Goal: Task Accomplishment & Management: Complete application form

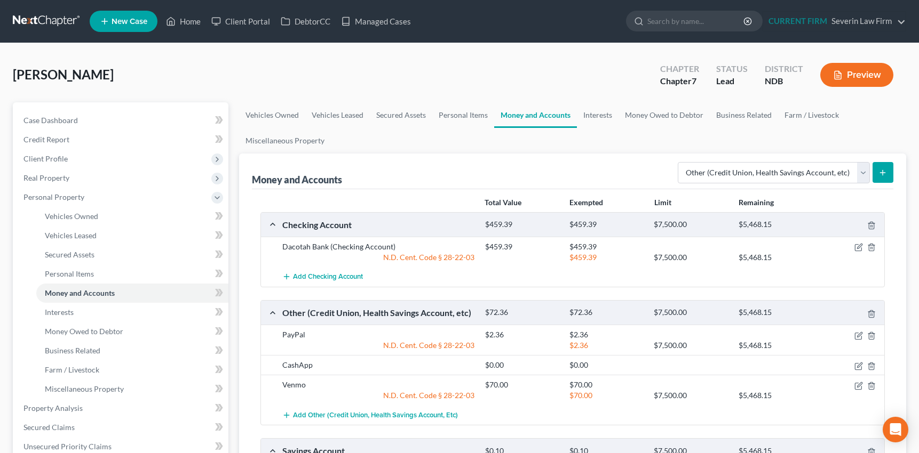
select select "other"
click at [55, 194] on span "Personal Property" at bounding box center [53, 197] width 61 height 9
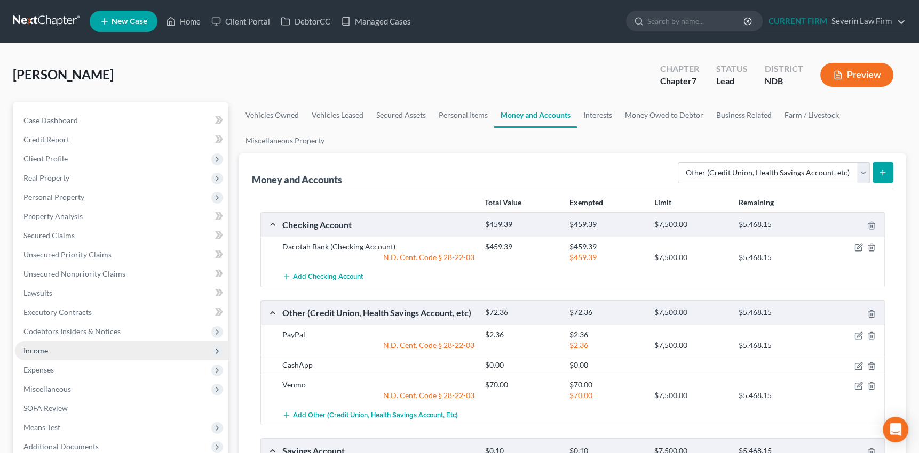
click at [30, 350] on span "Income" at bounding box center [35, 350] width 25 height 9
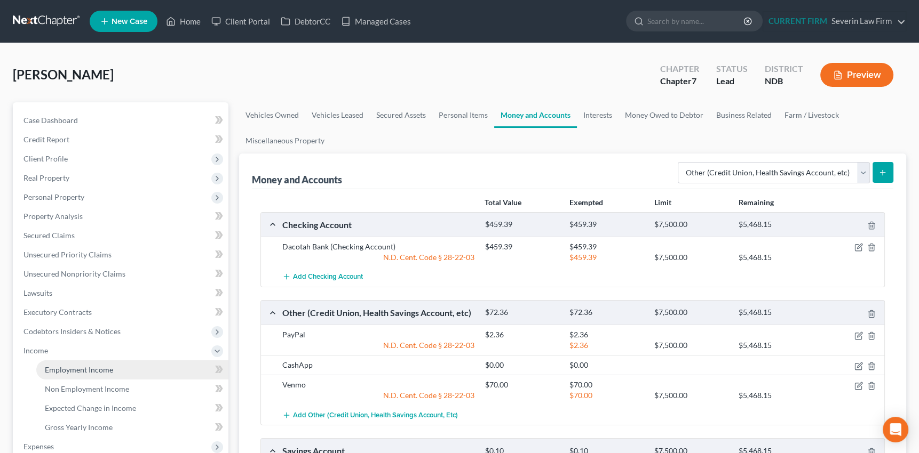
click at [64, 368] on span "Employment Income" at bounding box center [79, 369] width 68 height 9
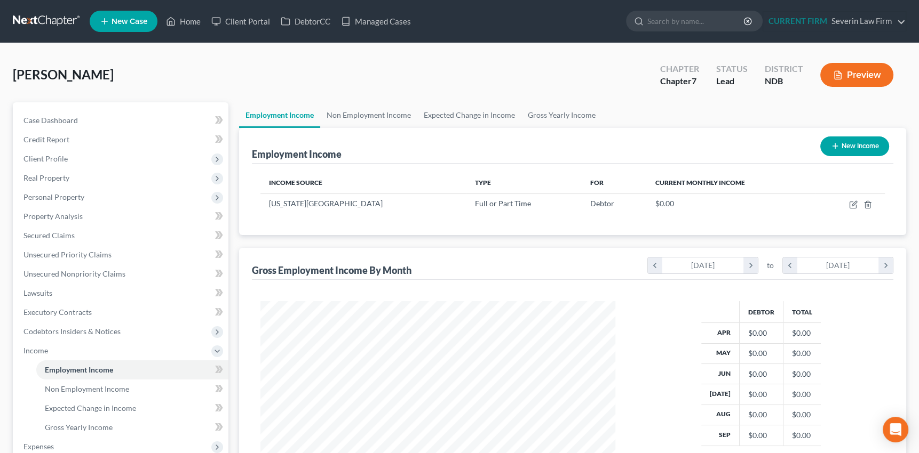
scroll to position [191, 376]
click at [368, 116] on link "Non Employment Income" at bounding box center [368, 115] width 97 height 26
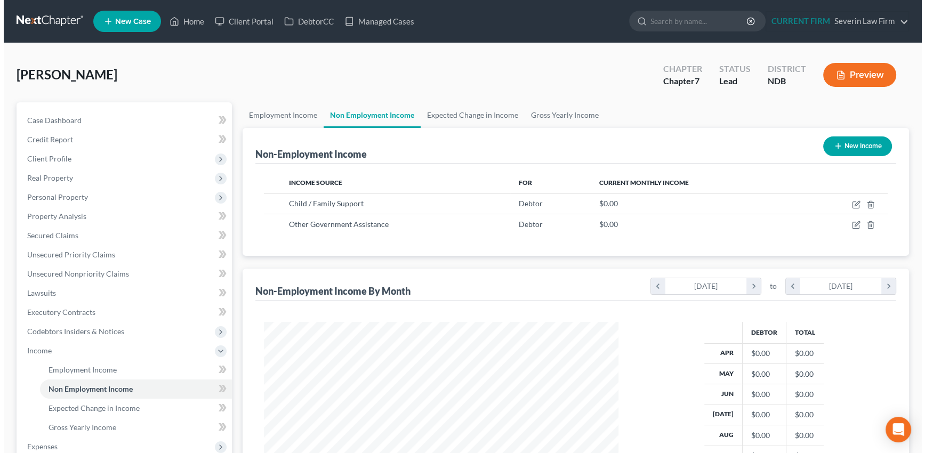
scroll to position [191, 376]
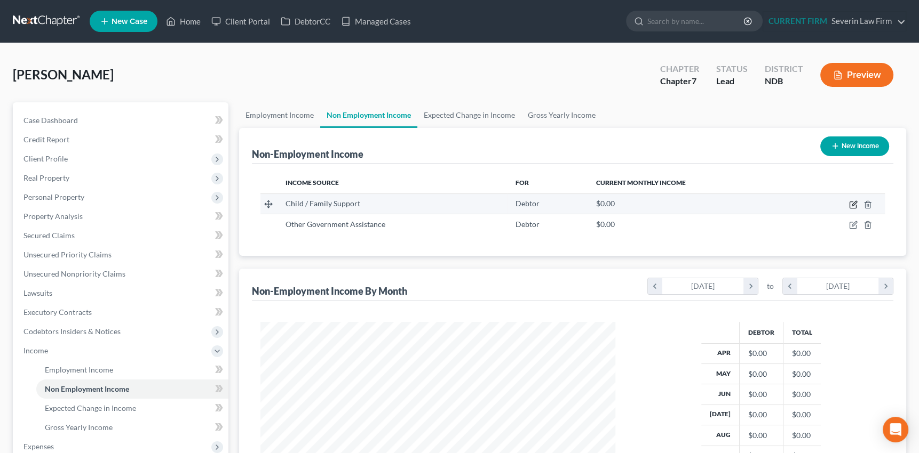
click at [853, 202] on icon "button" at bounding box center [853, 205] width 9 height 9
select select "7"
select select "1"
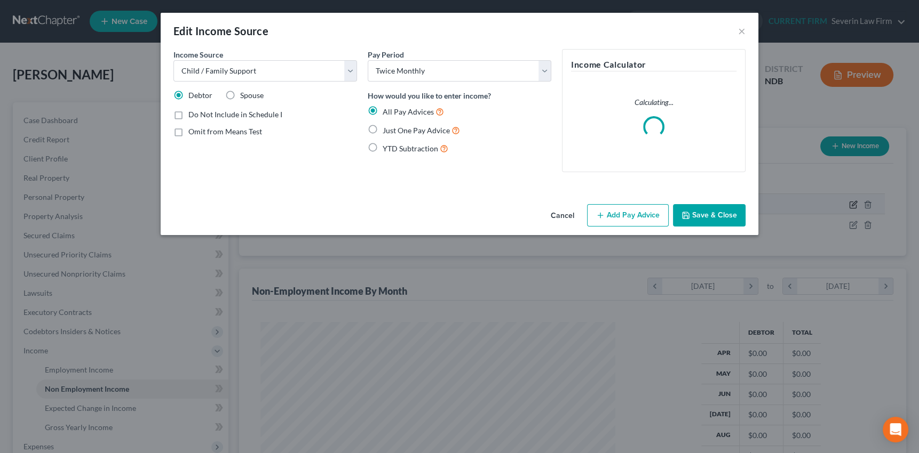
scroll to position [191, 379]
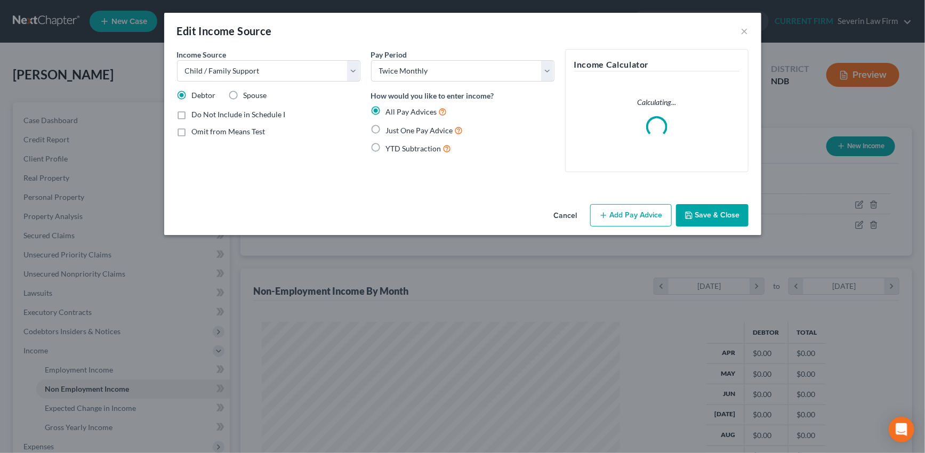
click at [386, 126] on label "Just One Pay Advice" at bounding box center [424, 130] width 77 height 12
click at [390, 126] on input "Just One Pay Advice" at bounding box center [393, 127] width 7 height 7
radio input "true"
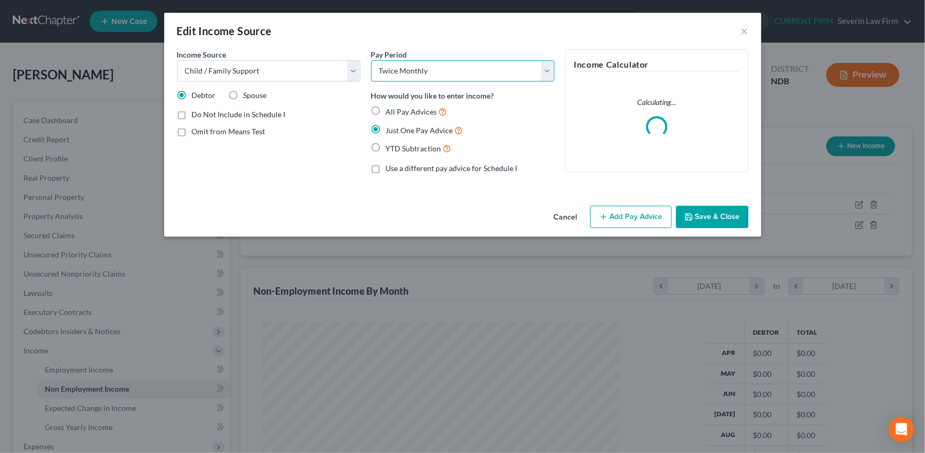
click at [551, 70] on select "Select Monthly Twice Monthly Every Other Week Weekly" at bounding box center [462, 70] width 183 height 21
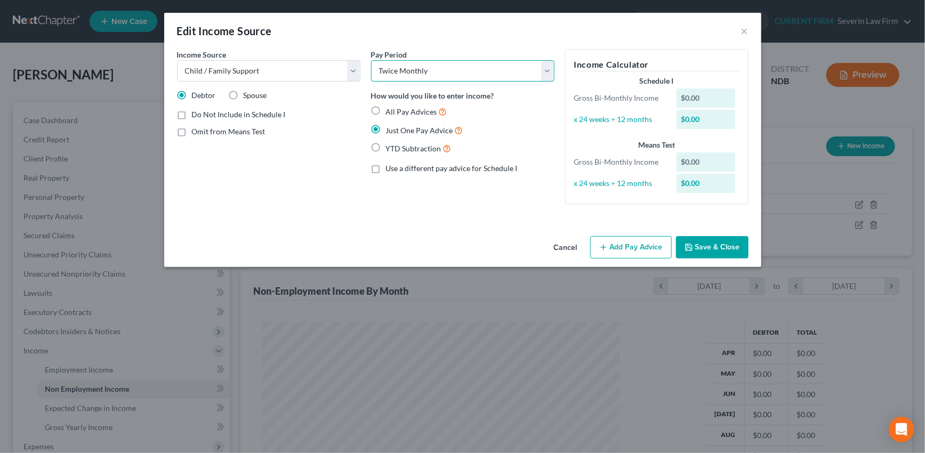
select select "0"
click at [371, 60] on select "Select Monthly Twice Monthly Every Other Week Weekly" at bounding box center [462, 70] width 183 height 21
click at [622, 243] on button "Add Pay Advice" at bounding box center [631, 247] width 82 height 22
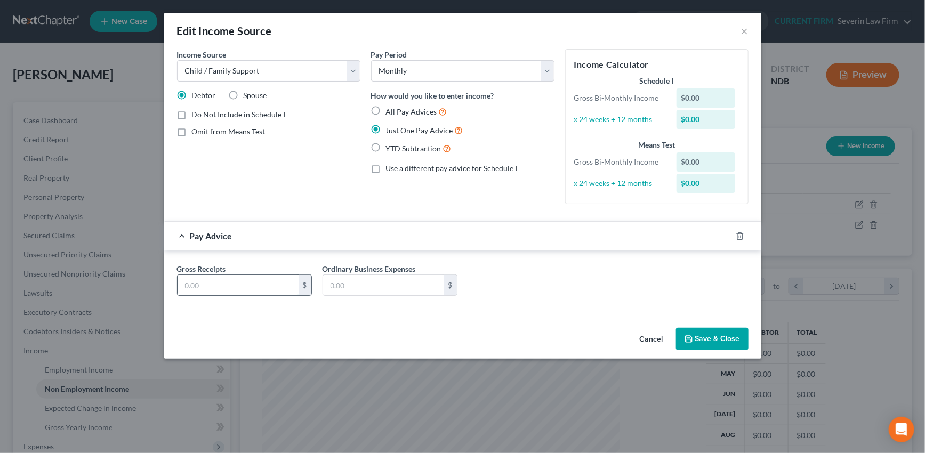
click at [248, 284] on input "text" at bounding box center [238, 285] width 121 height 20
type input "416"
click at [716, 334] on button "Save & Close" at bounding box center [712, 339] width 73 height 22
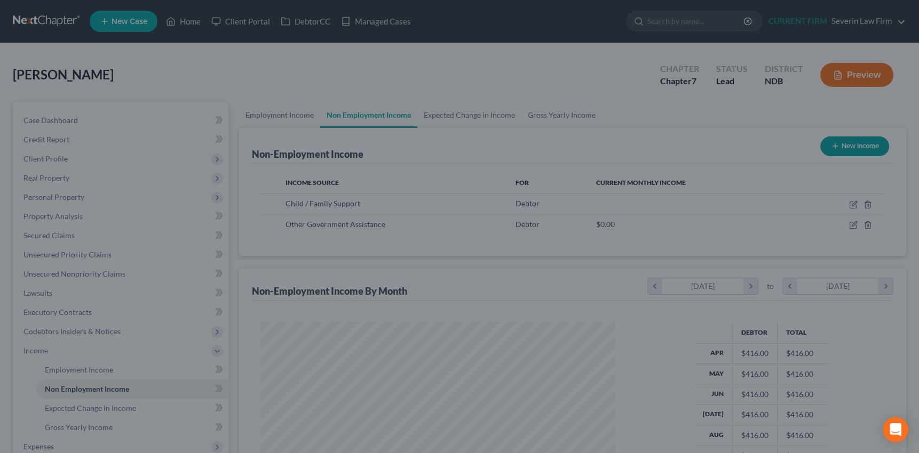
scroll to position [533215, 533029]
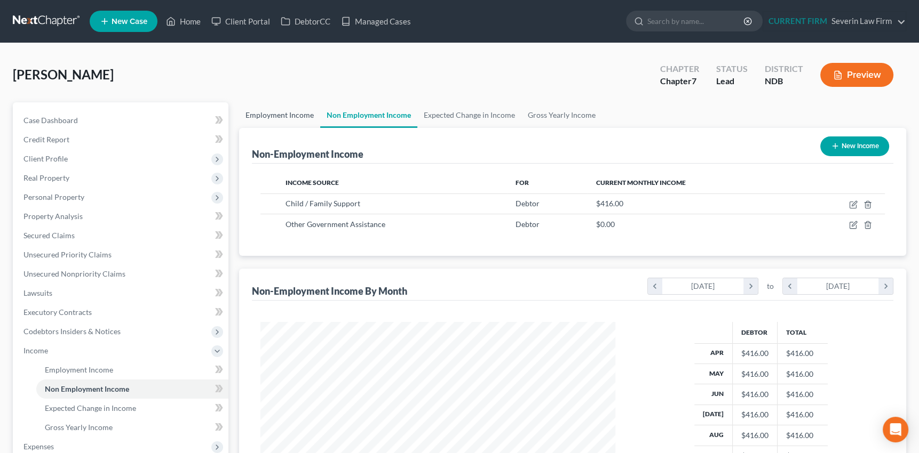
click at [274, 112] on link "Employment Income" at bounding box center [279, 115] width 81 height 26
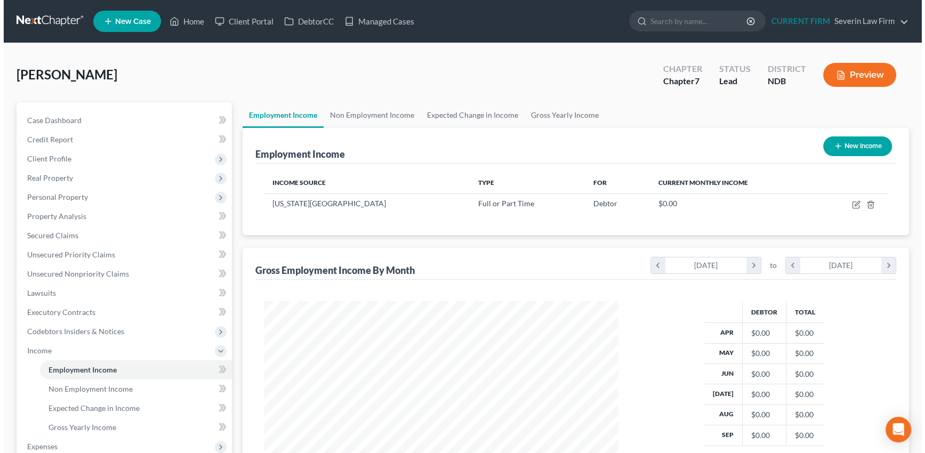
scroll to position [191, 376]
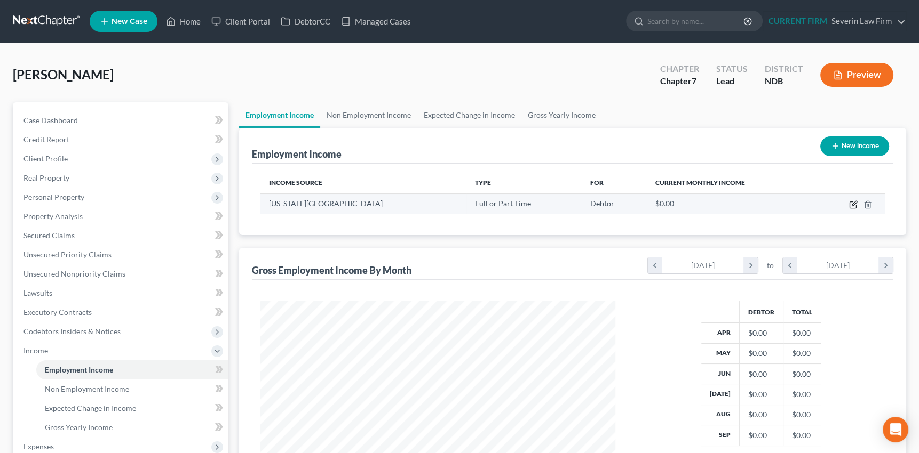
click at [850, 203] on icon "button" at bounding box center [853, 205] width 9 height 9
select select "0"
select select "29"
select select "0"
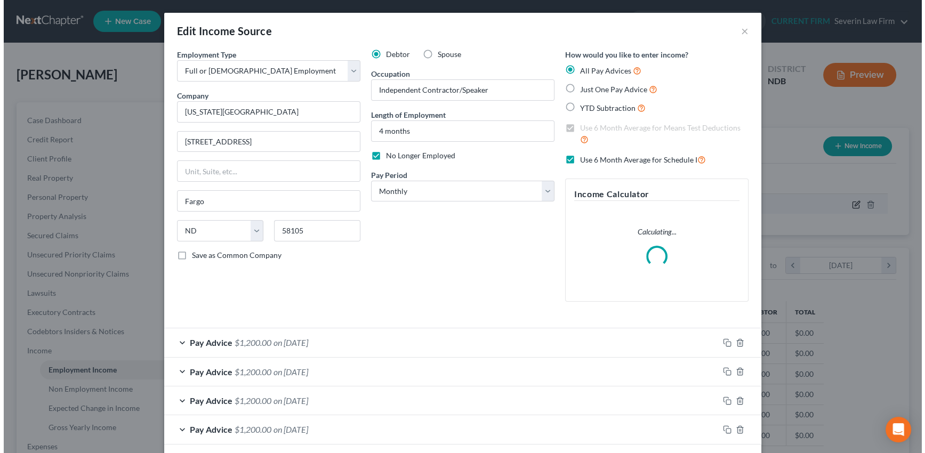
scroll to position [191, 379]
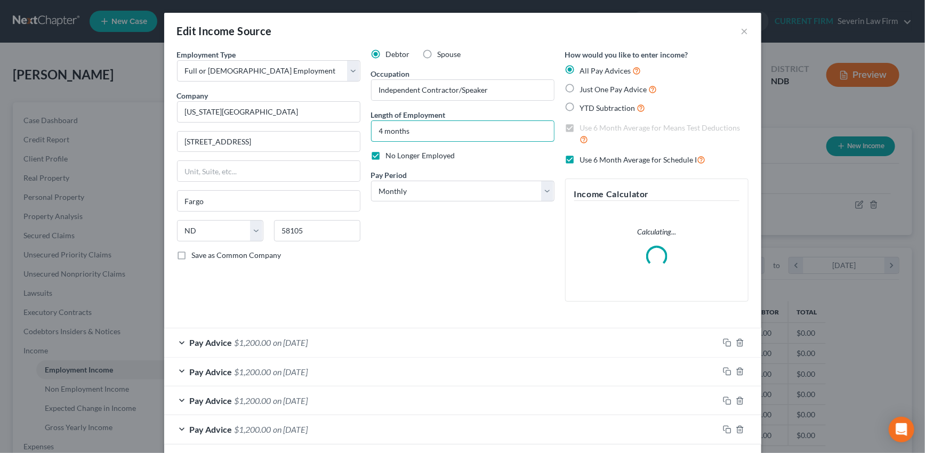
drag, startPoint x: 412, startPoint y: 130, endPoint x: 363, endPoint y: 134, distance: 48.8
click at [366, 134] on div "Debtor Spouse Occupation Independent Contractor/Speaker Length of Employment 4 …" at bounding box center [463, 179] width 194 height 261
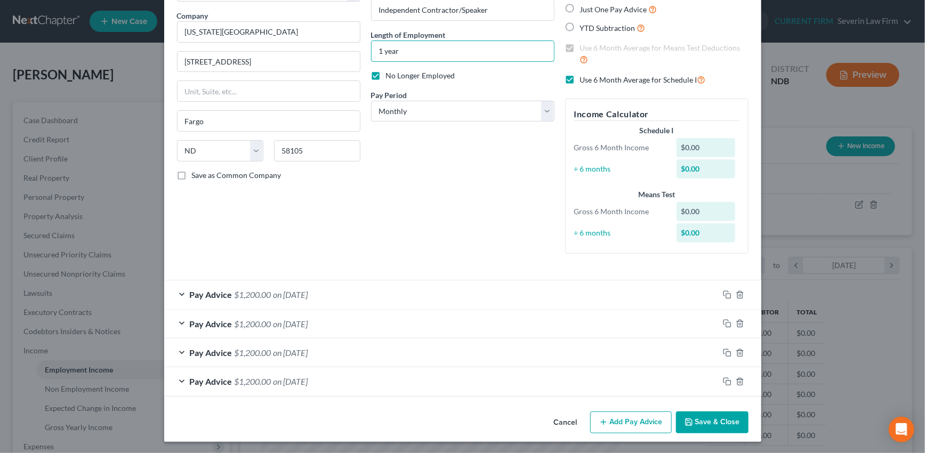
scroll to position [81, 0]
type input "1 year"
click at [725, 293] on icon "button" at bounding box center [727, 294] width 9 height 9
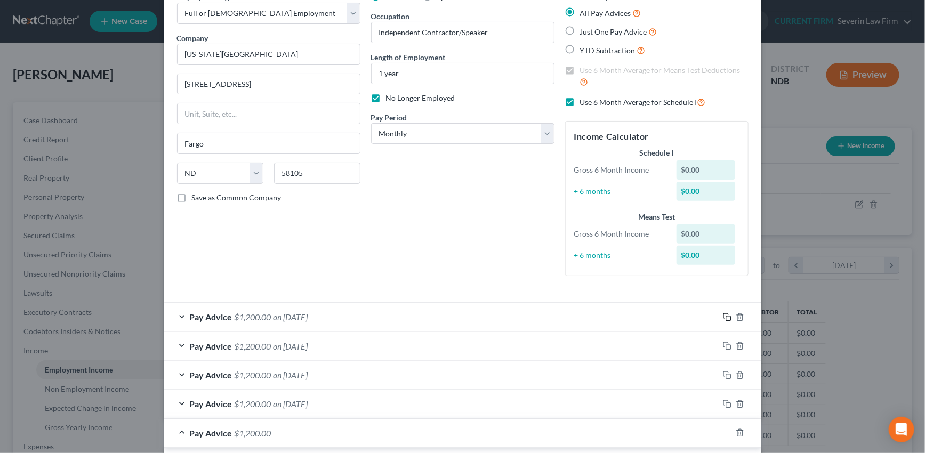
scroll to position [32, 0]
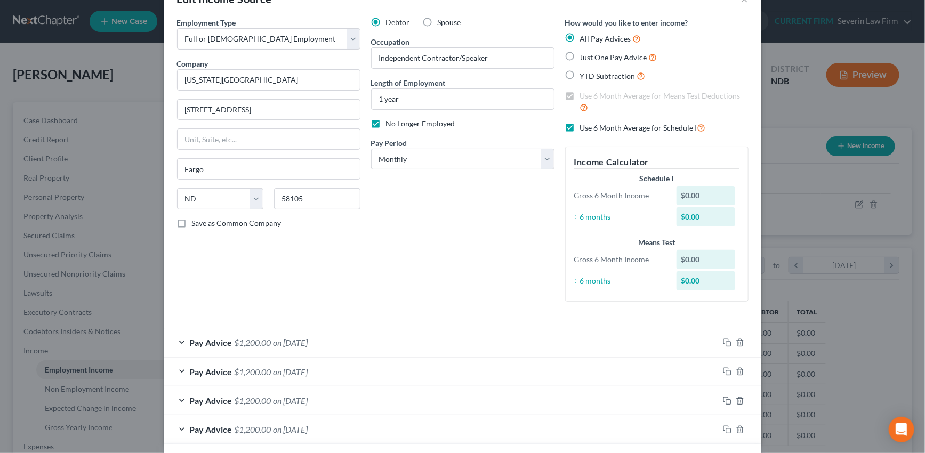
click at [693, 341] on div "Pay Advice $1,200.00 on 08/09/2024" at bounding box center [441, 343] width 555 height 28
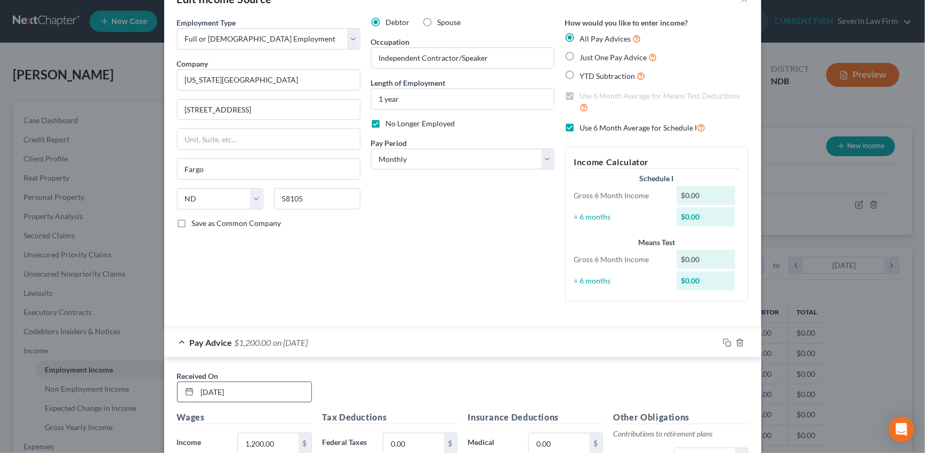
drag, startPoint x: 250, startPoint y: 388, endPoint x: 191, endPoint y: 393, distance: 59.4
click at [191, 393] on div "08/09/2024" at bounding box center [244, 392] width 135 height 21
type input "09/11/2025"
click at [279, 443] on input "1,200.00" at bounding box center [268, 444] width 60 height 20
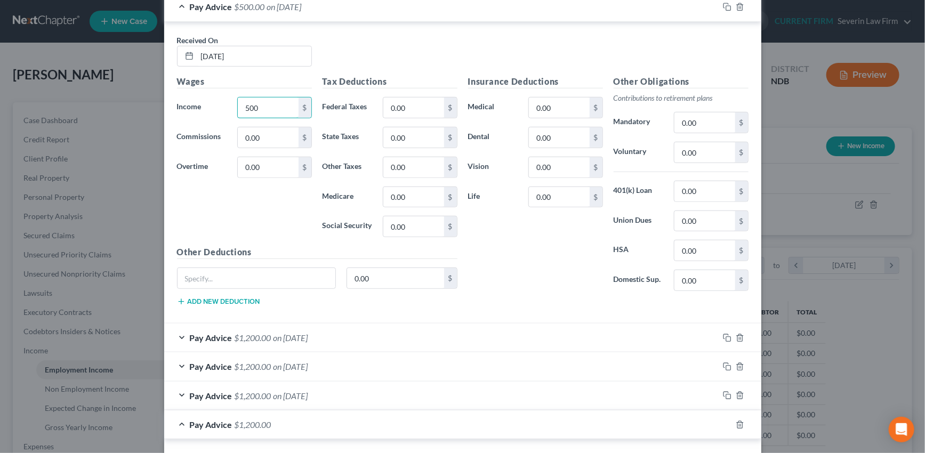
scroll to position [372, 0]
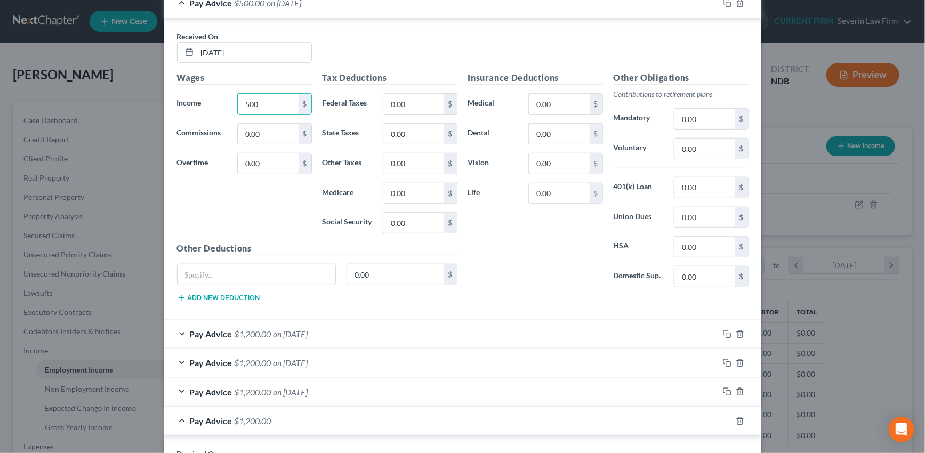
type input "500"
click at [532, 10] on div "Pay Advice $500.00 on 09/11/2025" at bounding box center [441, 3] width 555 height 28
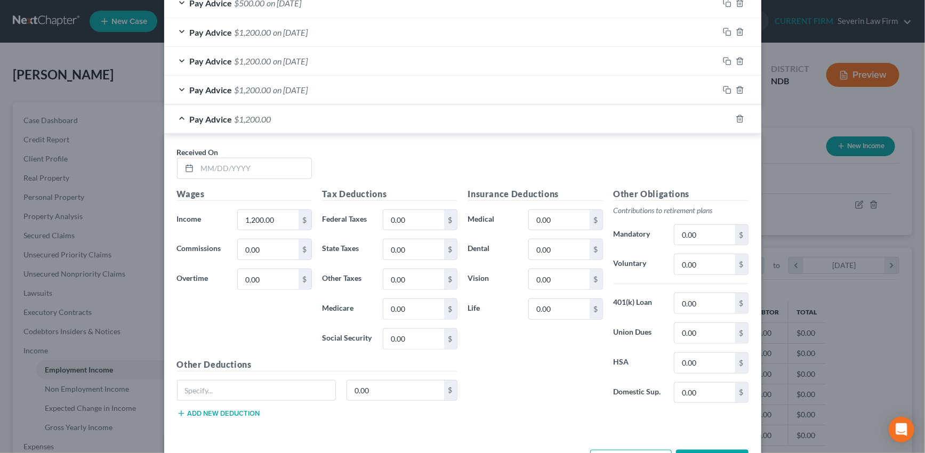
click at [580, 121] on div "Pay Advice $1,200.00" at bounding box center [448, 119] width 568 height 28
click at [736, 118] on icon "button" at bounding box center [740, 119] width 9 height 9
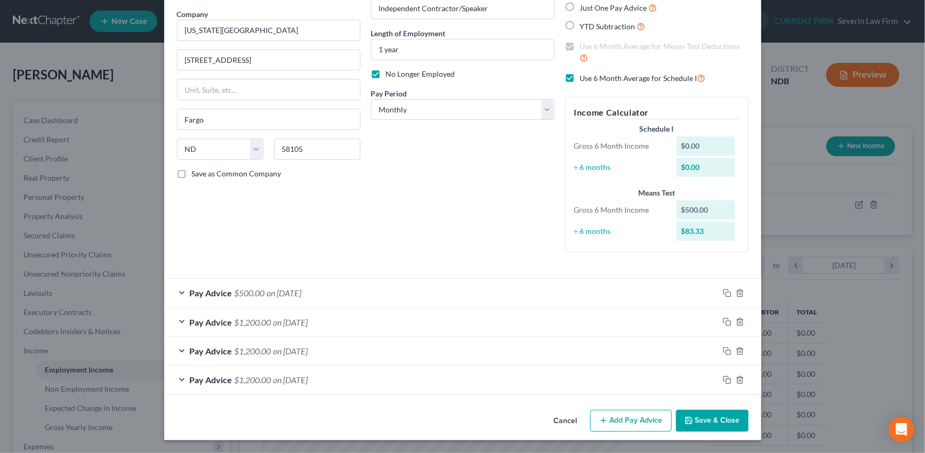
scroll to position [81, 0]
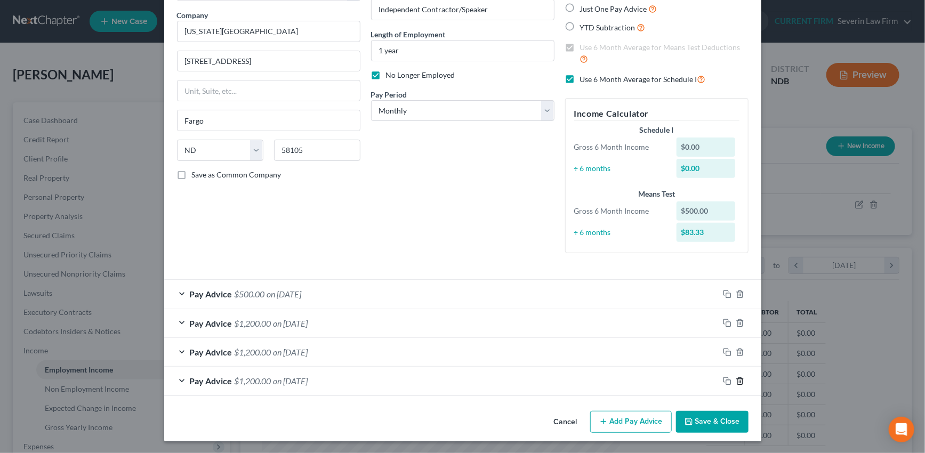
click at [736, 382] on icon "button" at bounding box center [740, 381] width 9 height 9
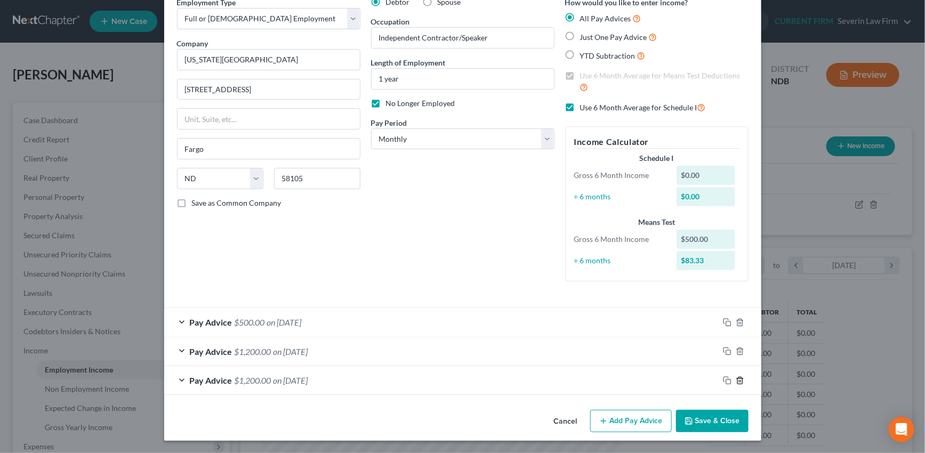
click at [736, 382] on icon "button" at bounding box center [740, 381] width 9 height 9
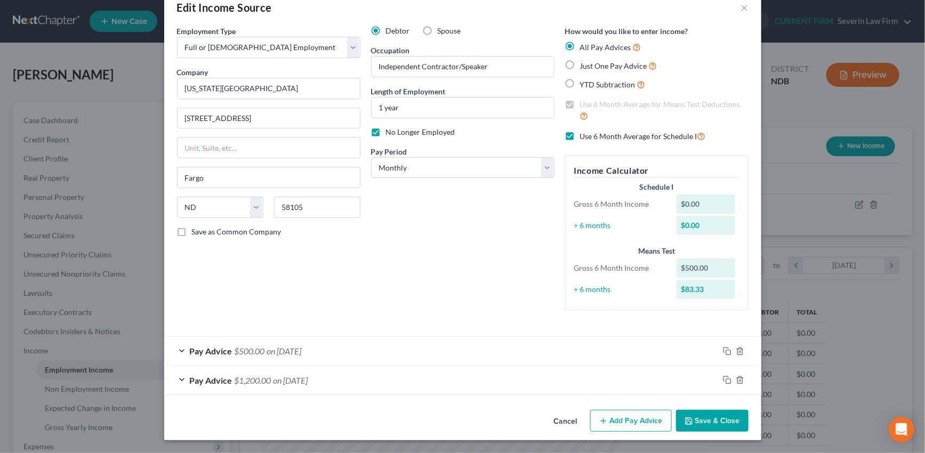
scroll to position [23, 0]
click at [736, 379] on icon "button" at bounding box center [740, 381] width 9 height 9
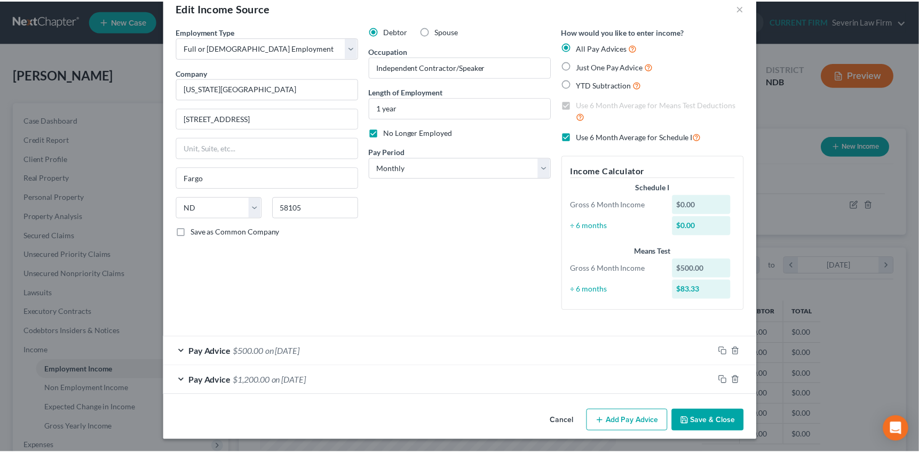
scroll to position [0, 0]
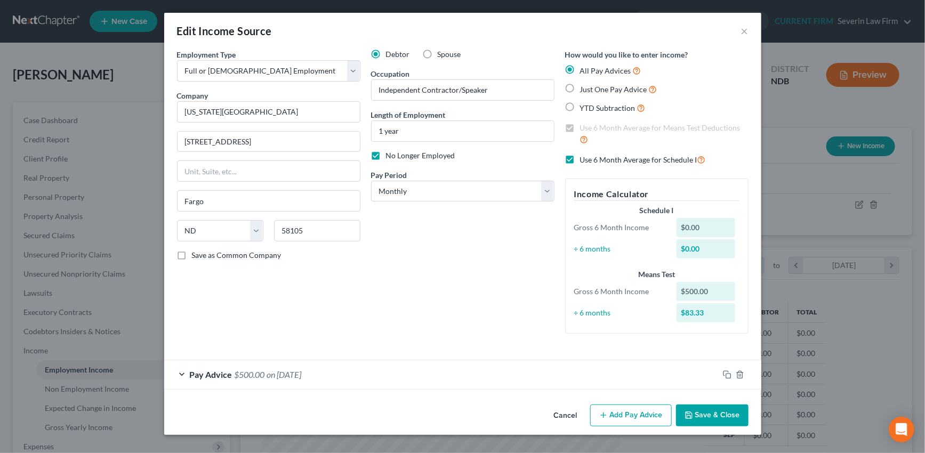
click at [718, 416] on button "Save & Close" at bounding box center [712, 416] width 73 height 22
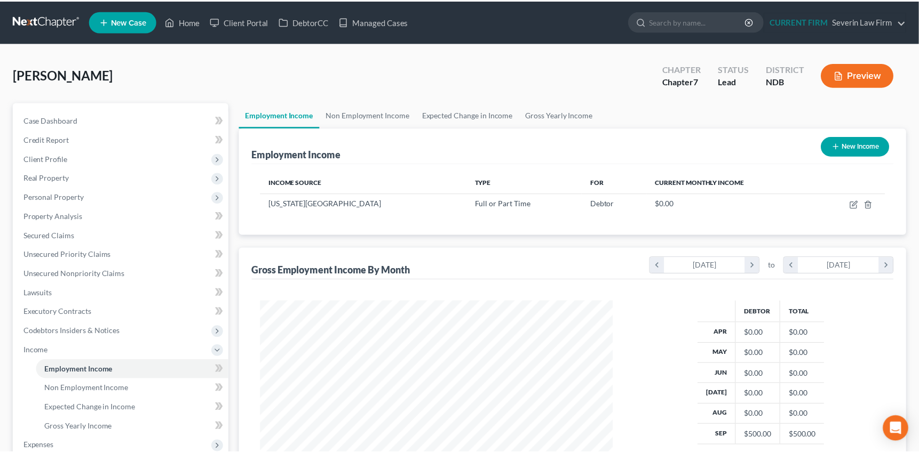
scroll to position [533215, 533029]
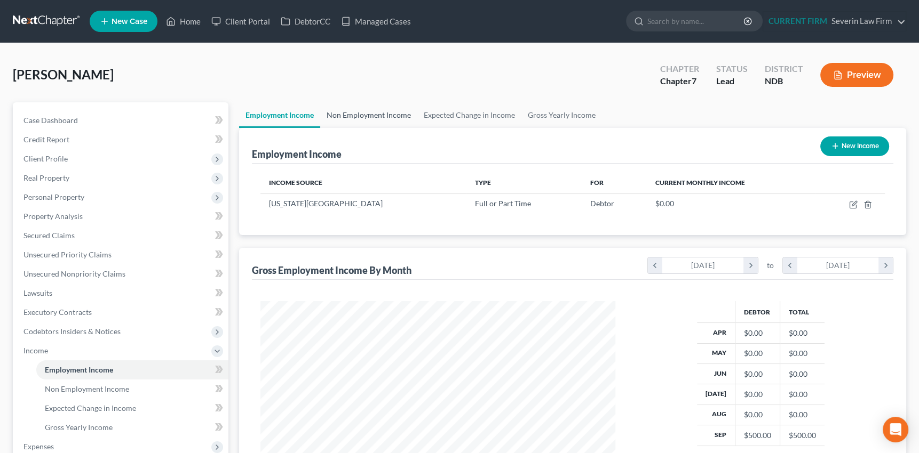
click at [362, 114] on link "Non Employment Income" at bounding box center [368, 115] width 97 height 26
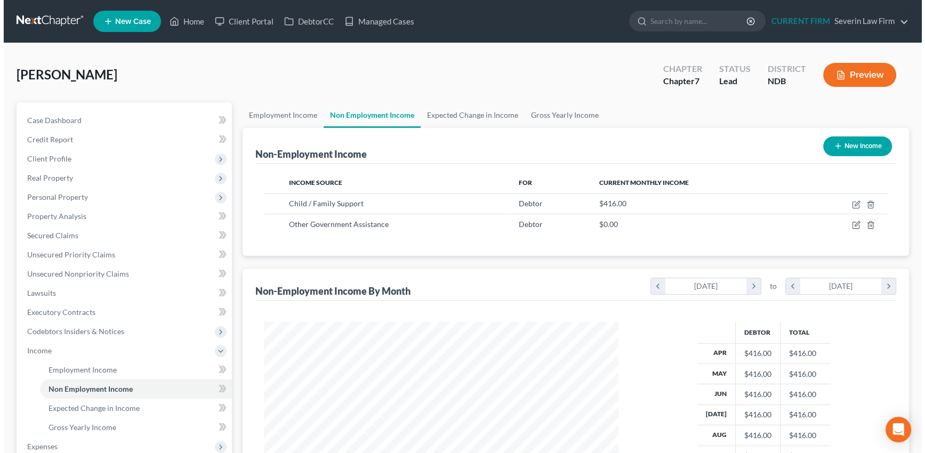
scroll to position [191, 376]
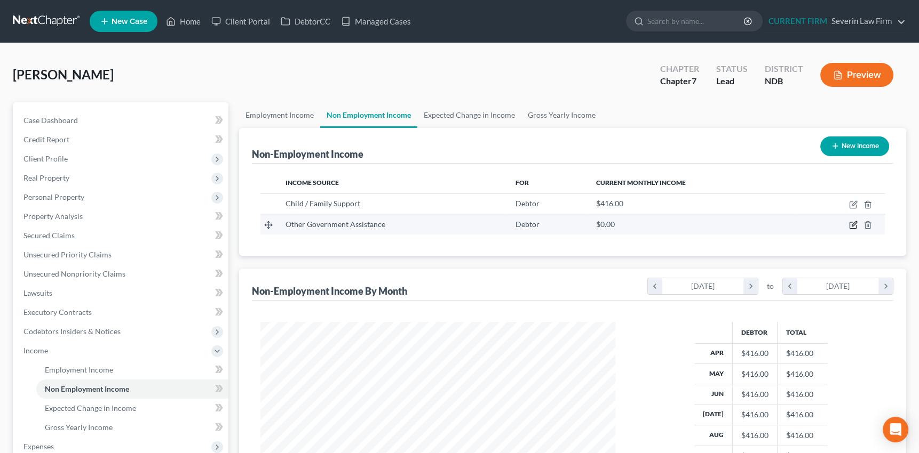
click at [853, 224] on icon "button" at bounding box center [853, 224] width 5 height 5
select select "5"
select select "0"
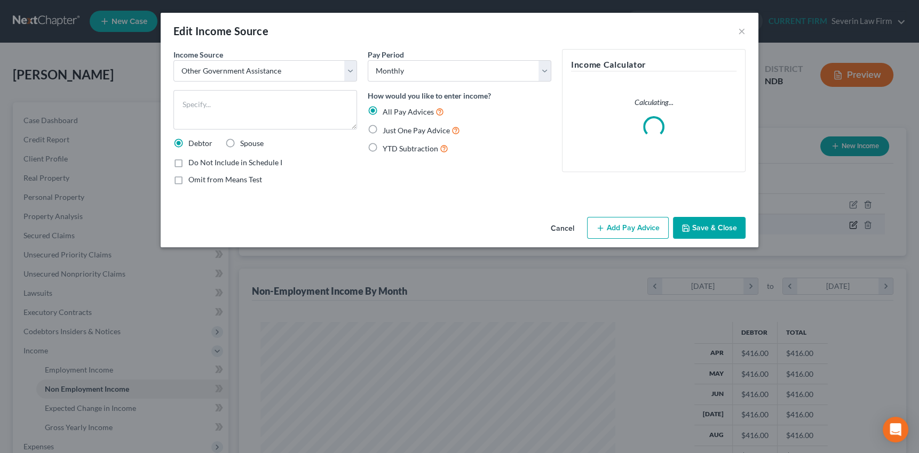
scroll to position [191, 379]
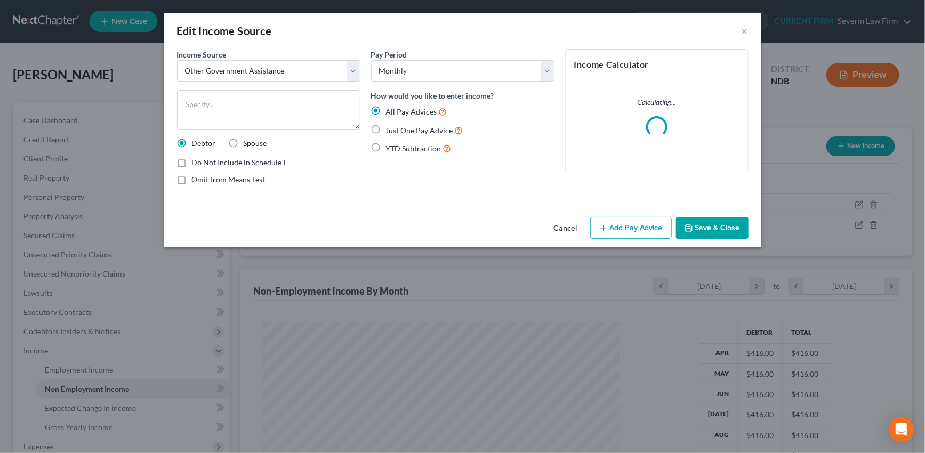
click at [386, 128] on label "Just One Pay Advice" at bounding box center [424, 130] width 77 height 12
click at [390, 128] on input "Just One Pay Advice" at bounding box center [393, 127] width 7 height 7
radio input "true"
click at [624, 230] on button "Add Pay Advice" at bounding box center [631, 228] width 82 height 22
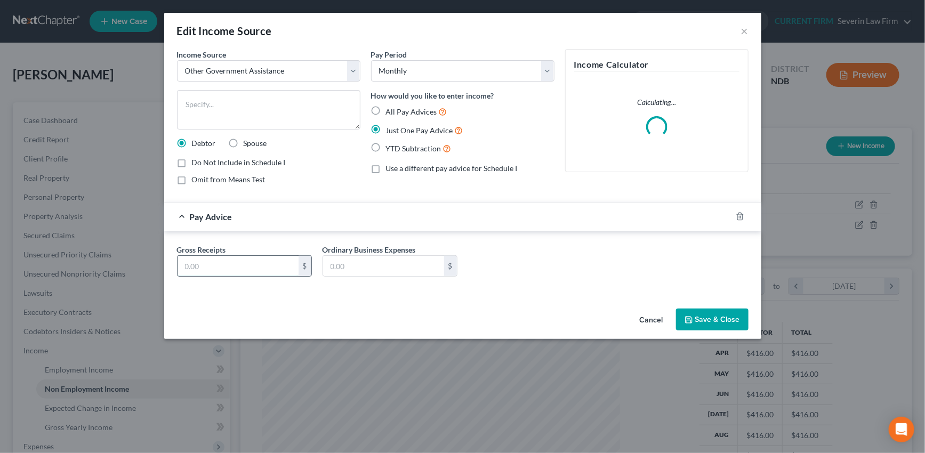
click at [245, 261] on input "text" at bounding box center [238, 266] width 121 height 20
type input "704"
click at [203, 103] on textarea at bounding box center [268, 109] width 183 height 39
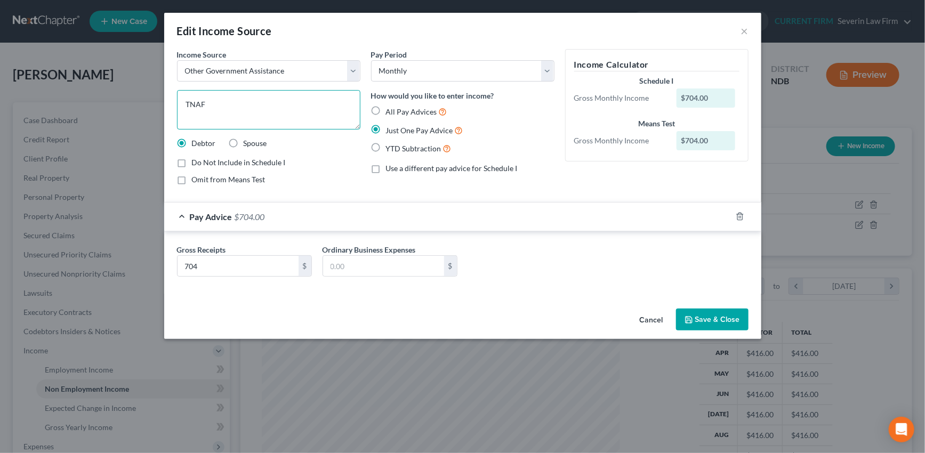
type textarea "TNAF"
click at [717, 316] on button "Save & Close" at bounding box center [712, 320] width 73 height 22
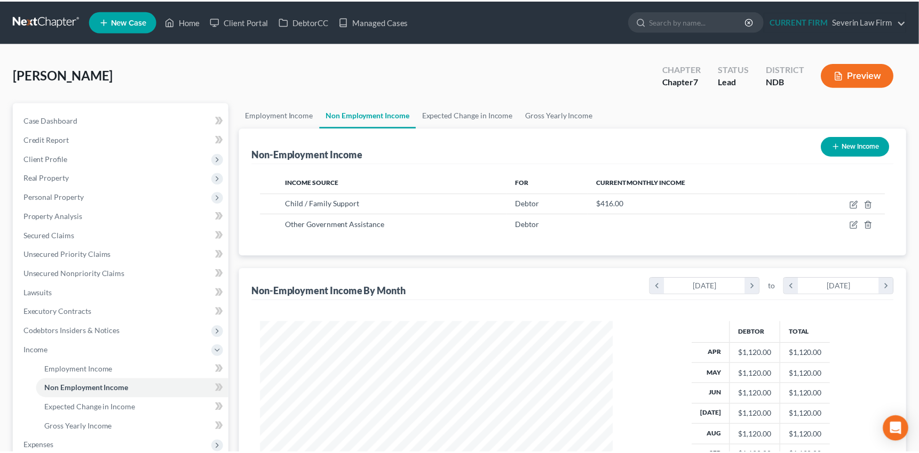
scroll to position [533215, 533029]
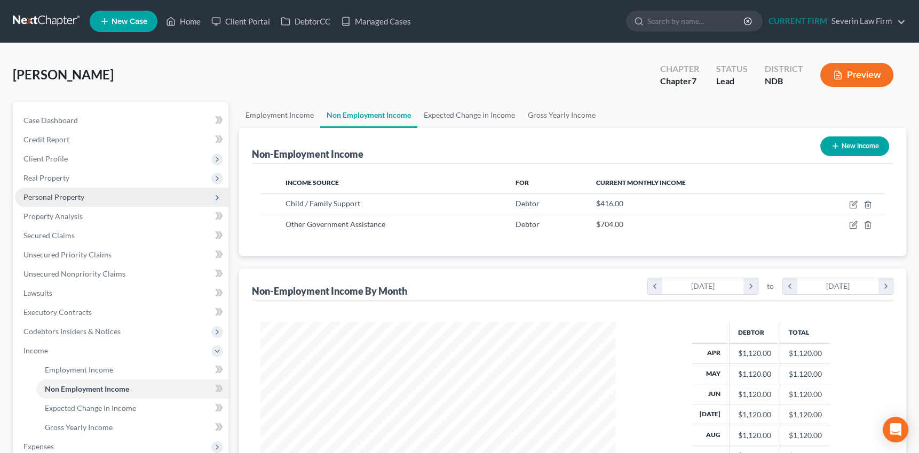
click at [58, 194] on span "Personal Property" at bounding box center [53, 197] width 61 height 9
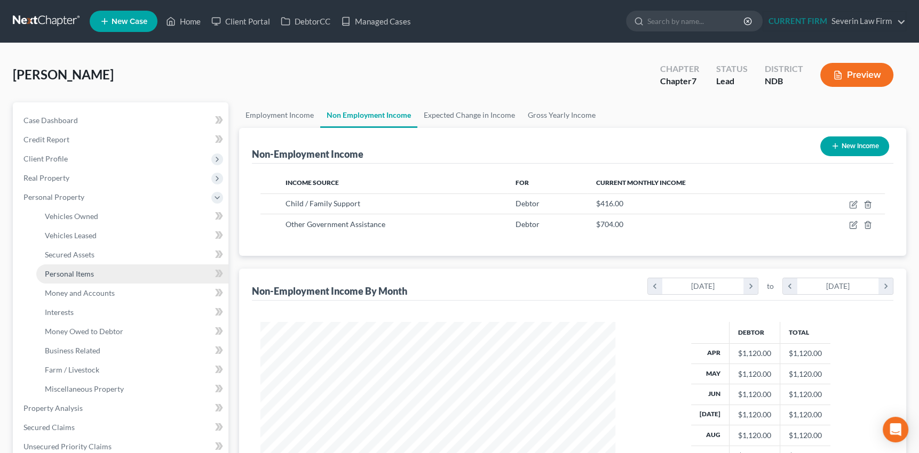
click at [67, 273] on span "Personal Items" at bounding box center [69, 273] width 49 height 9
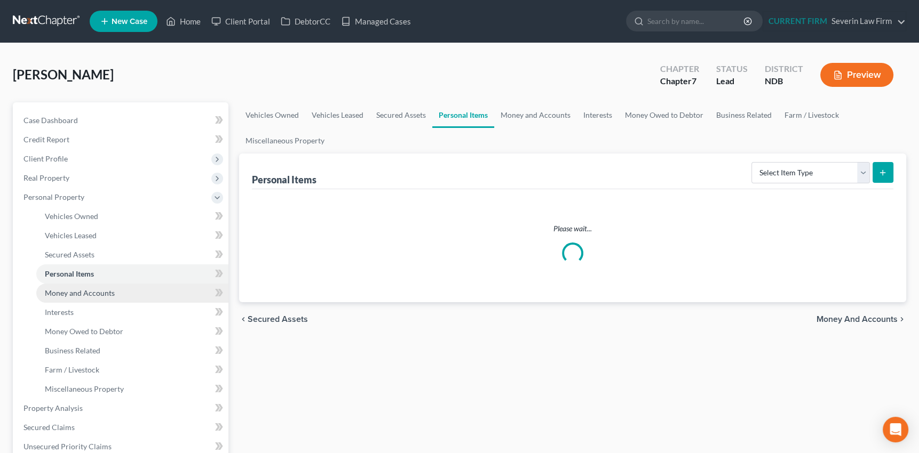
click at [86, 285] on link "Money and Accounts" at bounding box center [132, 293] width 192 height 19
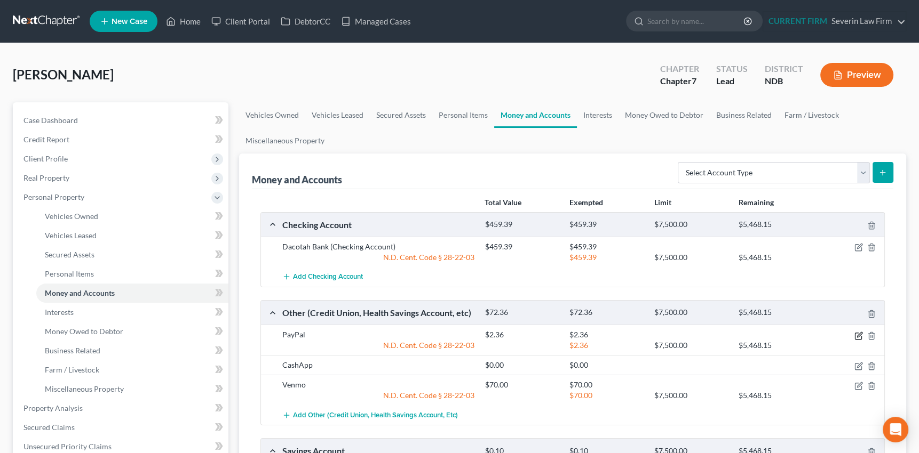
click at [861, 333] on icon "button" at bounding box center [859, 334] width 5 height 5
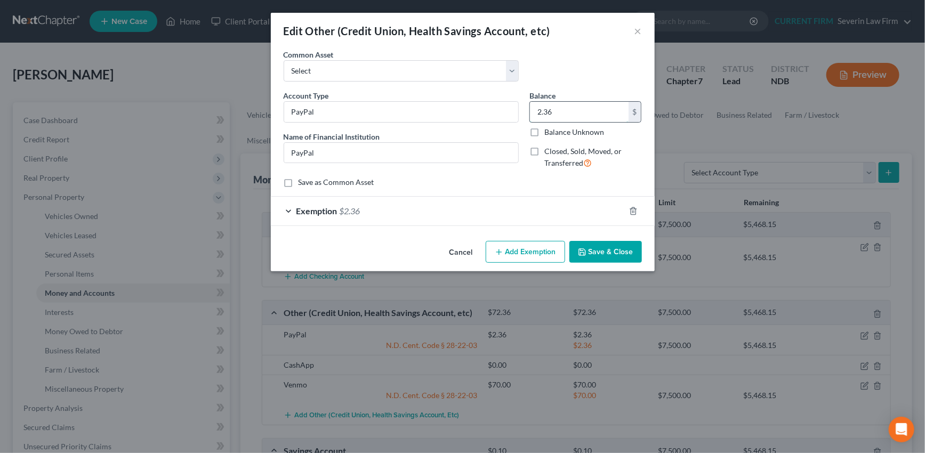
click at [559, 110] on input "2.36" at bounding box center [579, 112] width 99 height 20
type input "3.82"
click at [549, 209] on div "Exemption $2.36" at bounding box center [448, 211] width 354 height 28
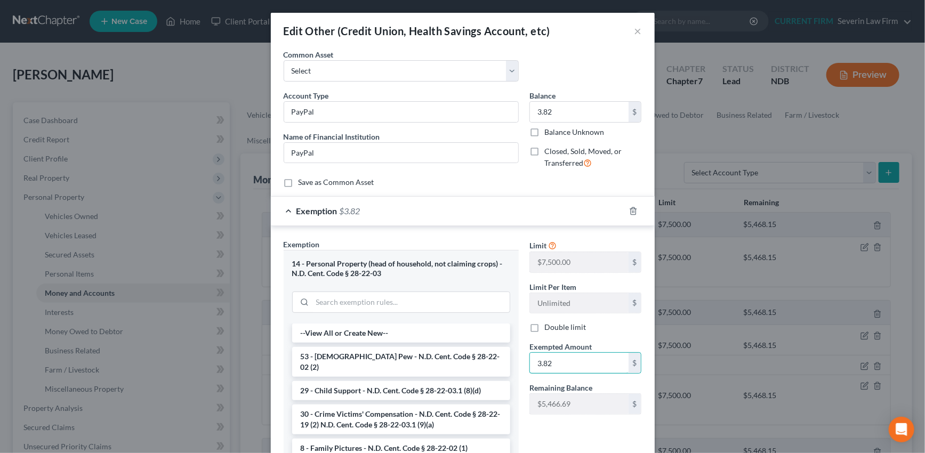
type input "3.82"
click at [549, 208] on div "Exemption $3.82" at bounding box center [448, 211] width 354 height 28
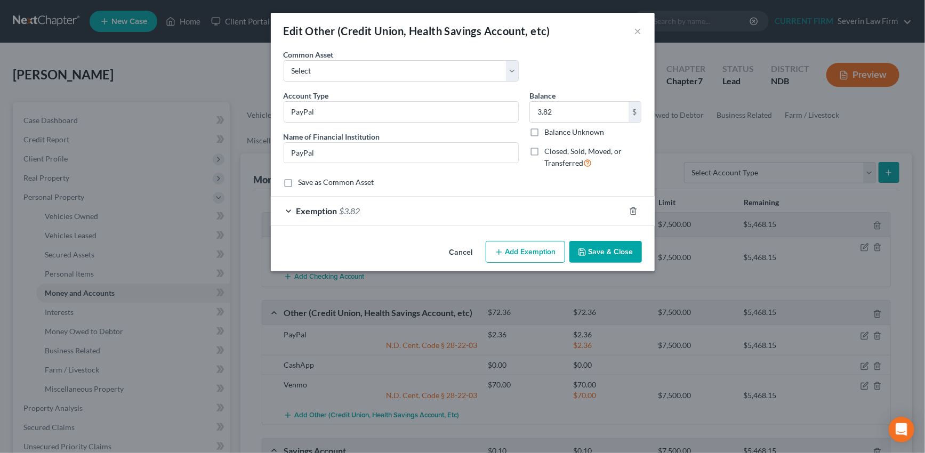
click at [617, 253] on button "Save & Close" at bounding box center [606, 252] width 73 height 22
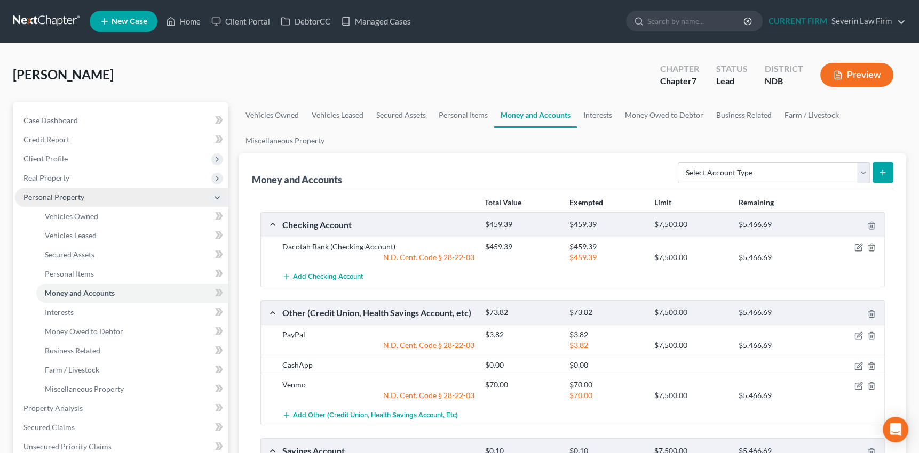
click at [66, 196] on span "Personal Property" at bounding box center [53, 197] width 61 height 9
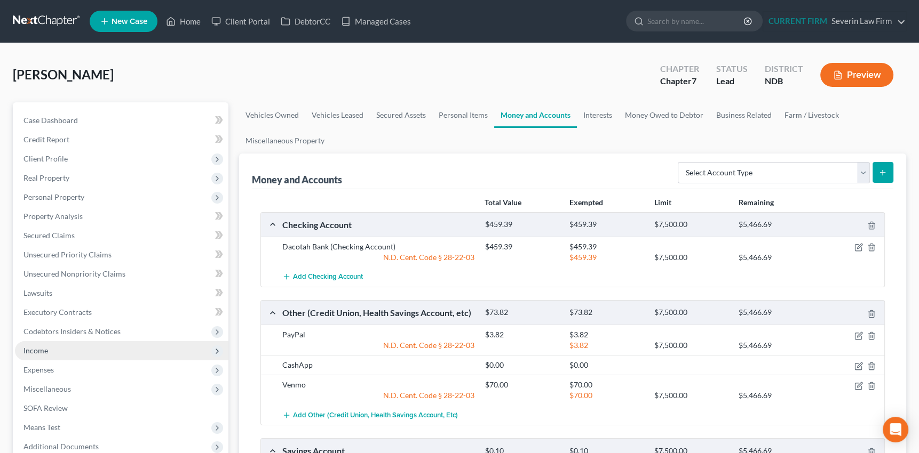
click at [35, 350] on span "Income" at bounding box center [35, 350] width 25 height 9
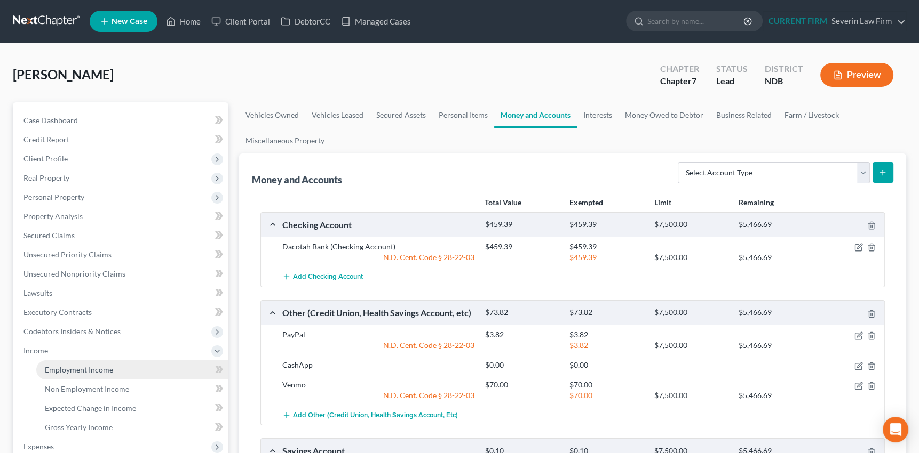
click at [74, 369] on span "Employment Income" at bounding box center [79, 369] width 68 height 9
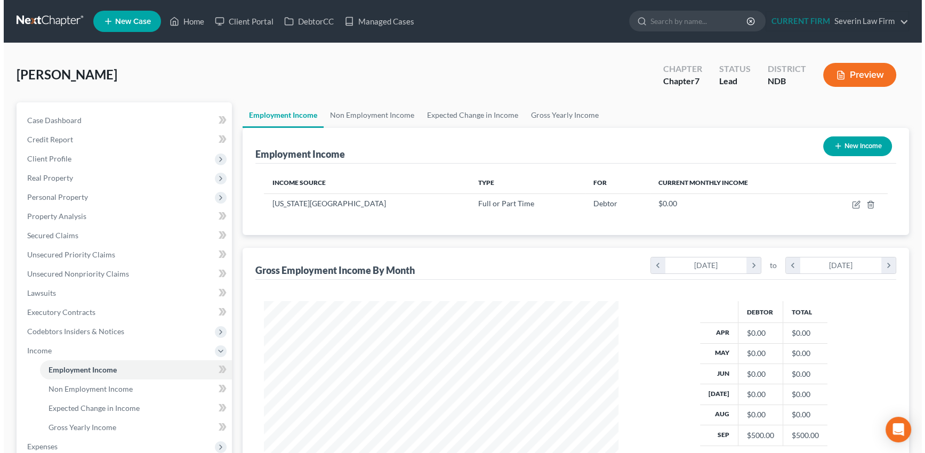
scroll to position [191, 376]
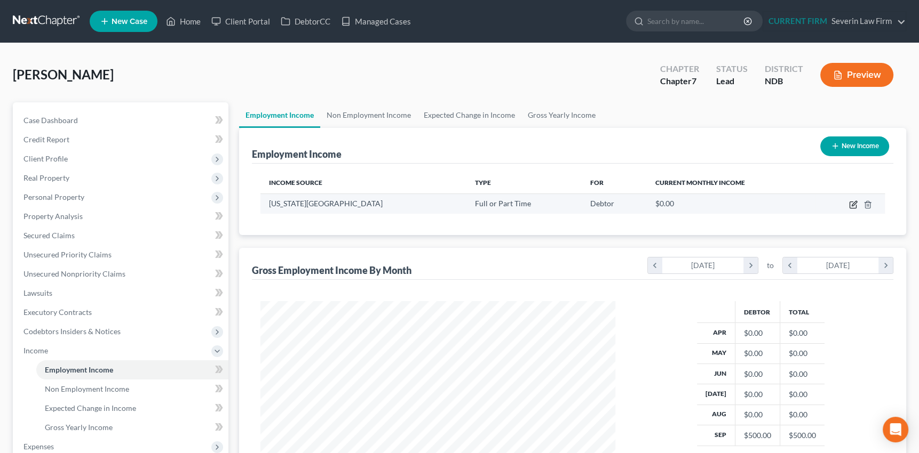
click at [849, 201] on icon "button" at bounding box center [853, 205] width 9 height 9
select select "0"
select select "29"
select select "0"
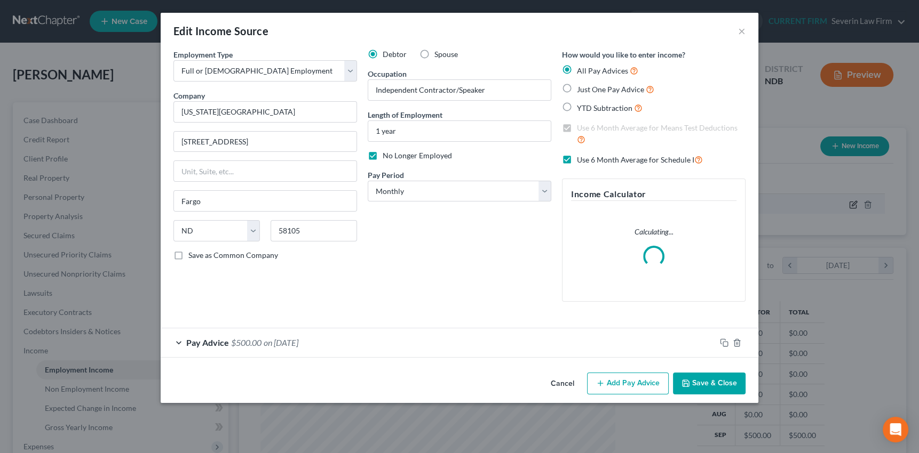
scroll to position [191, 379]
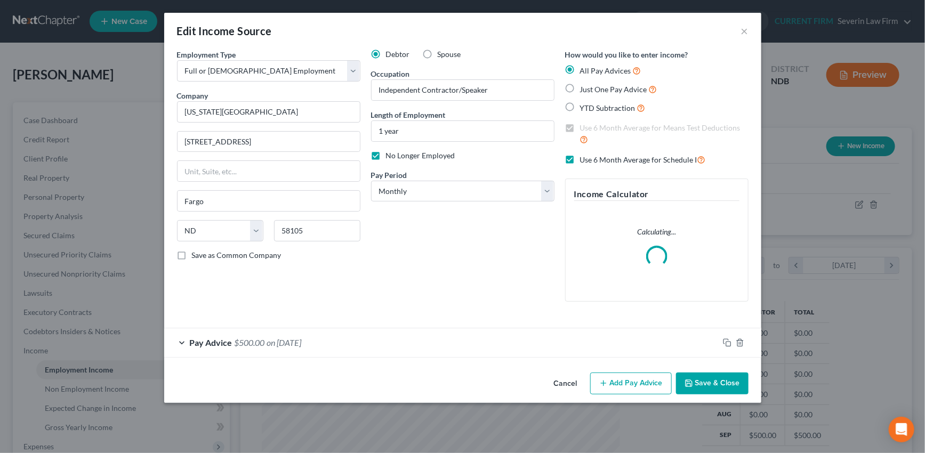
click at [386, 155] on label "No Longer Employed" at bounding box center [420, 155] width 69 height 11
click at [390, 155] on input "No Longer Employed" at bounding box center [393, 153] width 7 height 7
checkbox input "false"
click at [717, 382] on button "Save & Close" at bounding box center [712, 384] width 73 height 22
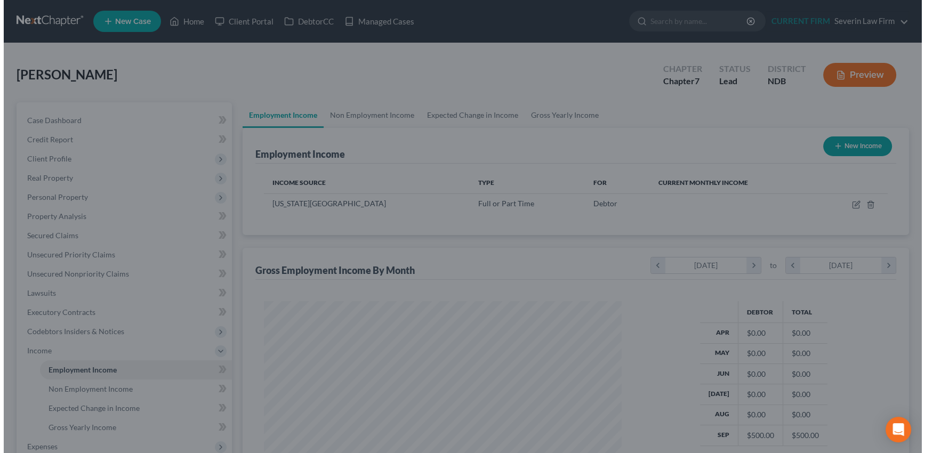
scroll to position [533215, 533029]
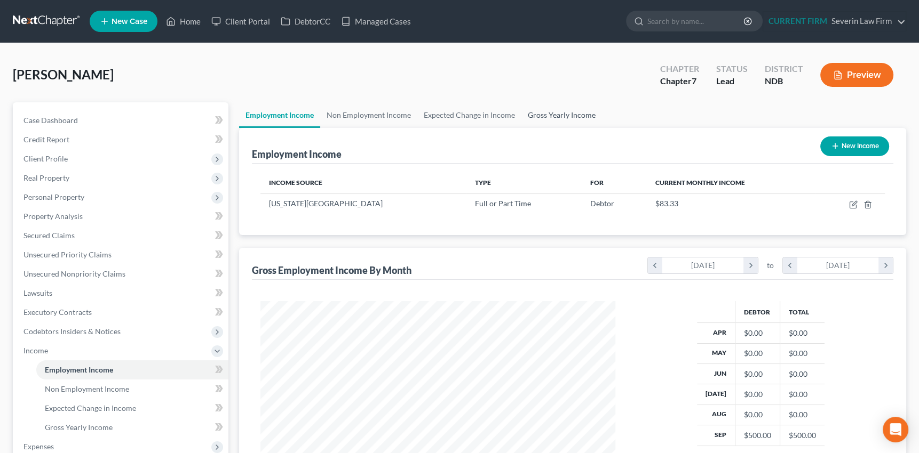
click at [553, 114] on link "Gross Yearly Income" at bounding box center [561, 115] width 81 height 26
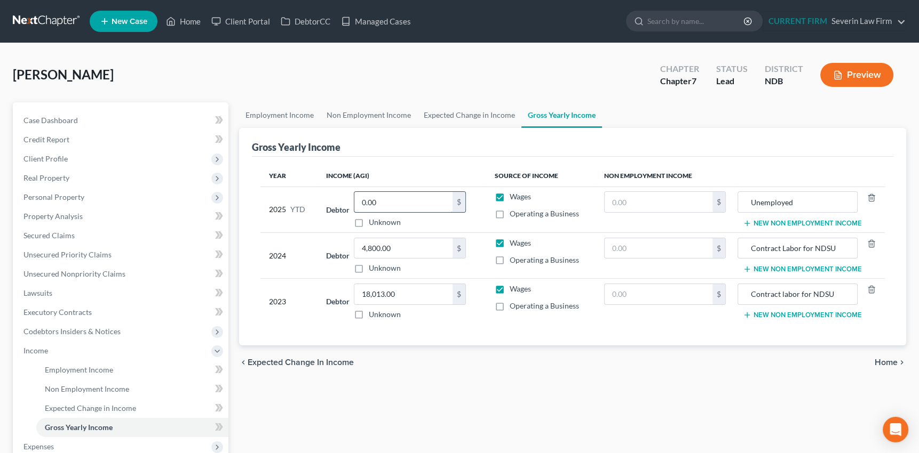
click at [379, 203] on input "0.00" at bounding box center [403, 202] width 98 height 20
drag, startPoint x: 799, startPoint y: 201, endPoint x: 741, endPoint y: 208, distance: 58.1
click at [741, 208] on div "Unemployed" at bounding box center [797, 201] width 120 height 21
type input "Contract Labor for NDS"
click at [871, 196] on icon "button" at bounding box center [871, 198] width 9 height 9
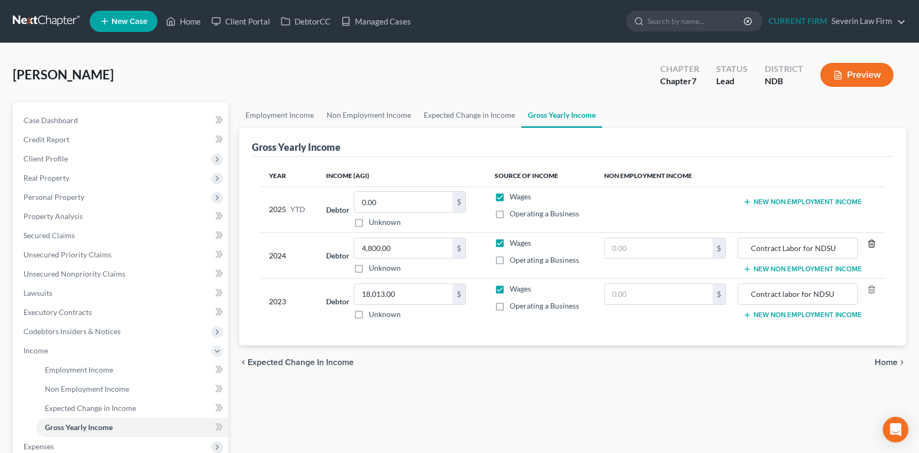
click at [869, 241] on icon "button" at bounding box center [871, 243] width 9 height 9
click at [869, 286] on icon "button" at bounding box center [871, 289] width 9 height 9
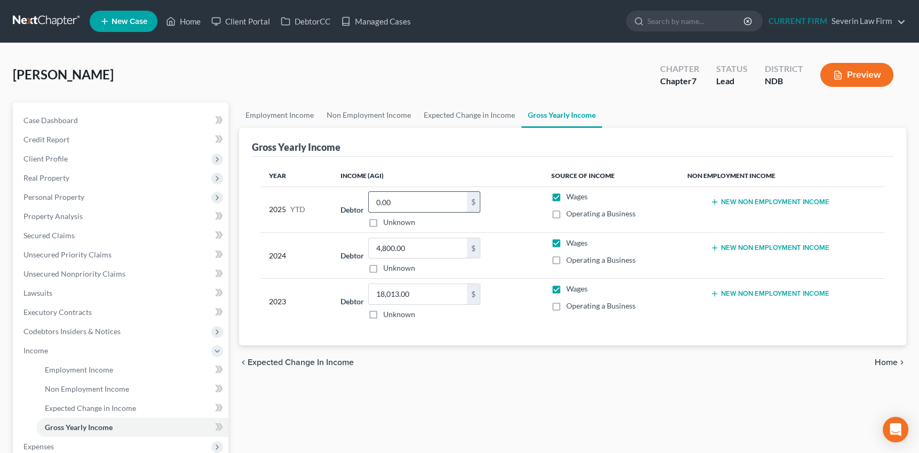
click at [394, 203] on input "0.00" at bounding box center [418, 202] width 98 height 20
type input "500"
click at [43, 348] on span "Income" at bounding box center [35, 350] width 25 height 9
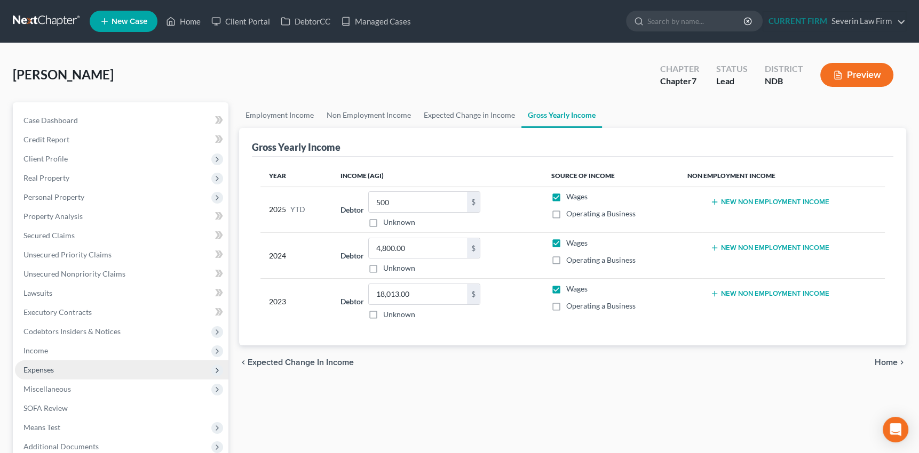
click at [43, 373] on span "Expenses" at bounding box center [38, 369] width 30 height 9
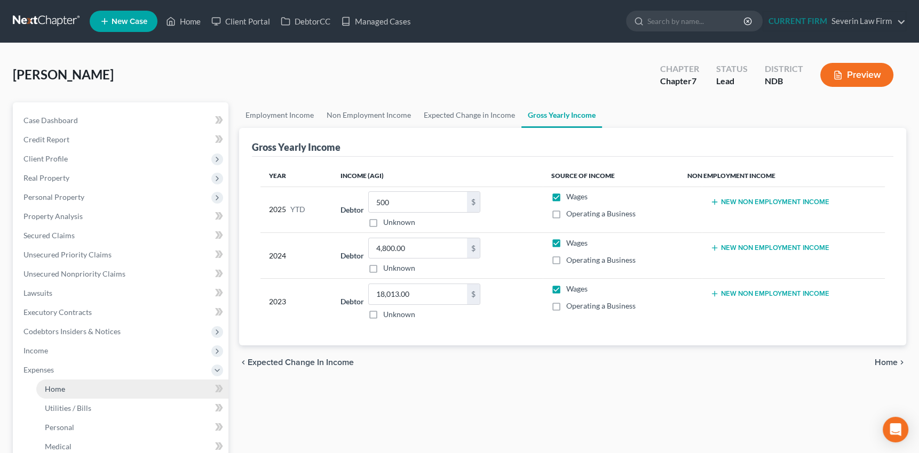
click at [51, 389] on span "Home" at bounding box center [55, 389] width 20 height 9
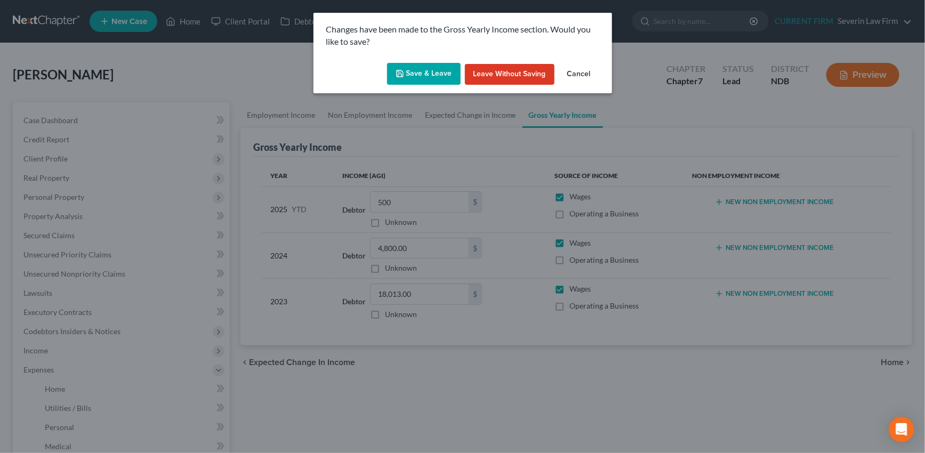
click at [419, 70] on button "Save & Leave" at bounding box center [424, 74] width 74 height 22
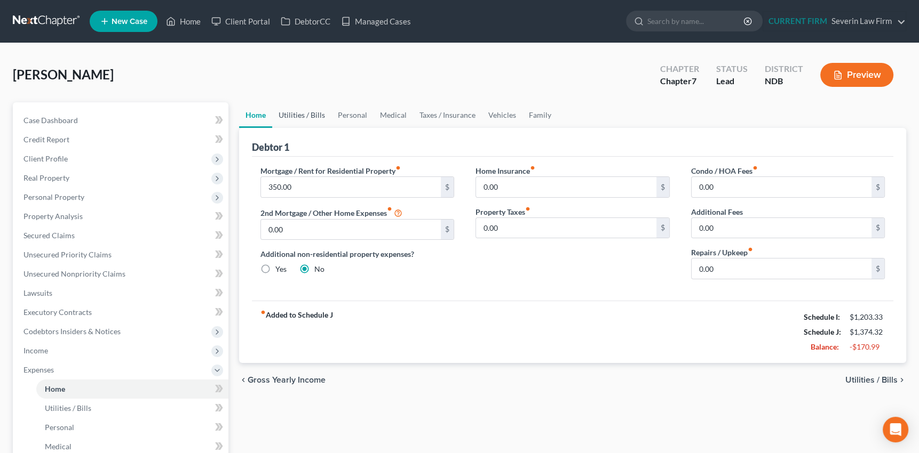
click at [300, 115] on link "Utilities / Bills" at bounding box center [301, 115] width 59 height 26
type input "350.00"
type input "0.00"
radio input "true"
type input "0.00"
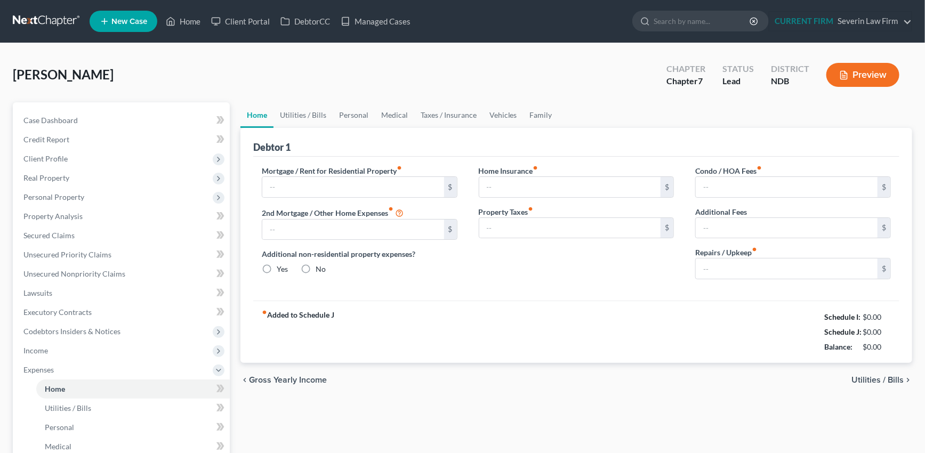
type input "0.00"
click at [292, 111] on link "Utilities / Bills" at bounding box center [301, 115] width 59 height 26
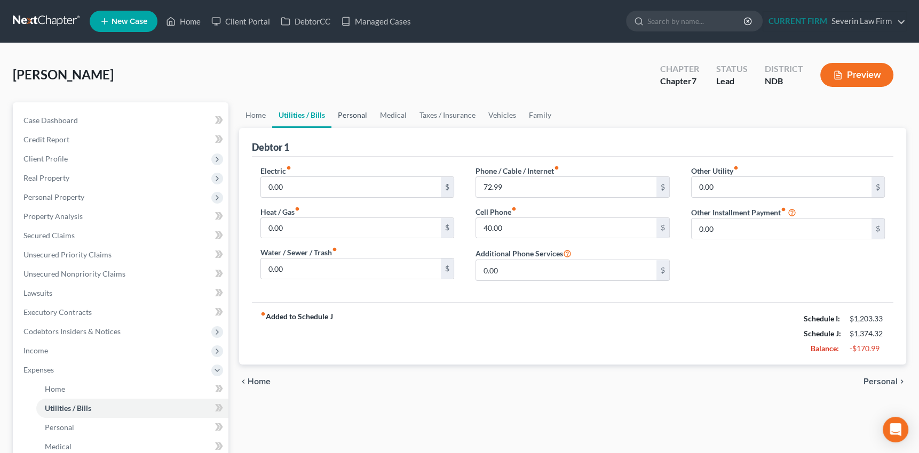
click at [353, 116] on link "Personal" at bounding box center [352, 115] width 42 height 26
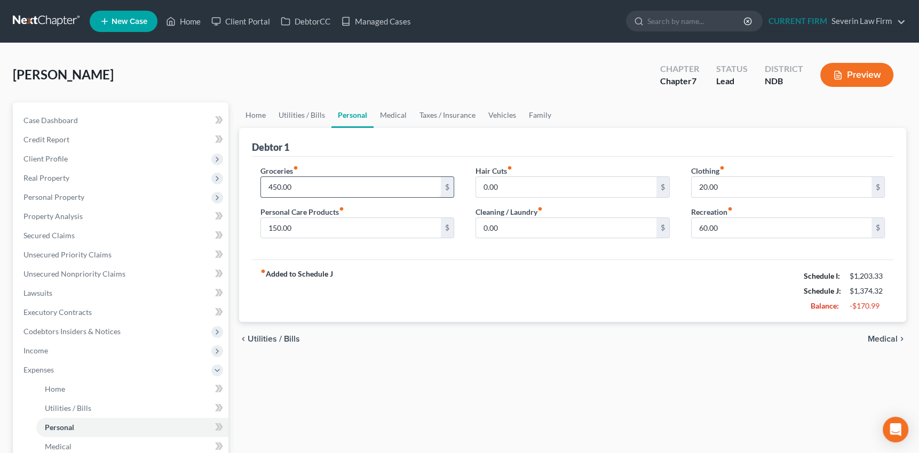
click at [305, 184] on input "450.00" at bounding box center [351, 187] width 180 height 20
drag, startPoint x: 284, startPoint y: 186, endPoint x: 266, endPoint y: 188, distance: 17.8
click at [266, 188] on input "800" at bounding box center [351, 187] width 180 height 20
type input "400"
click at [296, 114] on link "Utilities / Bills" at bounding box center [301, 115] width 59 height 26
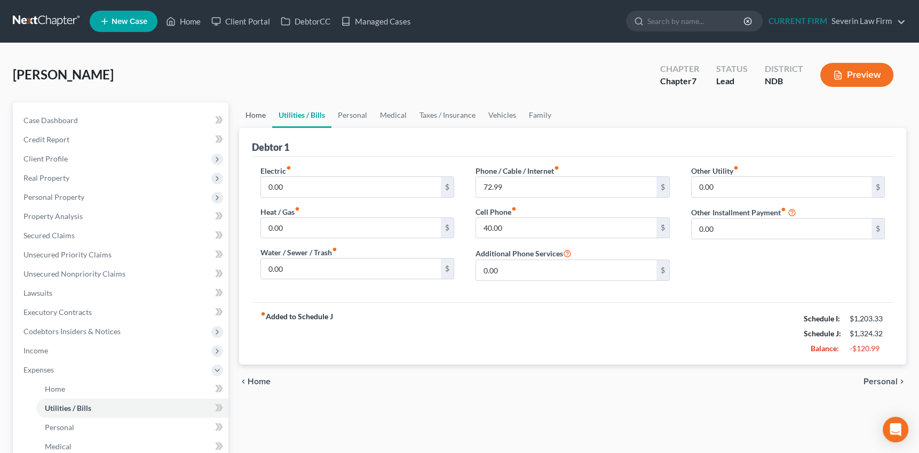
click at [261, 114] on link "Home" at bounding box center [255, 115] width 33 height 26
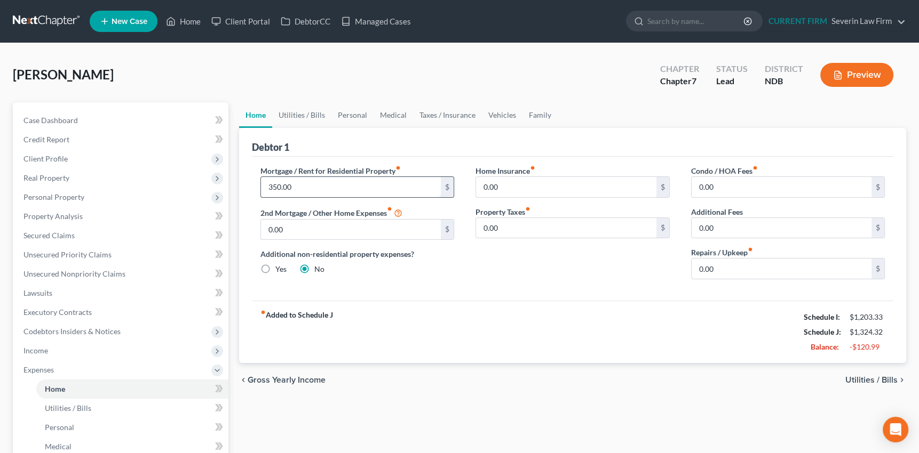
click at [290, 187] on input "350.00" at bounding box center [351, 187] width 180 height 20
type input "400"
click at [389, 112] on link "Medical" at bounding box center [392, 115] width 39 height 26
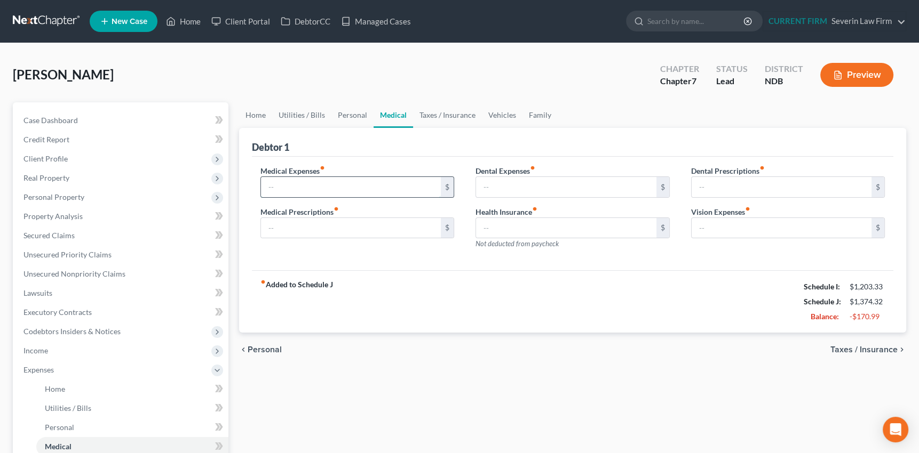
click at [336, 183] on input "text" at bounding box center [351, 187] width 180 height 20
type input "50"
type input "25"
click at [442, 113] on link "Taxes / Insurance" at bounding box center [447, 115] width 69 height 26
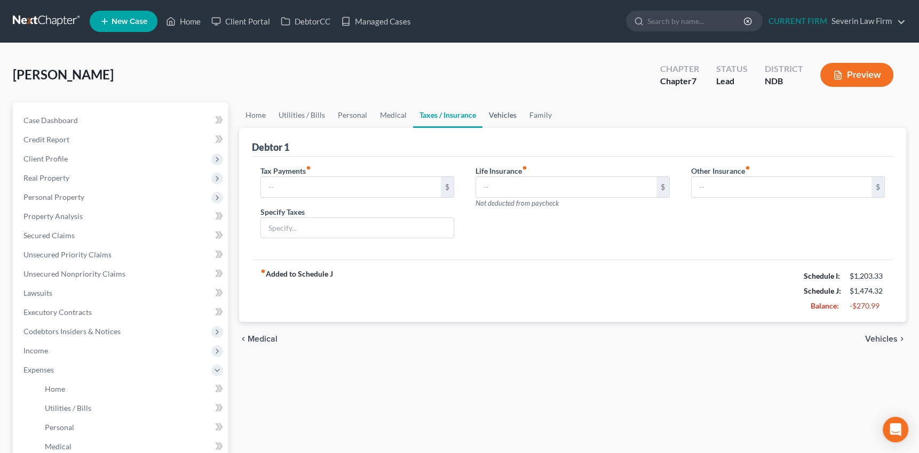
click at [496, 111] on link "Vehicles" at bounding box center [502, 115] width 41 height 26
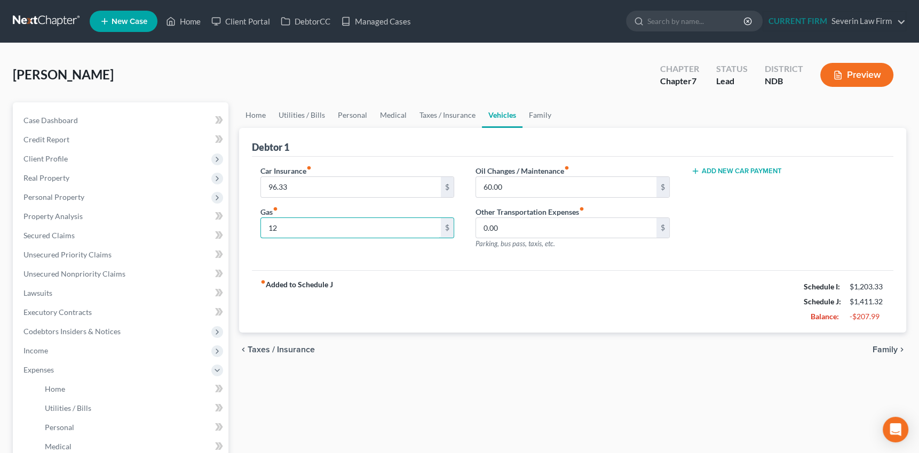
type input "1"
type input "160"
click at [535, 112] on link "Family" at bounding box center [539, 115] width 35 height 26
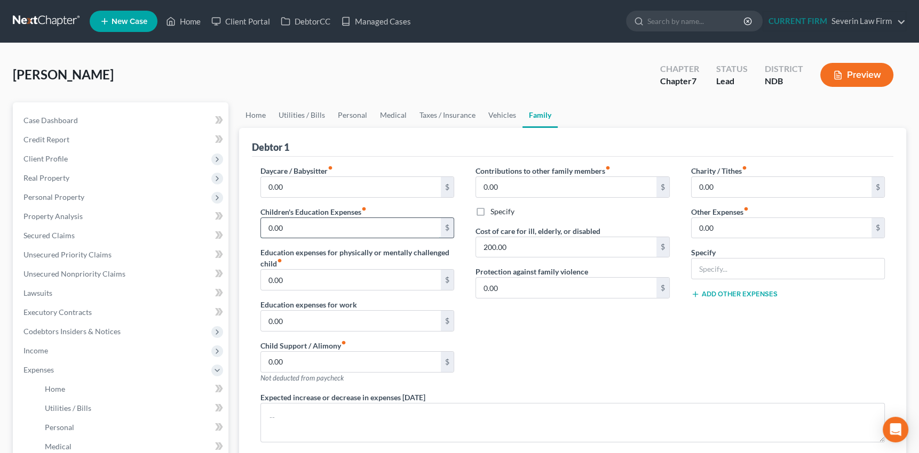
click at [290, 227] on input "0.00" at bounding box center [351, 228] width 180 height 20
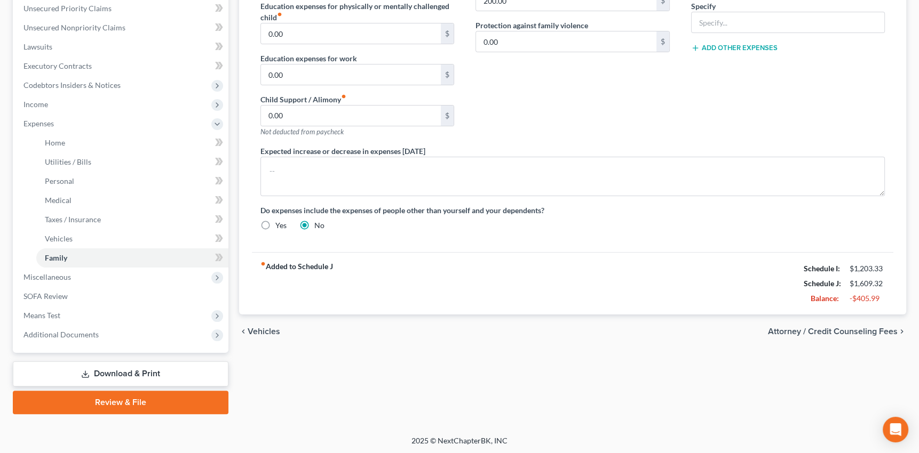
scroll to position [198, 0]
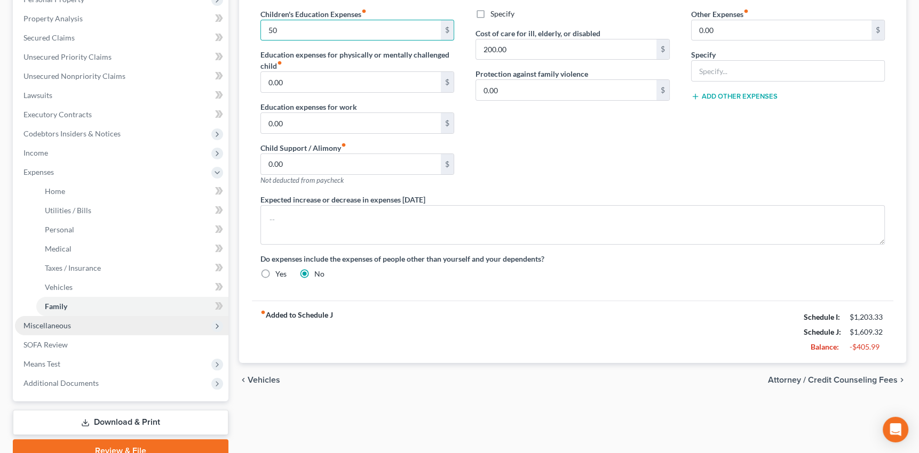
click at [62, 326] on span "Miscellaneous" at bounding box center [46, 325] width 47 height 9
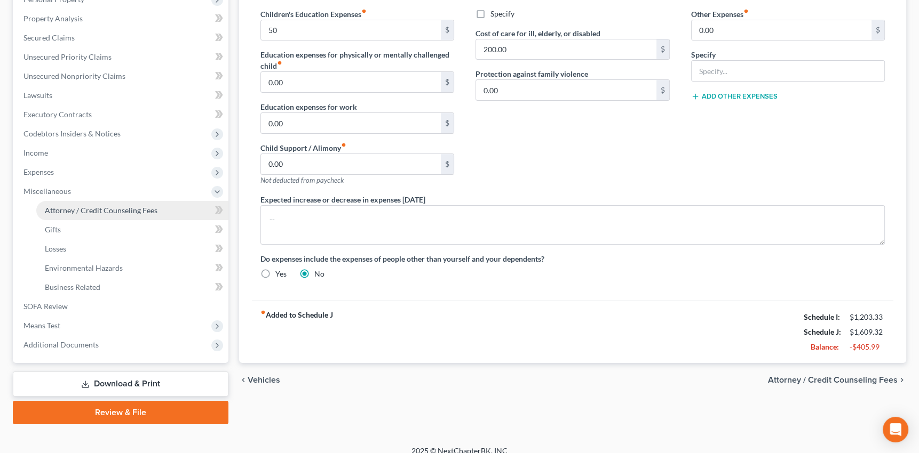
click at [118, 210] on span "Attorney / Credit Counseling Fees" at bounding box center [101, 210] width 113 height 9
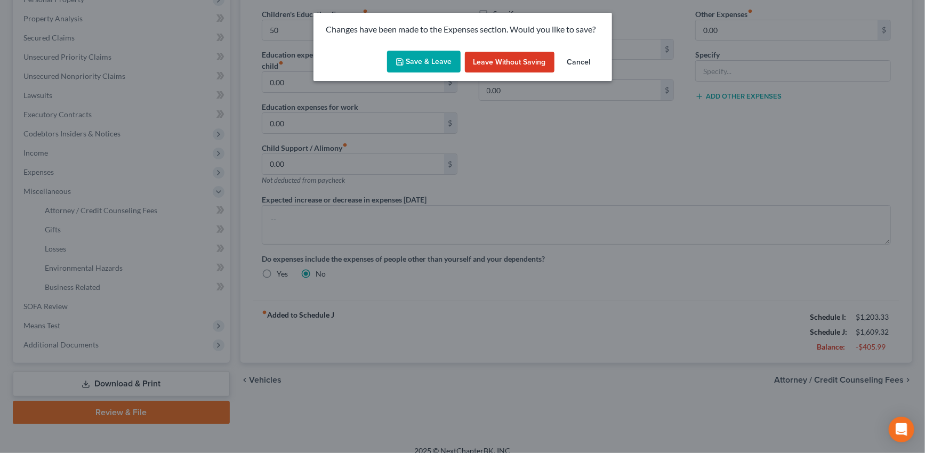
click at [432, 60] on button "Save & Leave" at bounding box center [424, 62] width 74 height 22
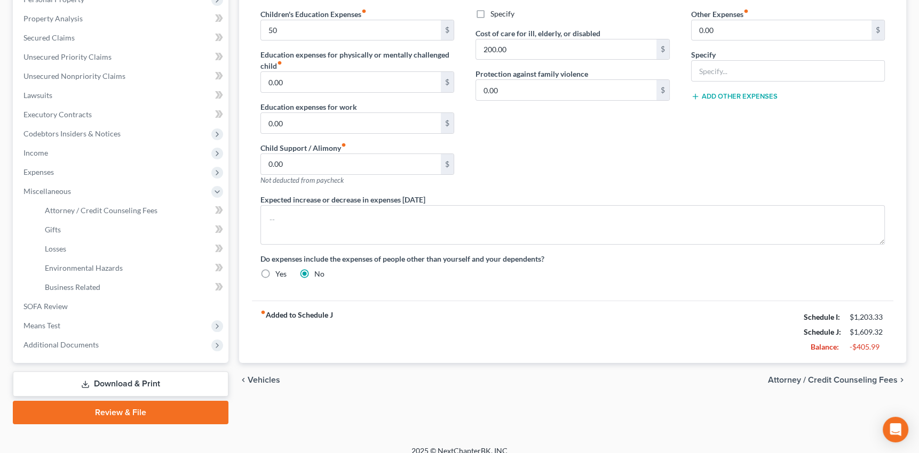
type input "50.00"
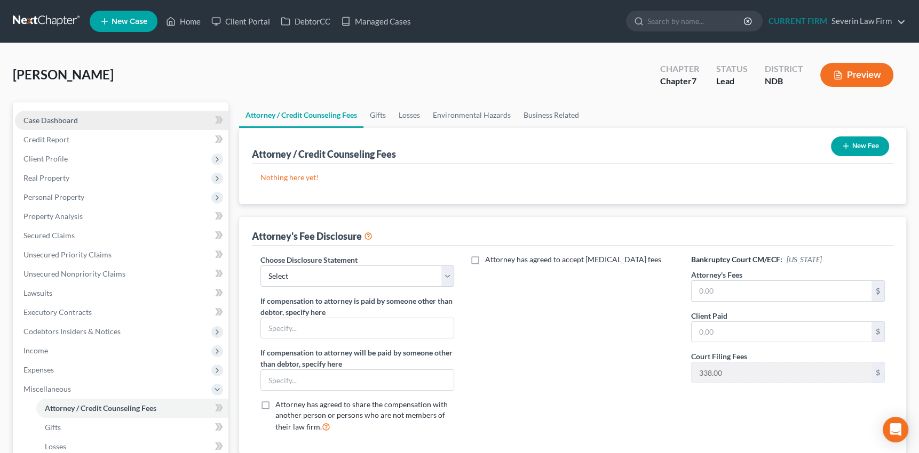
click at [62, 122] on span "Case Dashboard" at bounding box center [50, 120] width 54 height 9
select select "10"
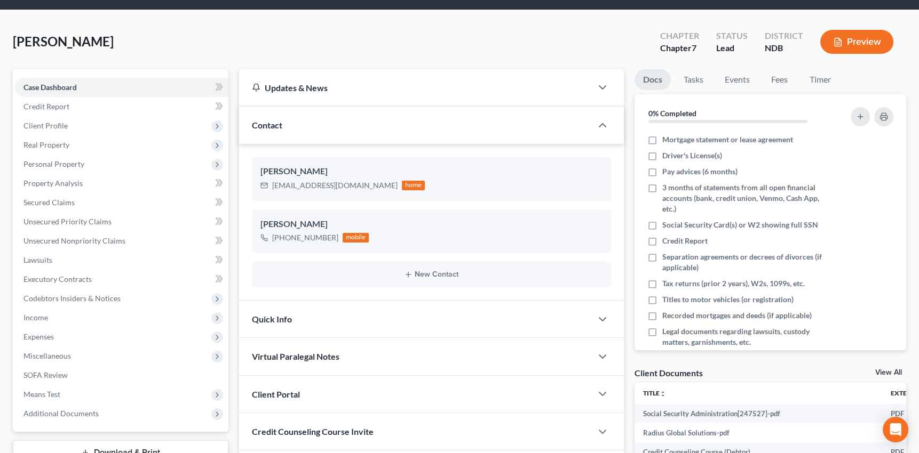
scroll to position [145, 0]
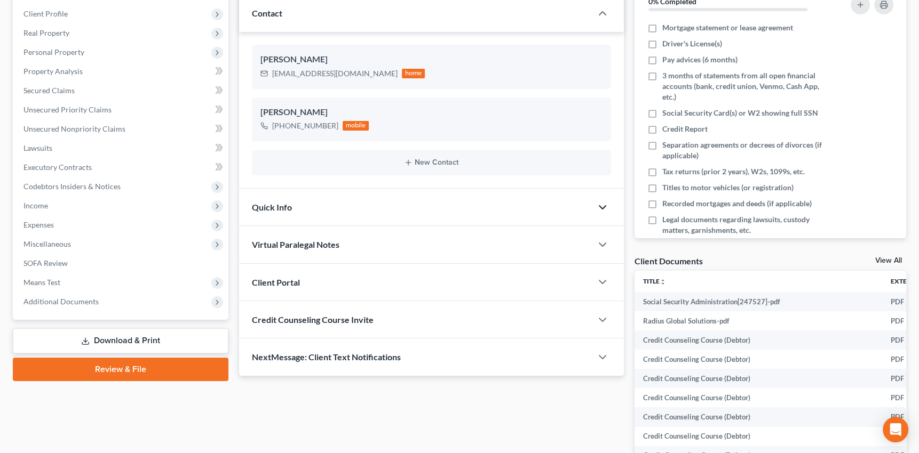
click at [604, 206] on polyline "button" at bounding box center [602, 207] width 6 height 3
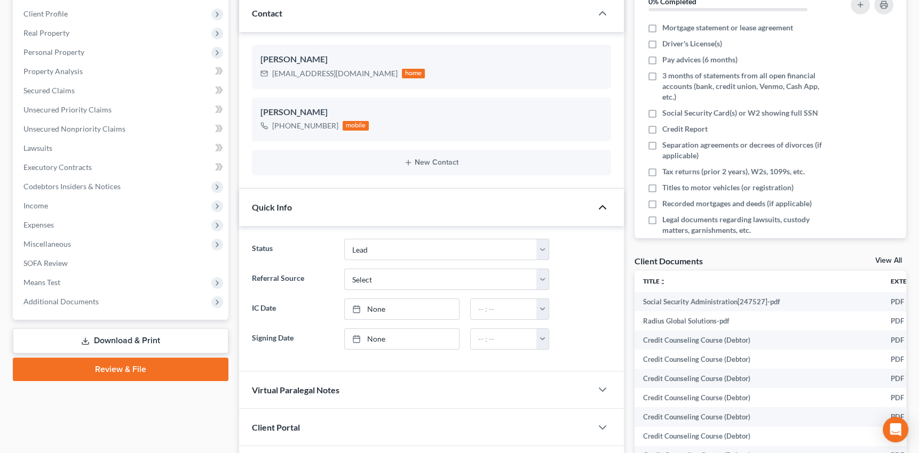
click at [604, 204] on icon "button" at bounding box center [602, 207] width 13 height 13
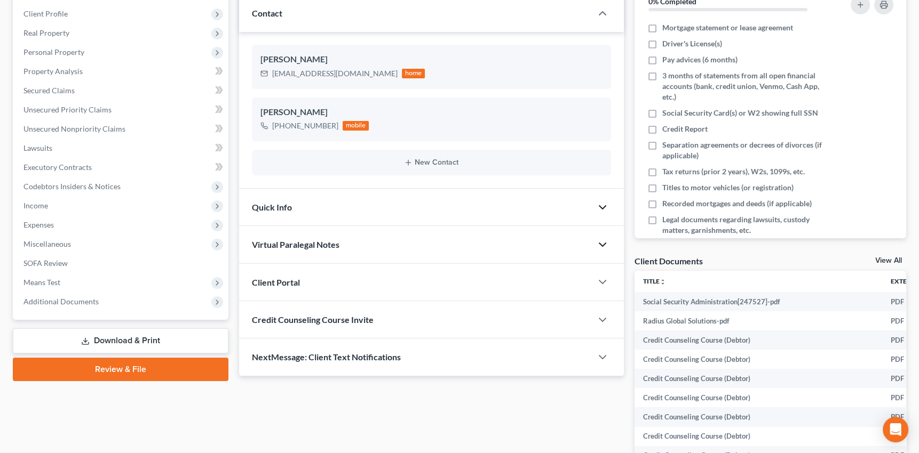
click at [600, 246] on icon "button" at bounding box center [602, 244] width 13 height 13
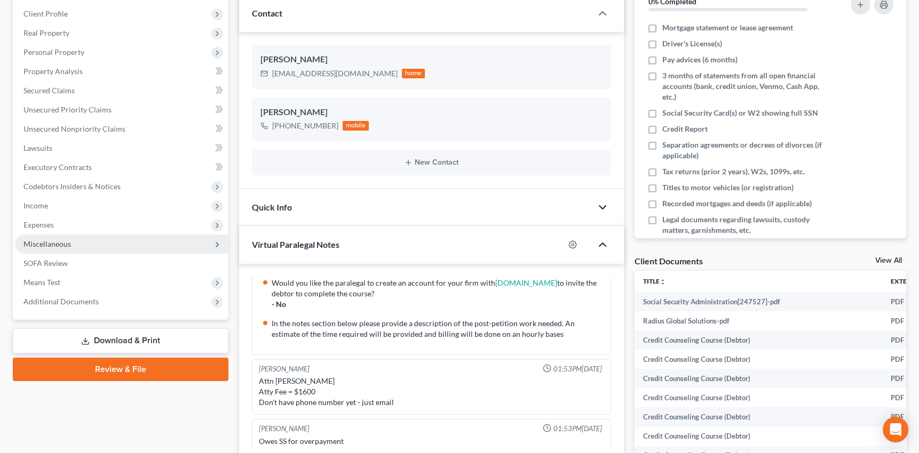
click at [57, 243] on span "Miscellaneous" at bounding box center [46, 243] width 47 height 9
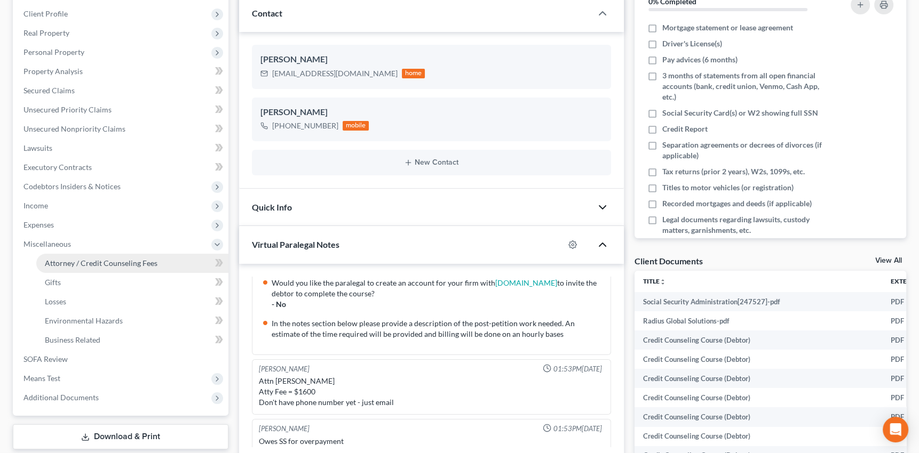
click at [67, 261] on span "Attorney / Credit Counseling Fees" at bounding box center [101, 263] width 113 height 9
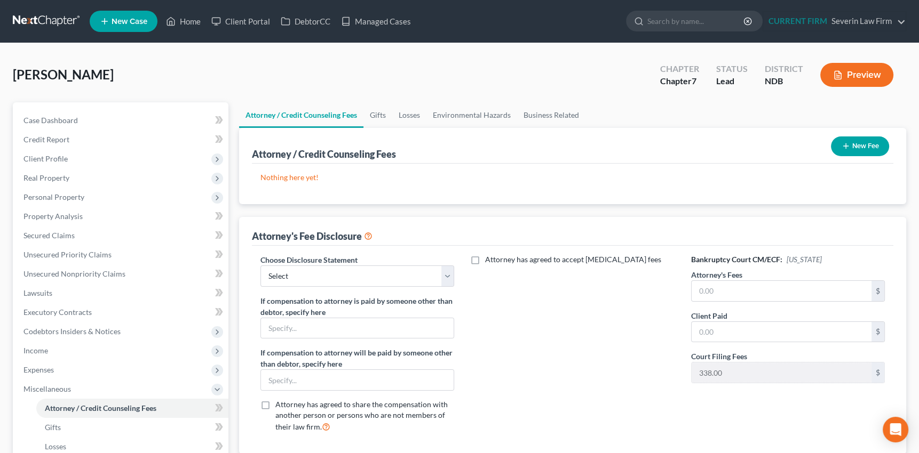
click at [837, 143] on button "New Fee" at bounding box center [860, 147] width 58 height 20
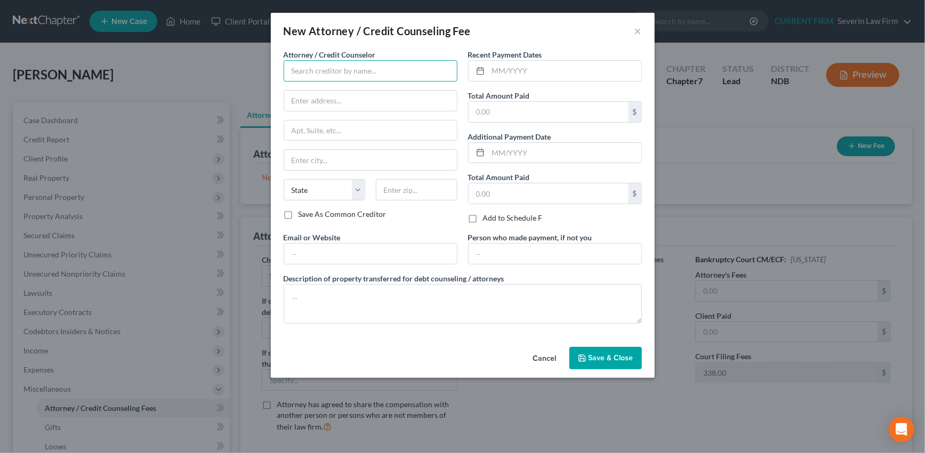
click at [331, 73] on input "text" at bounding box center [371, 70] width 174 height 21
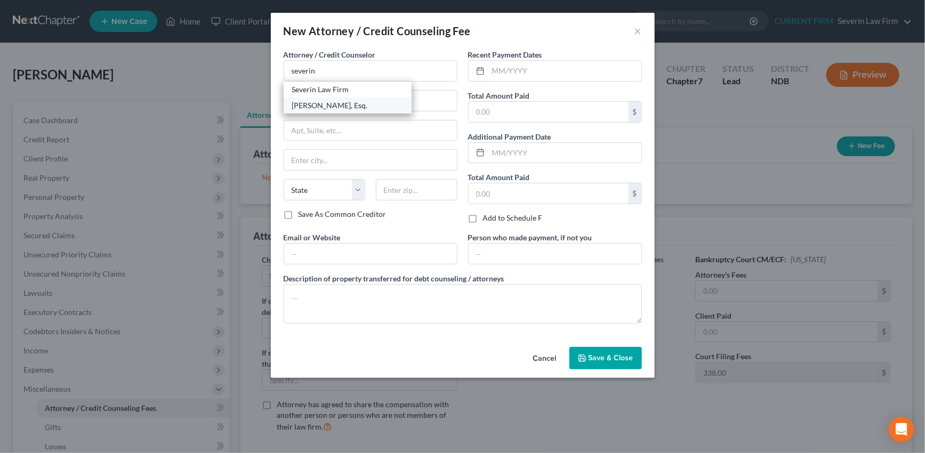
click at [314, 101] on div "Thomas Severin, Esq." at bounding box center [347, 105] width 111 height 11
type input "Thomas Severin, Esq."
type input "913 Ponderosa Dr."
type input "Severance"
select select "5"
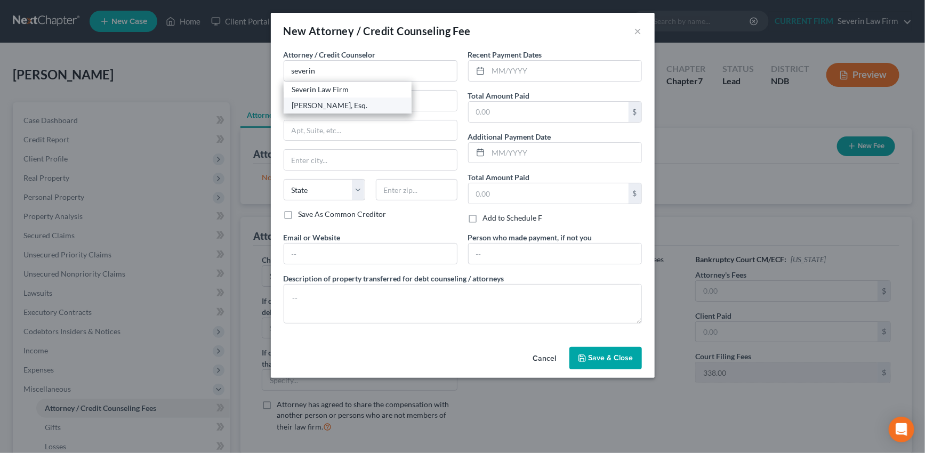
type input "80550"
click at [499, 108] on input "text" at bounding box center [549, 112] width 160 height 20
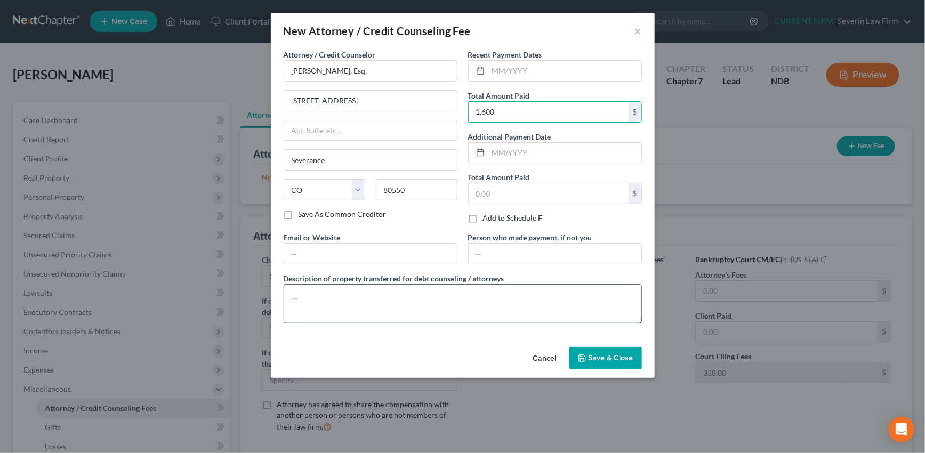
type input "1,600"
click at [449, 289] on textarea at bounding box center [463, 303] width 358 height 39
type textarea "Attorney Fee"
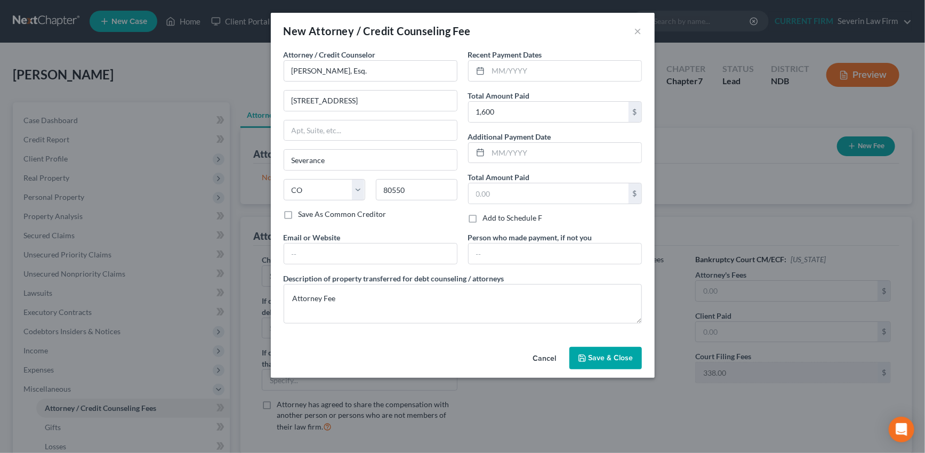
click at [603, 357] on span "Save & Close" at bounding box center [611, 358] width 45 height 9
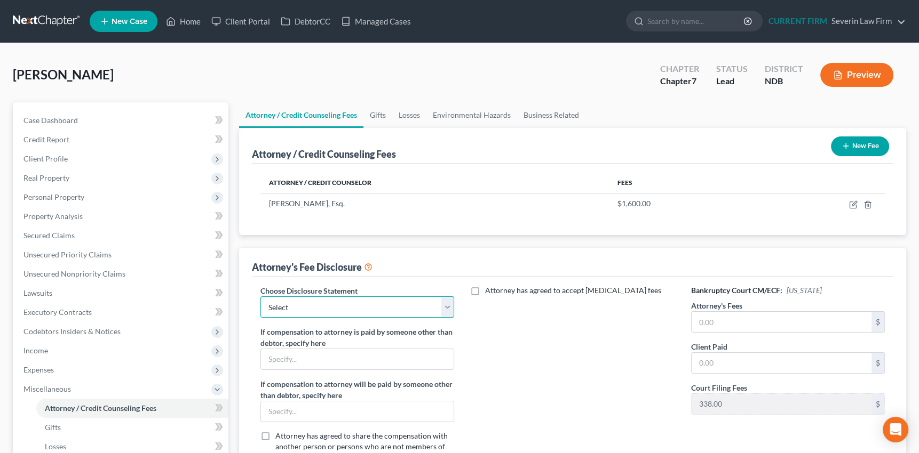
click at [448, 307] on select "Select Attorney Disclosure" at bounding box center [357, 307] width 194 height 21
select select "0"
click at [260, 297] on select "Select Attorney Disclosure" at bounding box center [357, 307] width 194 height 21
click at [735, 316] on input "text" at bounding box center [781, 322] width 180 height 20
type input "1,600"
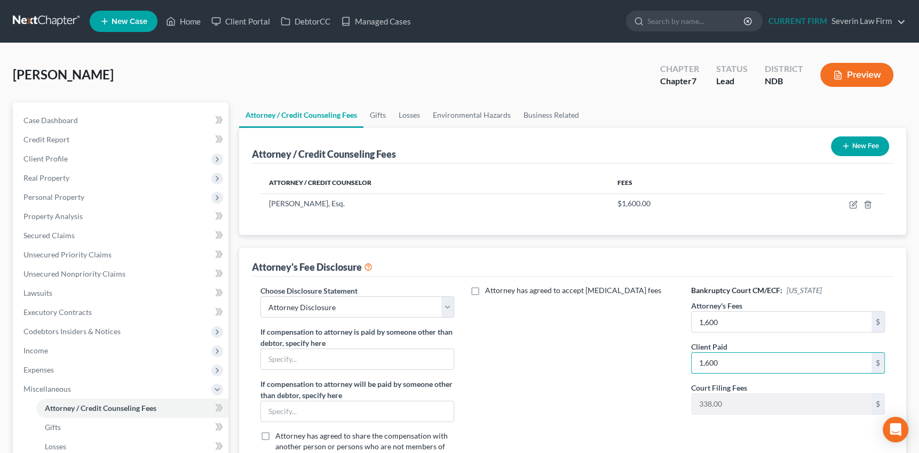
type input "1,600"
click at [603, 425] on div "Attorney has agreed to accept retainer fees" at bounding box center [572, 378] width 215 height 187
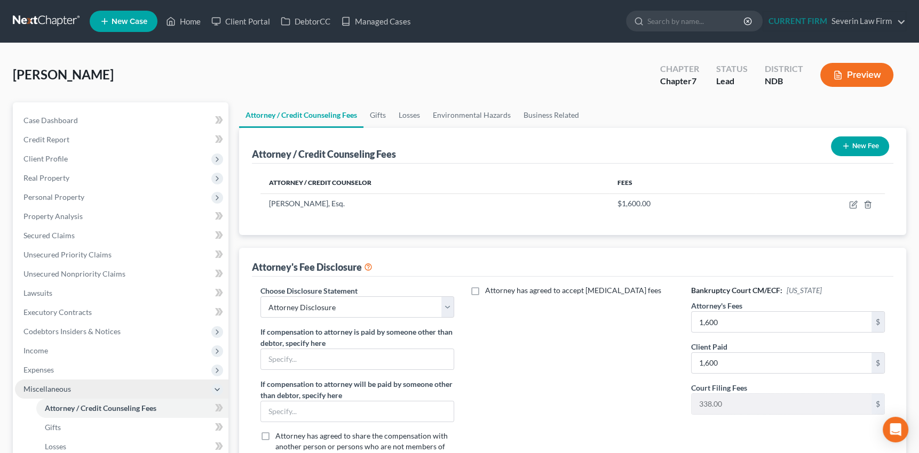
click at [39, 389] on span "Miscellaneous" at bounding box center [46, 389] width 47 height 9
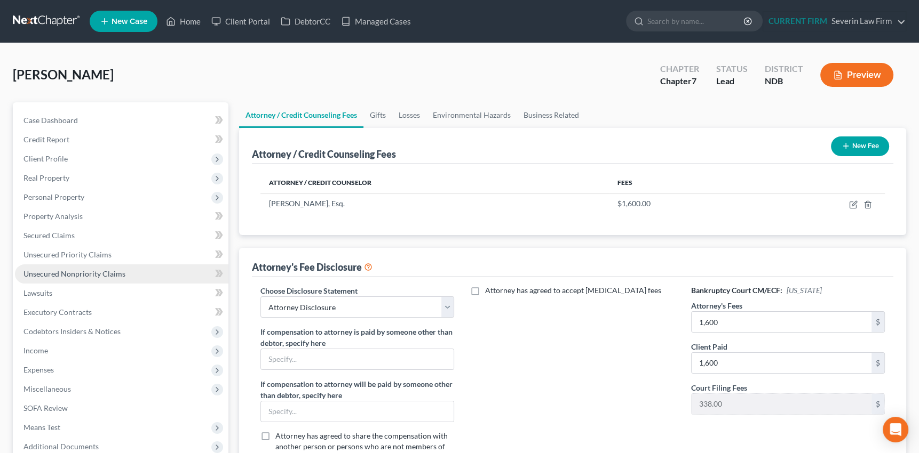
click at [80, 275] on span "Unsecured Nonpriority Claims" at bounding box center [74, 273] width 102 height 9
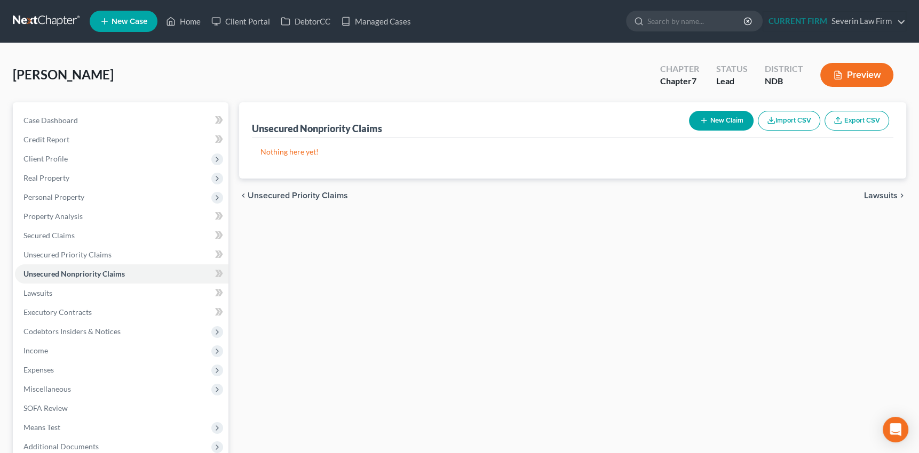
click at [702, 114] on button "New Claim" at bounding box center [721, 121] width 65 height 20
select select "0"
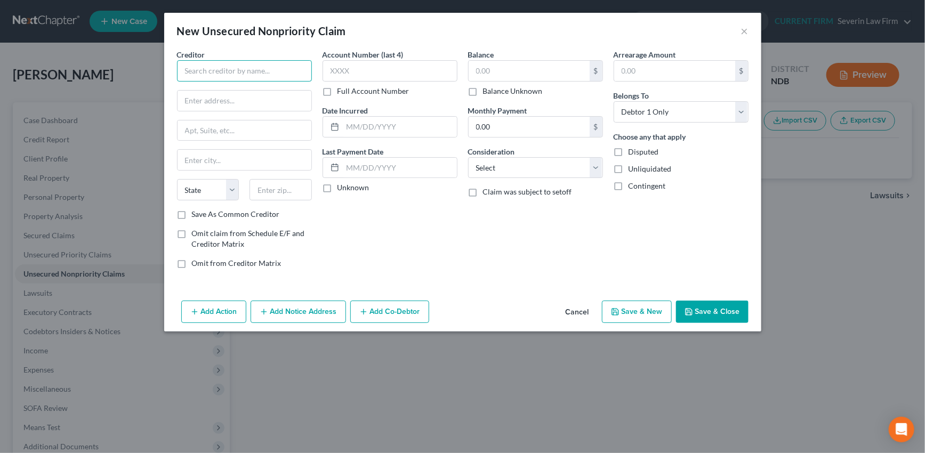
click at [262, 70] on input "text" at bounding box center [244, 70] width 135 height 21
type input "Social Security Administration"
type input "Minot Metro Center"
type input "1414 20th Ave SW"
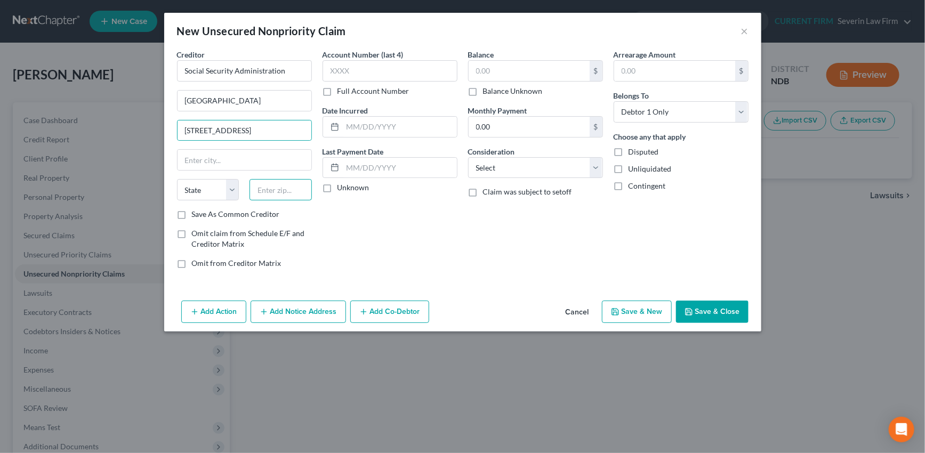
click at [273, 190] on input "text" at bounding box center [281, 189] width 62 height 21
type input "58701"
type input "Minot"
select select "29"
click at [192, 213] on label "Save As Common Creditor" at bounding box center [236, 214] width 88 height 11
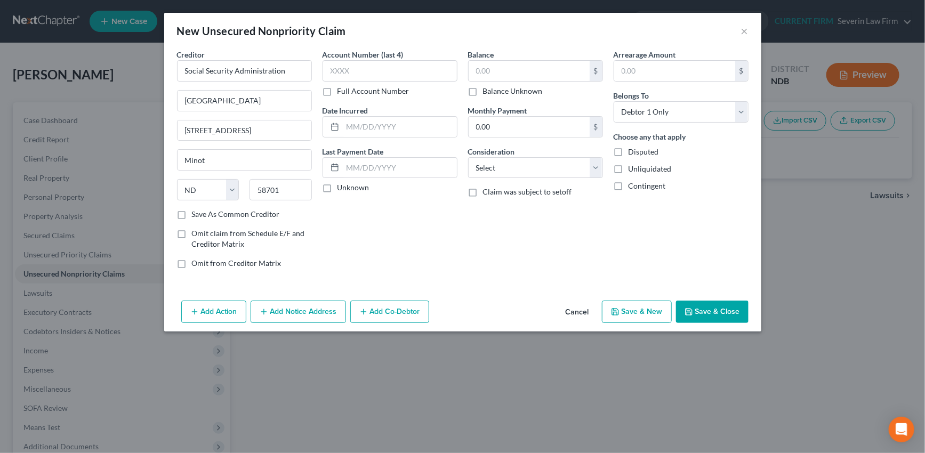
click at [196, 213] on input "Save As Common Creditor" at bounding box center [199, 212] width 7 height 7
checkbox input "true"
click at [363, 71] on input "text" at bounding box center [390, 70] width 135 height 21
type input "0510"
click at [353, 126] on input "text" at bounding box center [400, 127] width 114 height 20
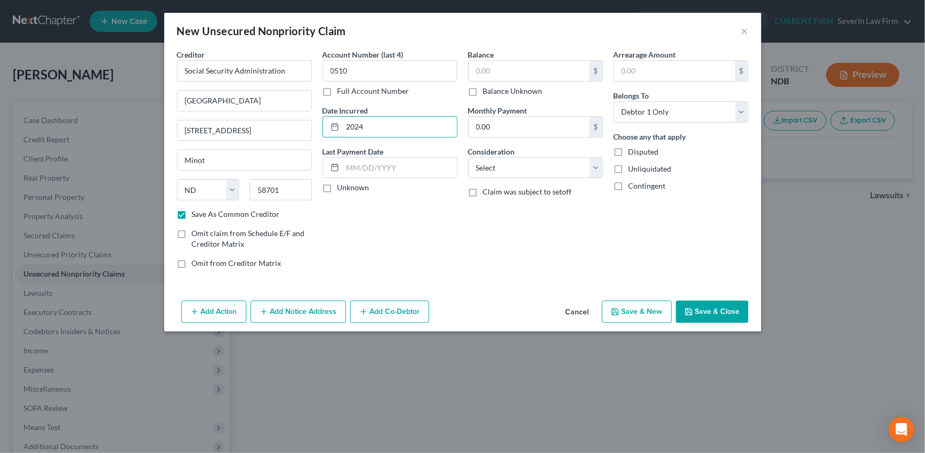
type input "2024"
drag, startPoint x: 327, startPoint y: 189, endPoint x: 460, endPoint y: 96, distance: 162.8
click at [338, 189] on label "Unknown" at bounding box center [354, 187] width 32 height 11
click at [342, 189] on input "Unknown" at bounding box center [345, 185] width 7 height 7
checkbox input "true"
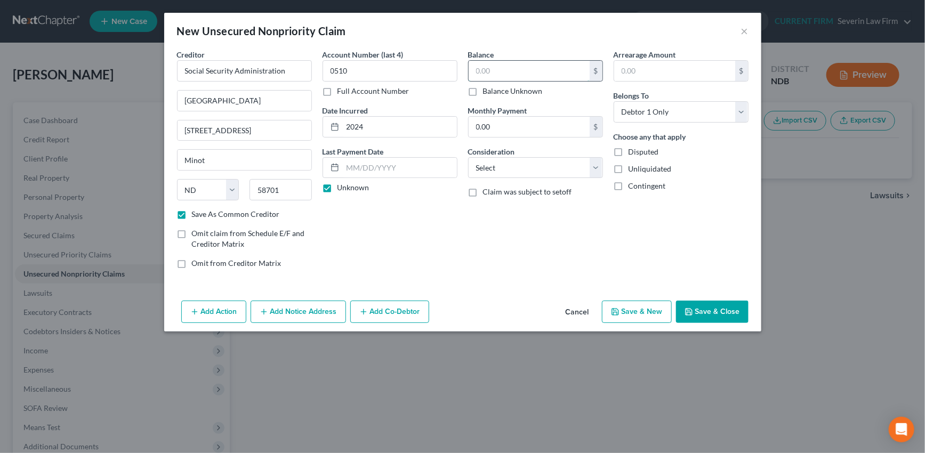
click at [508, 70] on input "text" at bounding box center [529, 71] width 121 height 20
click at [512, 71] on input "text" at bounding box center [529, 71] width 121 height 20
type input "10,631.08"
click at [597, 166] on select "Select Cable / Satellite Services Collection Agency Credit Card Debt Debt Couns…" at bounding box center [535, 167] width 135 height 21
select select "14"
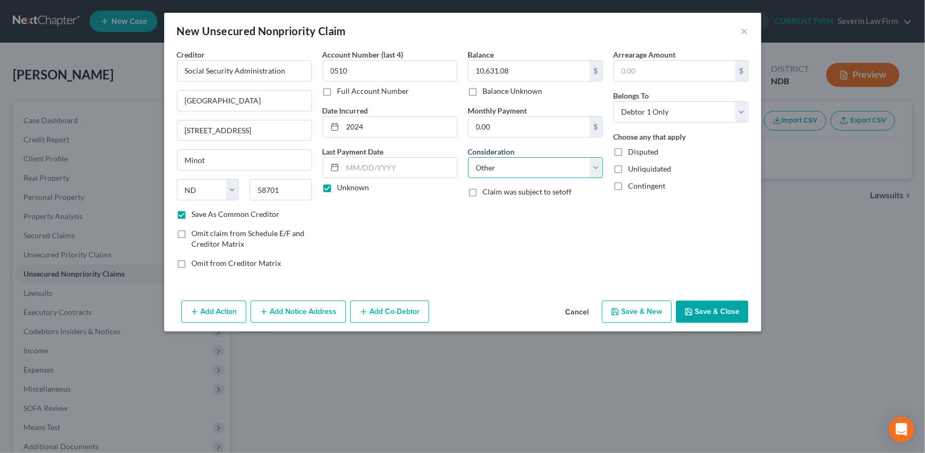
click at [468, 157] on select "Select Cable / Satellite Services Collection Agency Credit Card Debt Debt Couns…" at bounding box center [535, 167] width 135 height 21
click at [522, 211] on input "text" at bounding box center [536, 208] width 134 height 20
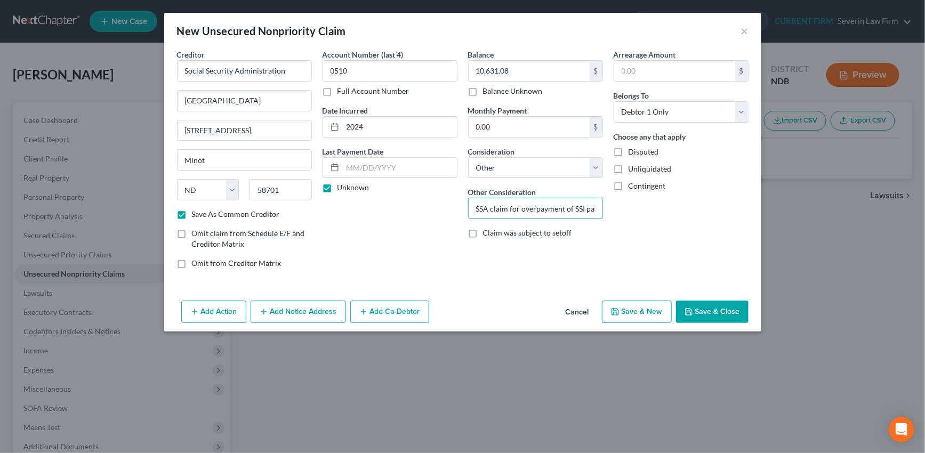
type input "SSA claim for overpayment of SSI payments"
click at [722, 308] on button "Save & Close" at bounding box center [712, 312] width 73 height 22
checkbox input "false"
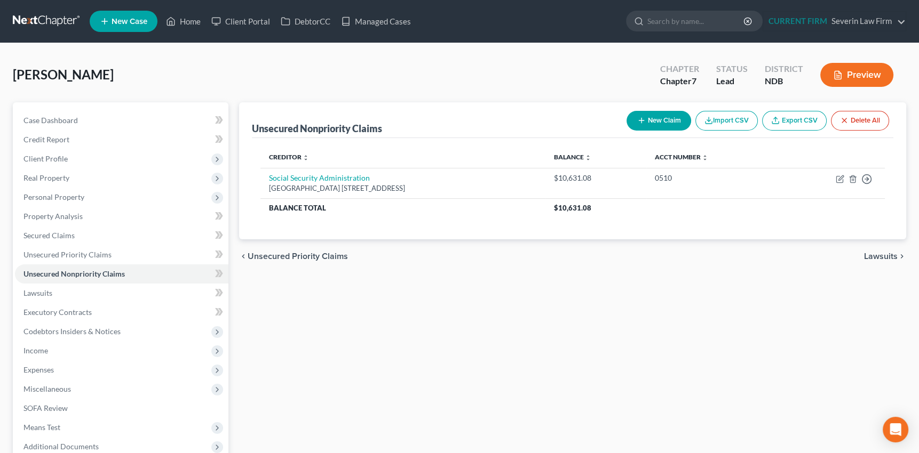
click at [640, 117] on icon "button" at bounding box center [641, 120] width 9 height 9
select select "0"
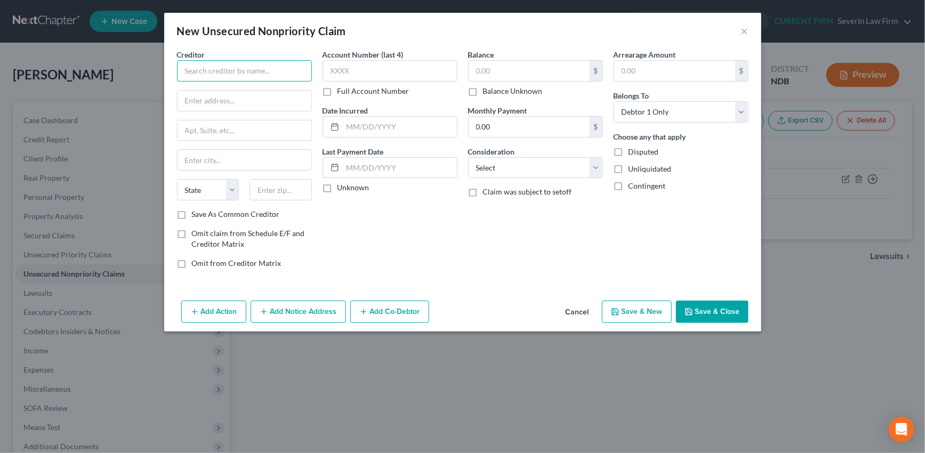
click at [272, 75] on input "text" at bounding box center [244, 70] width 135 height 21
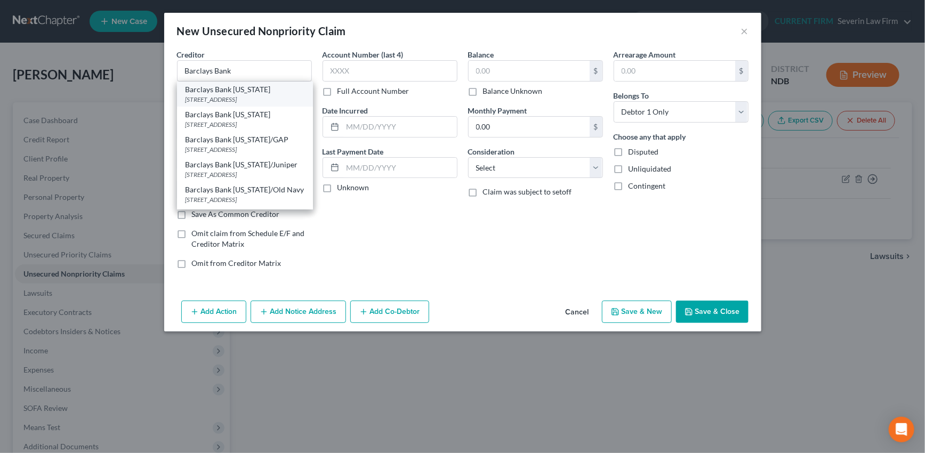
click at [285, 96] on div "125 S West Street, Wilmington, DE 19801" at bounding box center [245, 99] width 119 height 9
type input "Barclays Bank Delaware"
type input "125 S West Street"
type input "Wilmington"
select select "7"
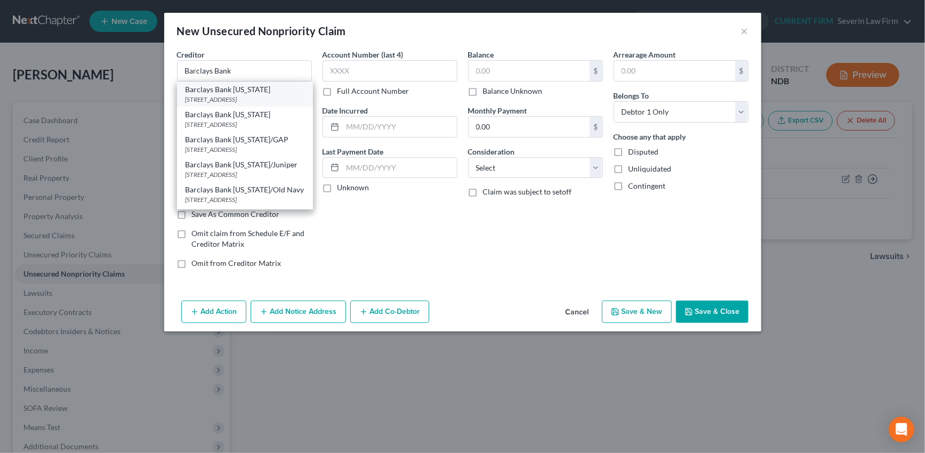
type input "19801"
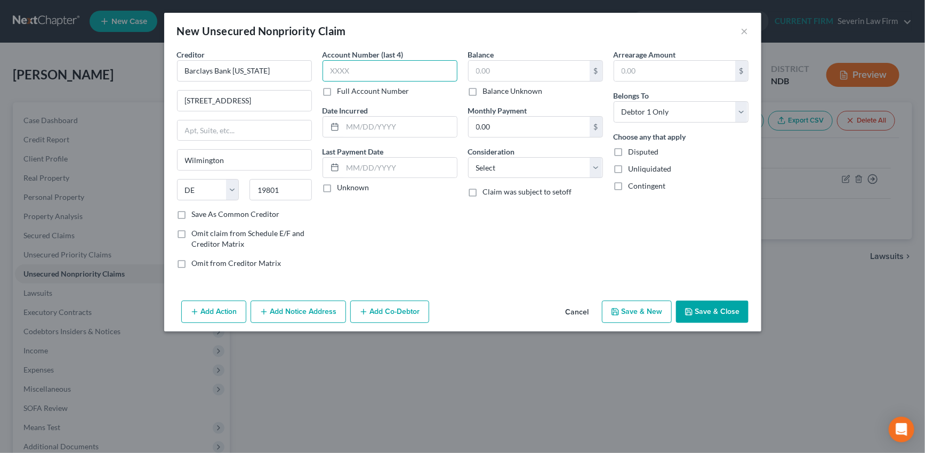
click at [365, 73] on input "text" at bounding box center [390, 70] width 135 height 21
type input "XXXX"
click at [365, 125] on input "text" at bounding box center [400, 127] width 114 height 20
type input "2019"
click at [338, 183] on label "Unknown" at bounding box center [354, 187] width 32 height 11
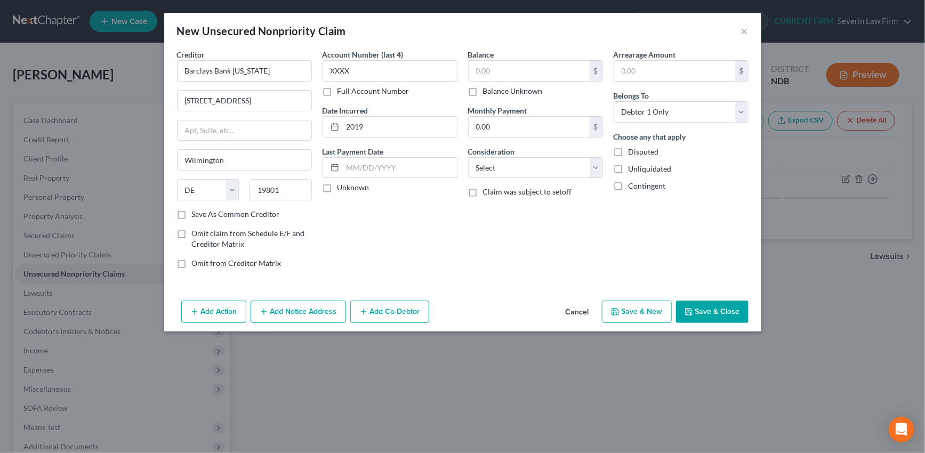
click at [342, 183] on input "Unknown" at bounding box center [345, 185] width 7 height 7
checkbox input "true"
click at [497, 71] on input "text" at bounding box center [529, 71] width 121 height 20
type input "820"
click at [537, 169] on select "Select Cable / Satellite Services Collection Agency Credit Card Debt Debt Couns…" at bounding box center [535, 167] width 135 height 21
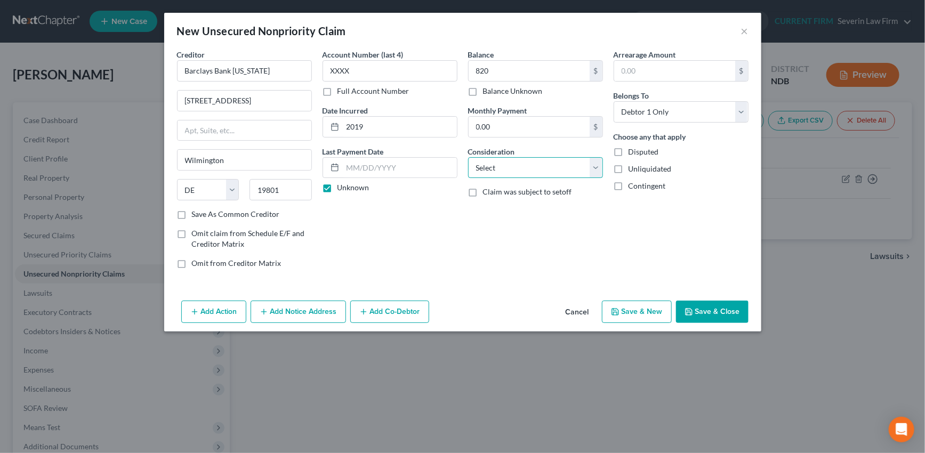
select select "2"
click at [468, 157] on select "Select Cable / Satellite Services Collection Agency Credit Card Debt Debt Couns…" at bounding box center [535, 167] width 135 height 21
click at [645, 312] on button "Save & New" at bounding box center [637, 312] width 70 height 22
select select "0"
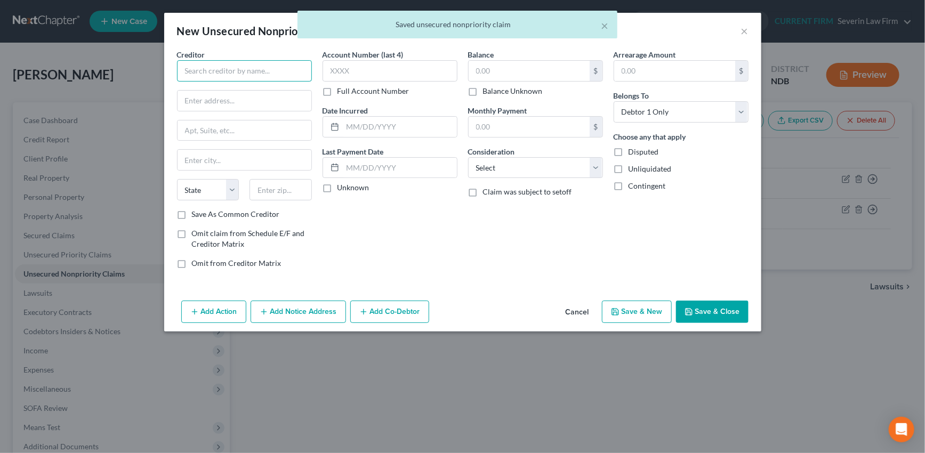
drag, startPoint x: 289, startPoint y: 69, endPoint x: 269, endPoint y: 54, distance: 24.8
click at [289, 69] on input "text" at bounding box center [244, 70] width 135 height 21
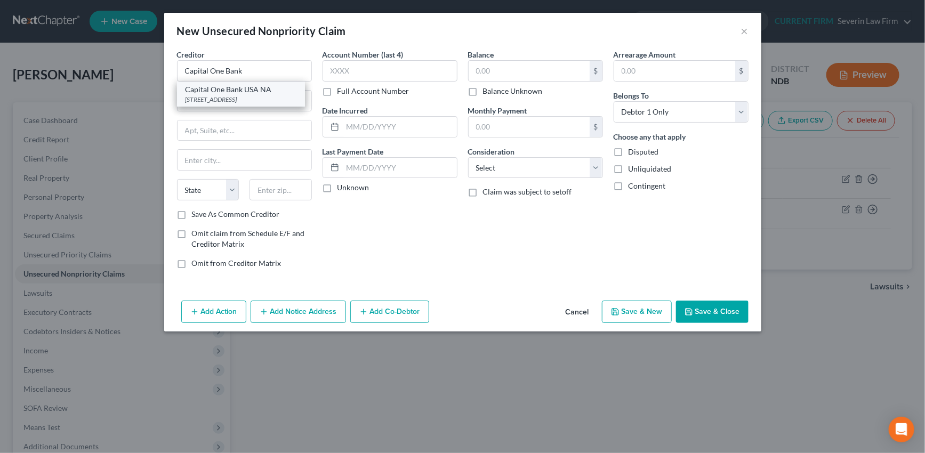
click at [244, 95] on div "PO Box 31293, Salt Lake City, UT 84131" at bounding box center [241, 99] width 111 height 9
type input "Capital One Bank USA NA"
type input "PO Box 31293"
type input "Salt Lake City"
select select "46"
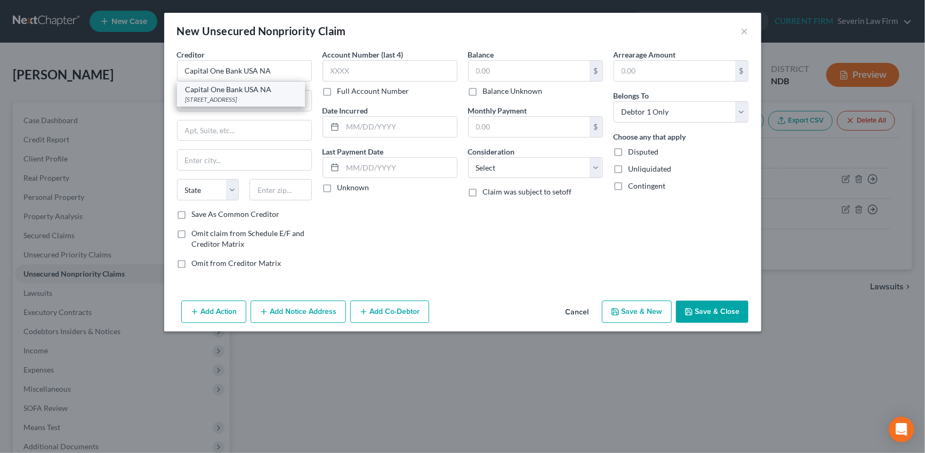
type input "84131"
click at [192, 214] on label "Save As Common Creditor" at bounding box center [236, 214] width 88 height 11
click at [196, 214] on input "Save As Common Creditor" at bounding box center [199, 212] width 7 height 7
checkbox input "true"
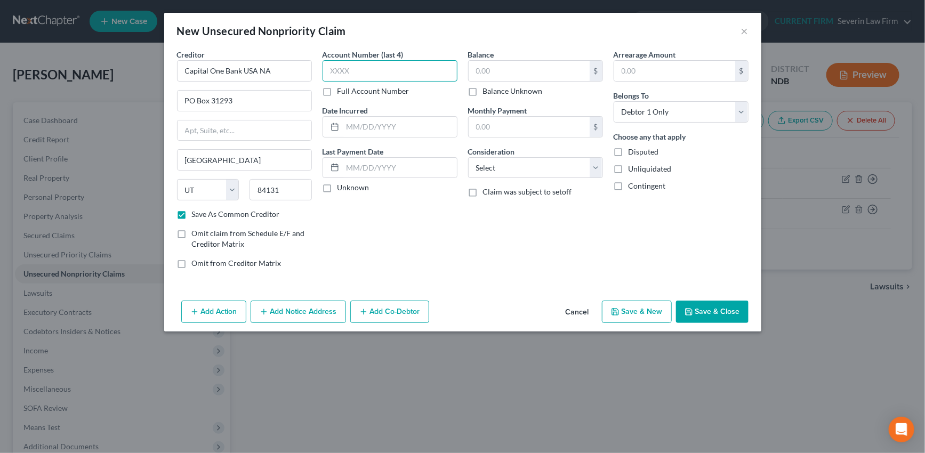
click at [382, 64] on input "text" at bounding box center [390, 70] width 135 height 21
type input "XXXX"
click at [380, 125] on input "text" at bounding box center [400, 127] width 114 height 20
type input "2017"
drag, startPoint x: 326, startPoint y: 187, endPoint x: 513, endPoint y: 75, distance: 217.7
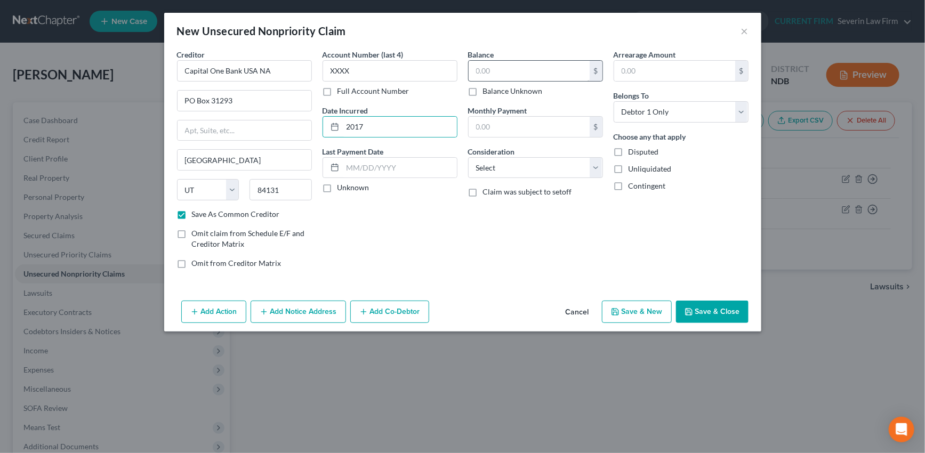
click at [338, 186] on label "Unknown" at bounding box center [354, 187] width 32 height 11
click at [342, 186] on input "Unknown" at bounding box center [345, 185] width 7 height 7
checkbox input "true"
click at [522, 65] on input "text" at bounding box center [529, 71] width 121 height 20
type input "476"
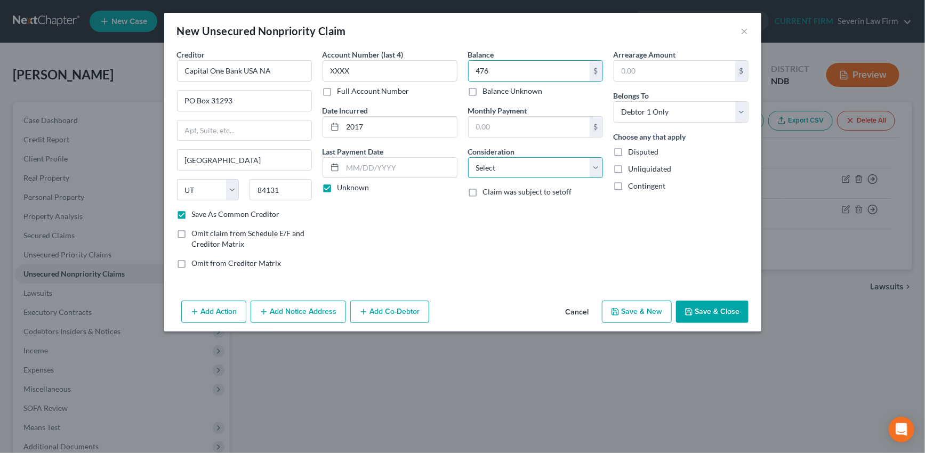
click at [519, 174] on select "Select Cable / Satellite Services Collection Agency Credit Card Debt Debt Couns…" at bounding box center [535, 167] width 135 height 21
select select "2"
click at [468, 157] on select "Select Cable / Satellite Services Collection Agency Credit Card Debt Debt Couns…" at bounding box center [535, 167] width 135 height 21
click at [657, 312] on button "Save & New" at bounding box center [637, 312] width 70 height 22
select select "0"
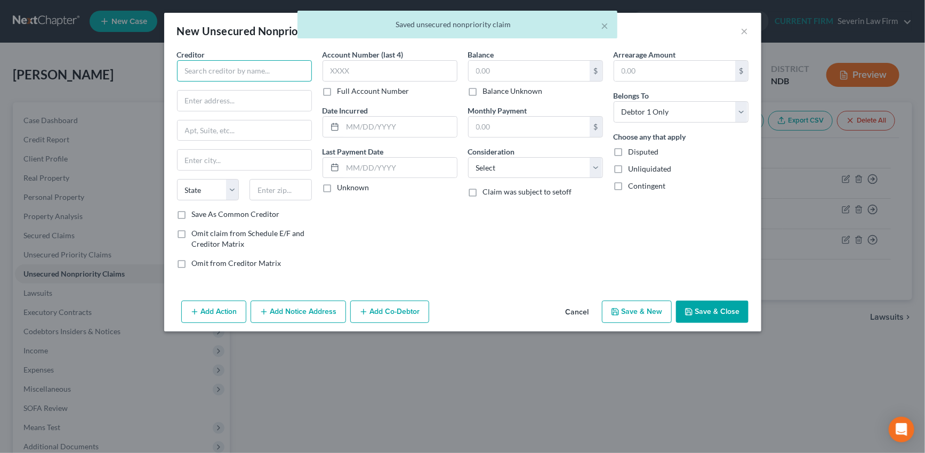
click at [272, 68] on input "text" at bounding box center [244, 70] width 135 height 21
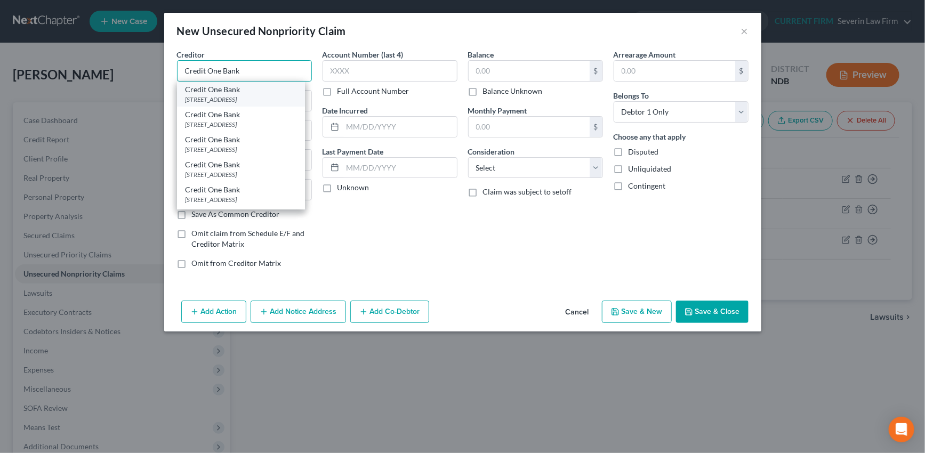
type input "Credit One Bank"
drag, startPoint x: 243, startPoint y: 101, endPoint x: 338, endPoint y: 81, distance: 97.0
click at [249, 100] on div "PO Box 98872, Las Vegas, NV 89193" at bounding box center [241, 99] width 111 height 9
type input "PO Box 98872"
type input "Las Vegas"
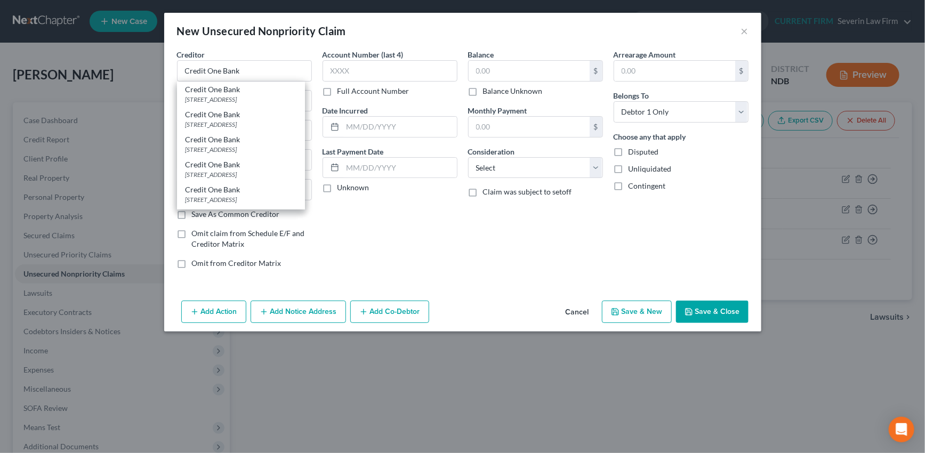
select select "31"
type input "89193"
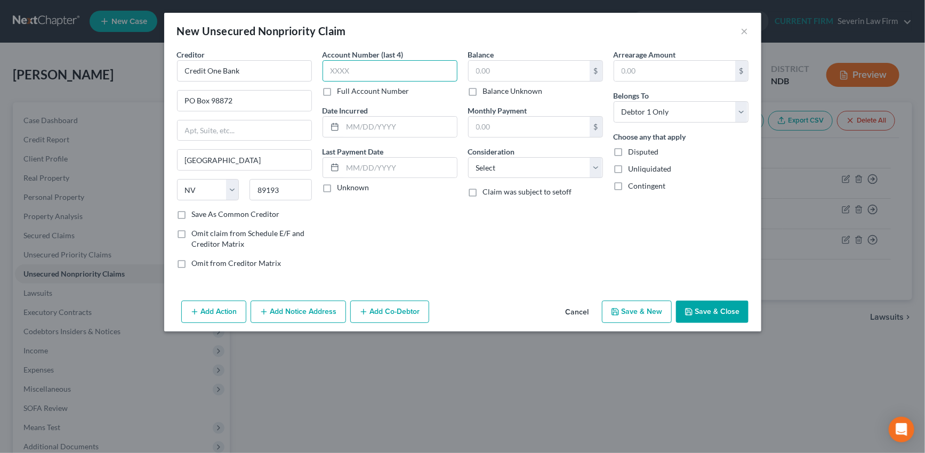
click at [374, 69] on input "text" at bounding box center [390, 70] width 135 height 21
type input "XXXX"
click at [373, 127] on input "text" at bounding box center [400, 127] width 114 height 20
type input "2024"
click at [338, 184] on label "Unknown" at bounding box center [354, 187] width 32 height 11
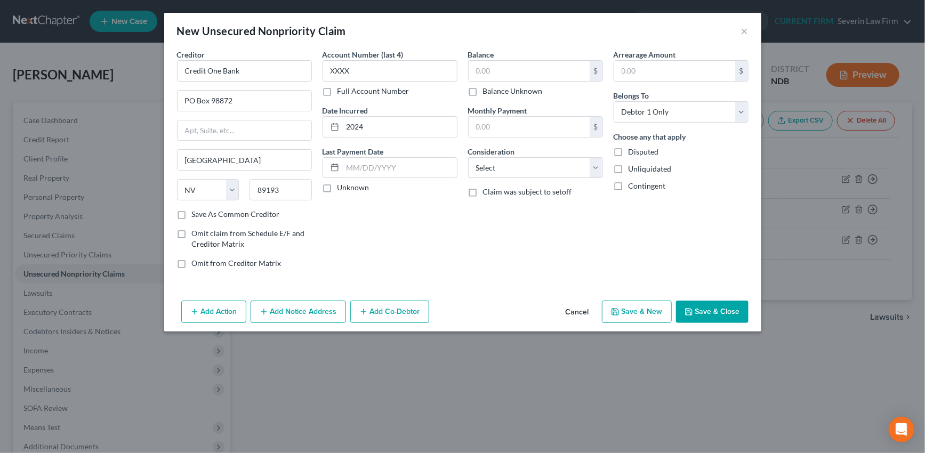
click at [342, 184] on input "Unknown" at bounding box center [345, 185] width 7 height 7
checkbox input "true"
click at [512, 71] on input "text" at bounding box center [529, 71] width 121 height 20
type input "253"
click at [540, 167] on select "Select Cable / Satellite Services Collection Agency Credit Card Debt Debt Couns…" at bounding box center [535, 167] width 135 height 21
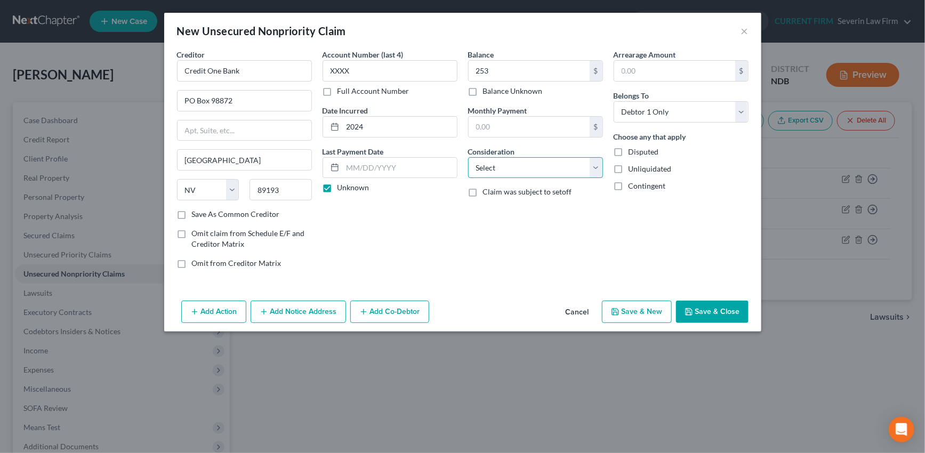
select select "2"
click at [468, 157] on select "Select Cable / Satellite Services Collection Agency Credit Card Debt Debt Couns…" at bounding box center [535, 167] width 135 height 21
click at [241, 96] on input "PO Box 98872" at bounding box center [245, 101] width 134 height 20
click at [253, 71] on input "Credit One Bank" at bounding box center [244, 70] width 135 height 21
type input "Credit One Bank"
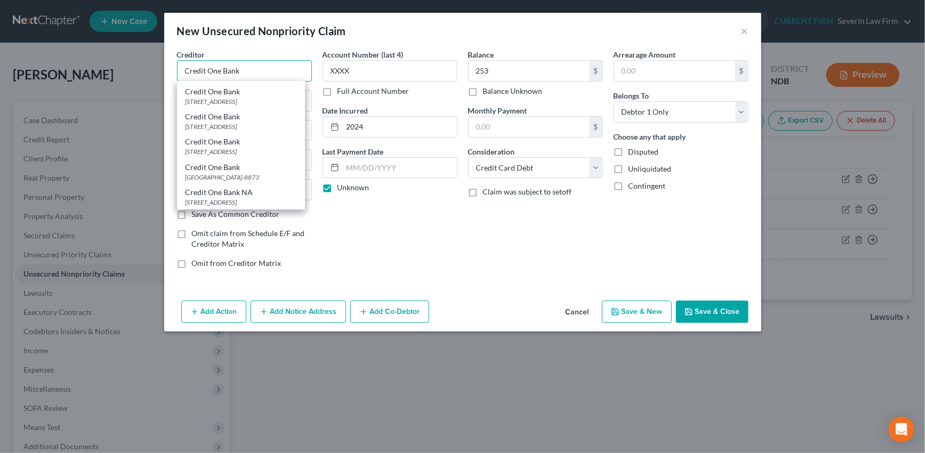
scroll to position [91, 0]
click at [233, 124] on div "PO Box 98873, Las Vegas, NV 89193" at bounding box center [241, 126] width 111 height 9
type input "PO Box 98873"
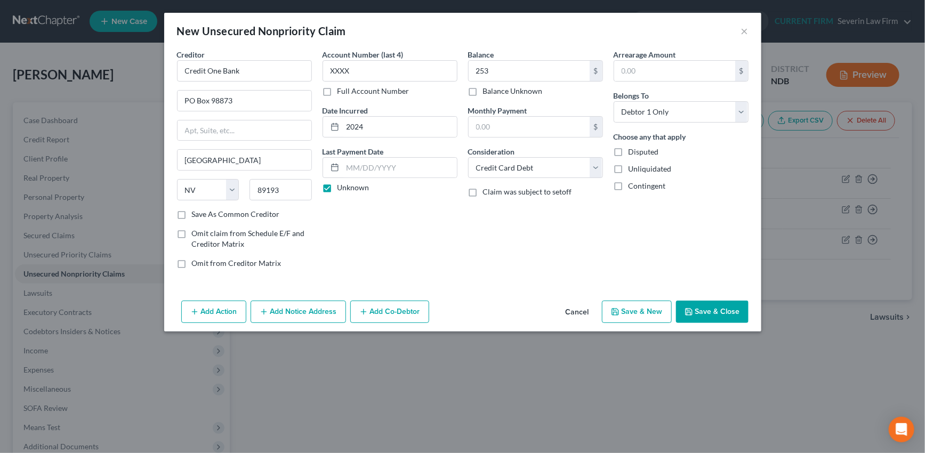
scroll to position [0, 0]
click at [192, 213] on label "Save As Common Creditor" at bounding box center [236, 214] width 88 height 11
click at [196, 213] on input "Save As Common Creditor" at bounding box center [199, 212] width 7 height 7
checkbox input "true"
click at [646, 315] on button "Save & New" at bounding box center [637, 312] width 70 height 22
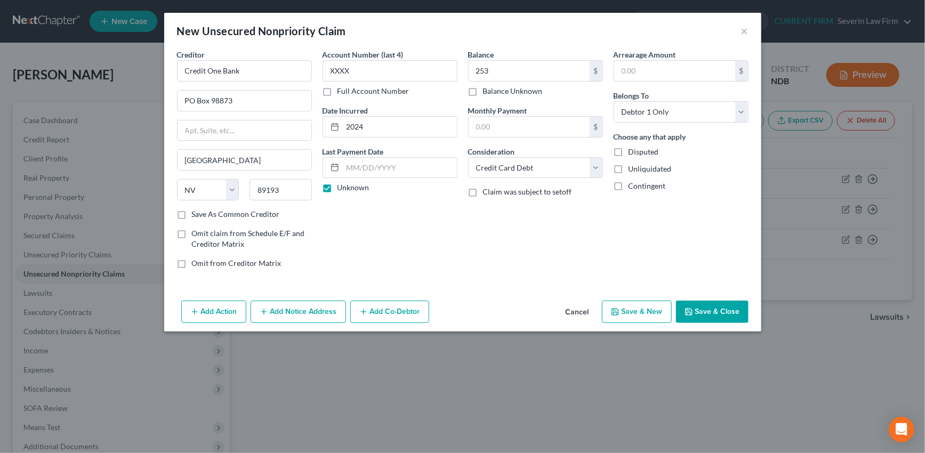
select select "0"
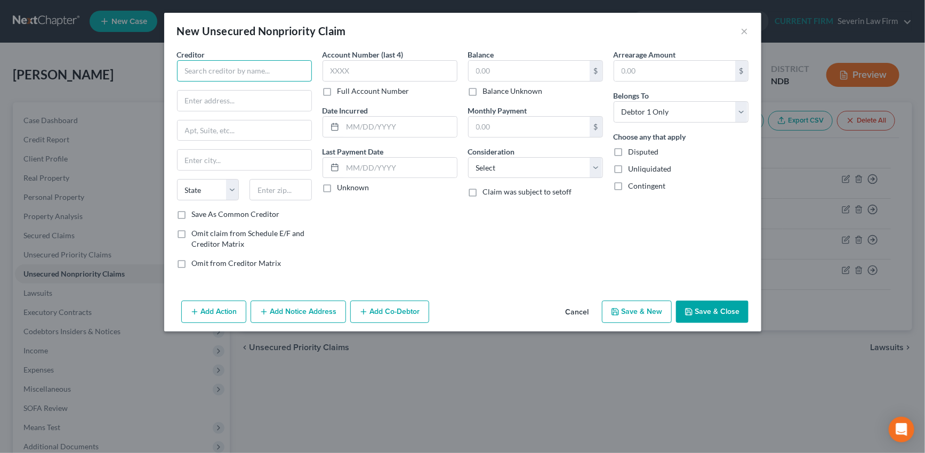
click at [270, 73] on input "text" at bounding box center [244, 70] width 135 height 21
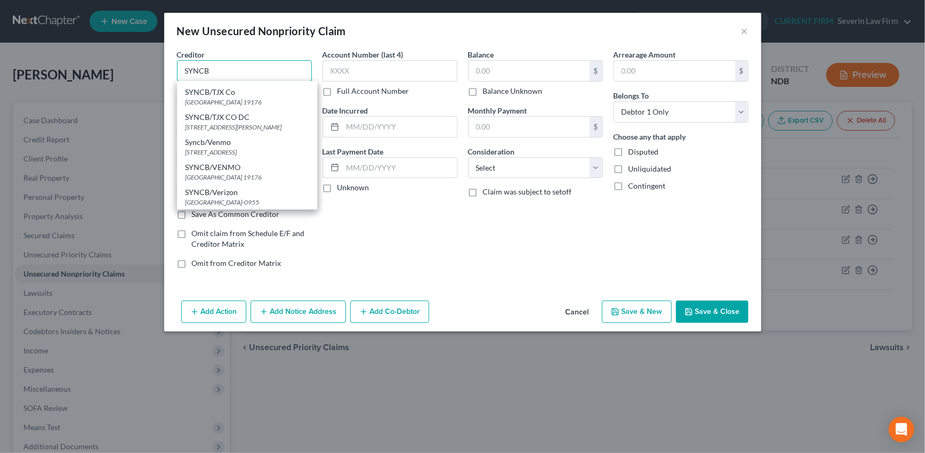
scroll to position [921, 0]
click at [260, 179] on div "PO Box 71737, Philadelphia, PA 19176" at bounding box center [247, 177] width 123 height 9
type input "SYNCB/VENMO"
type input "PO Box 71737"
type input "Philadelphia"
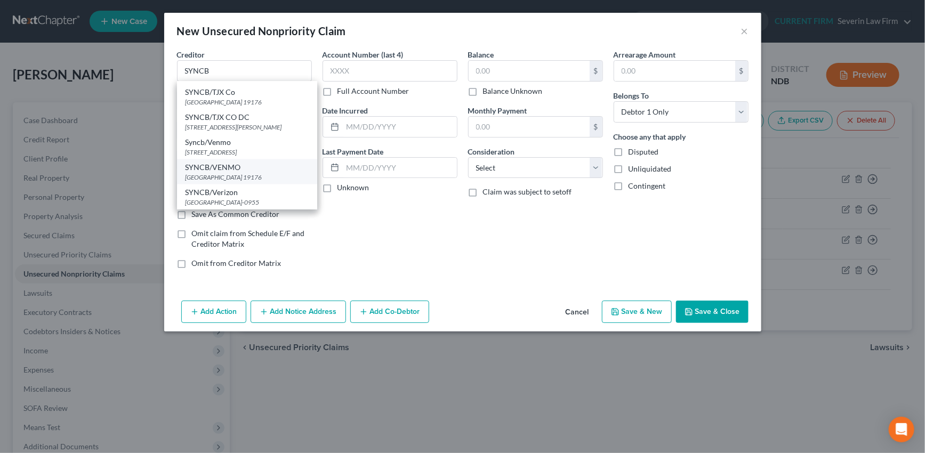
select select "39"
type input "19176"
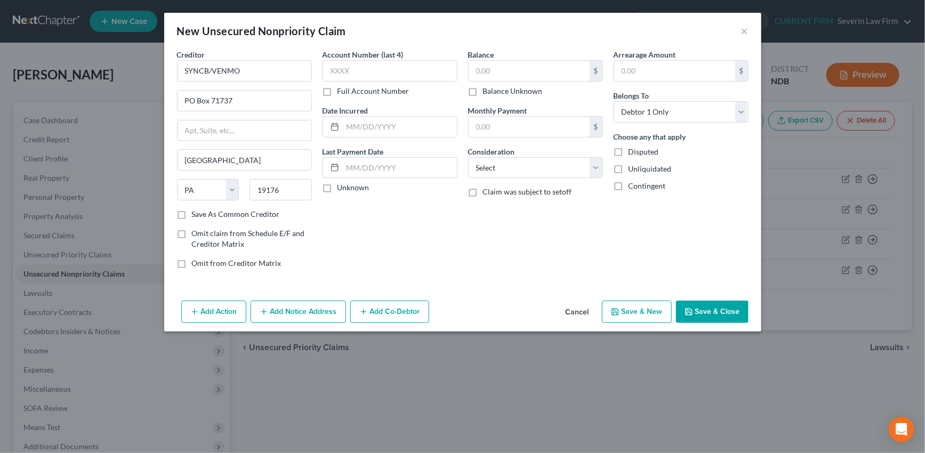
scroll to position [0, 0]
click at [192, 213] on label "Save As Common Creditor" at bounding box center [236, 214] width 88 height 11
click at [196, 213] on input "Save As Common Creditor" at bounding box center [199, 212] width 7 height 7
checkbox input "true"
click at [367, 70] on input "text" at bounding box center [390, 70] width 135 height 21
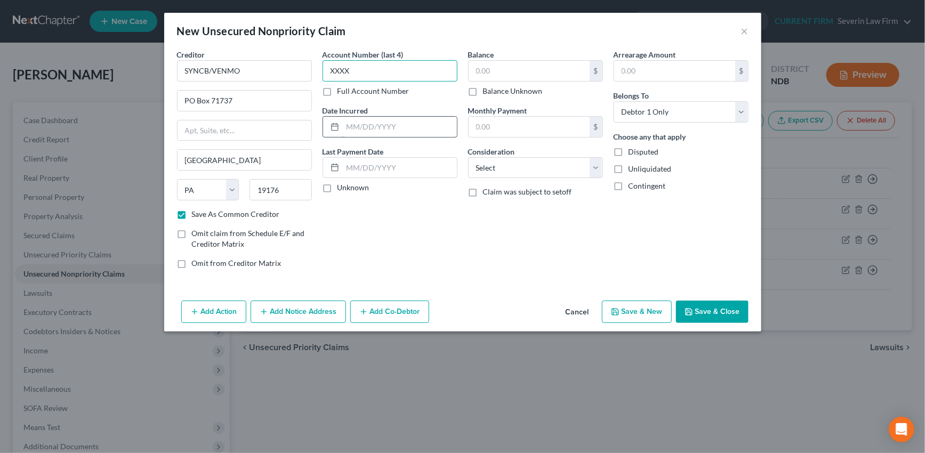
type input "XXXX"
click at [378, 120] on input "text" at bounding box center [400, 127] width 114 height 20
type input "2021"
click at [338, 184] on label "Unknown" at bounding box center [354, 187] width 32 height 11
click at [342, 184] on input "Unknown" at bounding box center [345, 185] width 7 height 7
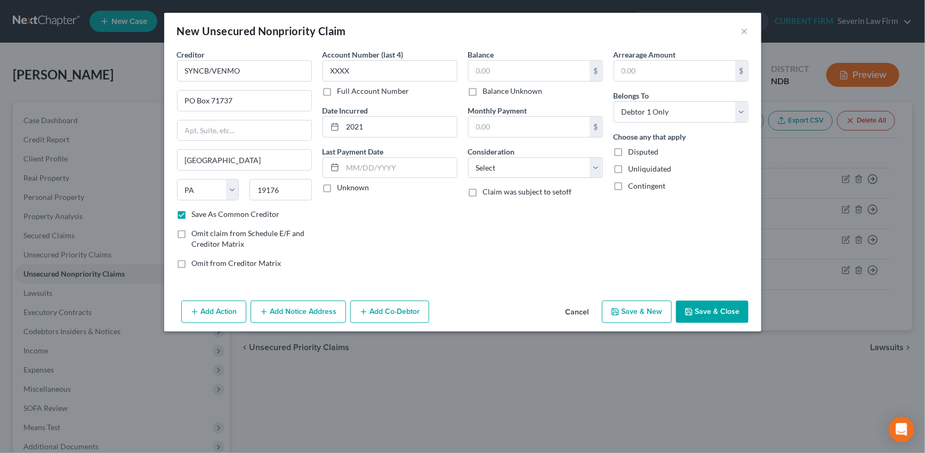
checkbox input "true"
click at [501, 71] on input "text" at bounding box center [529, 71] width 121 height 20
type input "8,681"
click at [534, 165] on select "Select Cable / Satellite Services Collection Agency Credit Card Debt Debt Couns…" at bounding box center [535, 167] width 135 height 21
select select "2"
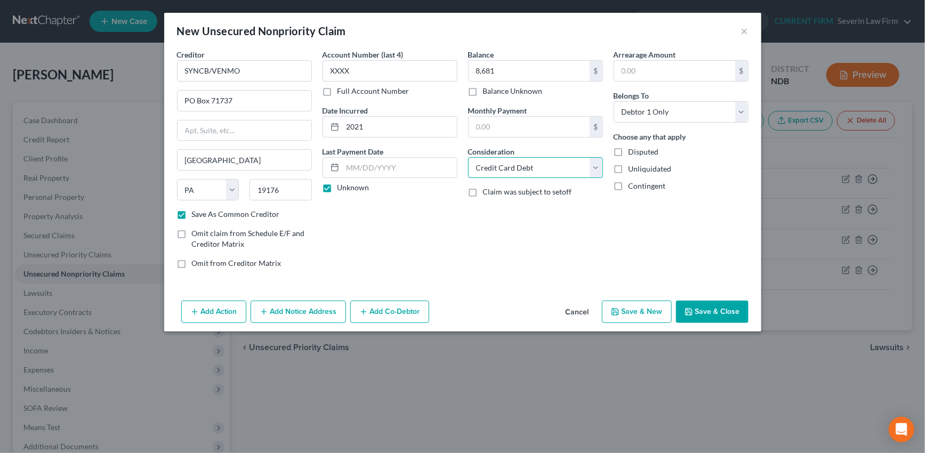
click at [468, 157] on select "Select Cable / Satellite Services Collection Agency Credit Card Debt Debt Couns…" at bounding box center [535, 167] width 135 height 21
click at [638, 312] on button "Save & New" at bounding box center [637, 312] width 70 height 22
checkbox input "false"
select select "0"
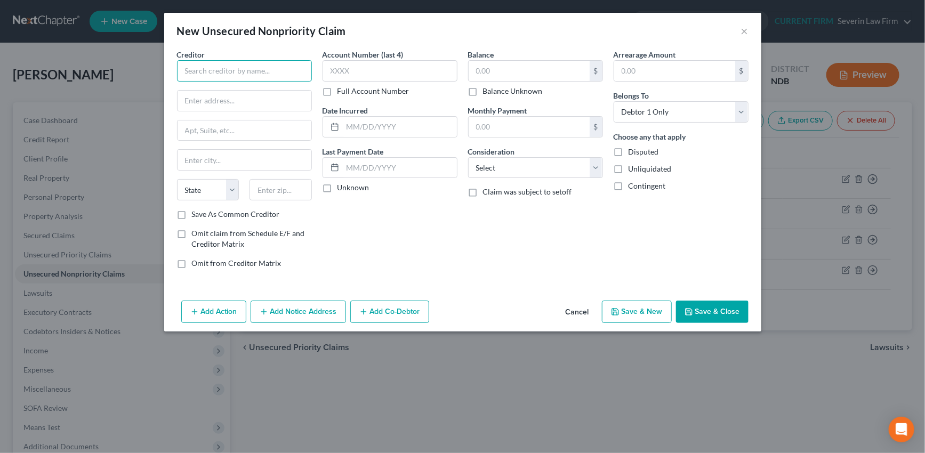
click at [245, 71] on input "text" at bounding box center [244, 70] width 135 height 21
type input "SYW SHO MC/CBNA"
click at [357, 73] on input "text" at bounding box center [390, 70] width 135 height 21
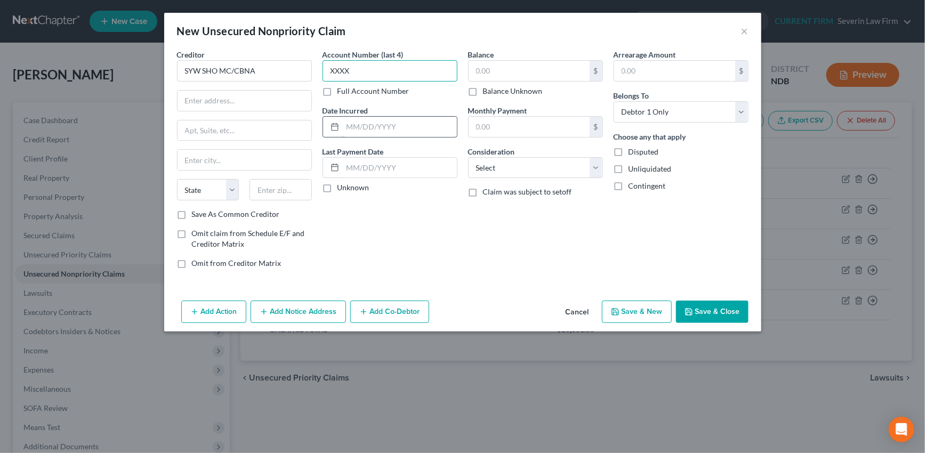
type input "XXXX"
click at [373, 129] on input "text" at bounding box center [400, 127] width 114 height 20
type input "2019"
click at [338, 186] on label "Unknown" at bounding box center [354, 187] width 32 height 11
click at [342, 186] on input "Unknown" at bounding box center [345, 185] width 7 height 7
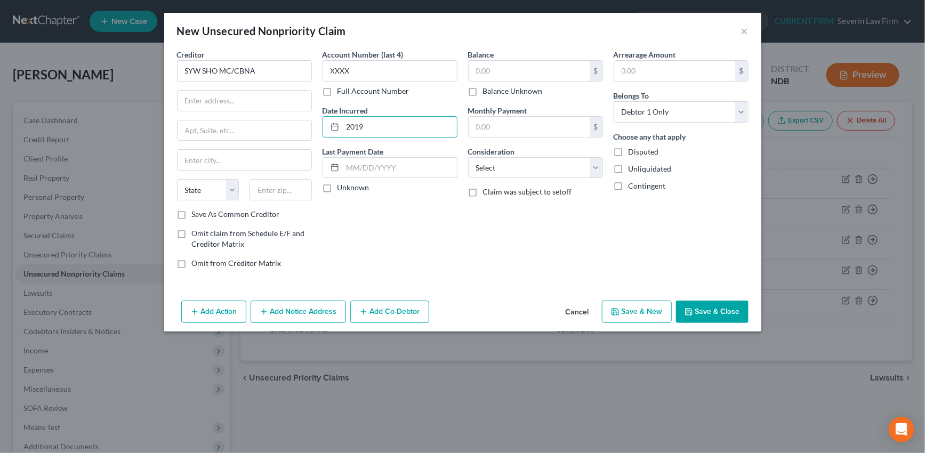
checkbox input "true"
click at [517, 71] on input "text" at bounding box center [529, 71] width 121 height 20
type input "3,975"
click at [518, 166] on select "Select Cable / Satellite Services Collection Agency Credit Card Debt Debt Couns…" at bounding box center [535, 167] width 135 height 21
select select "2"
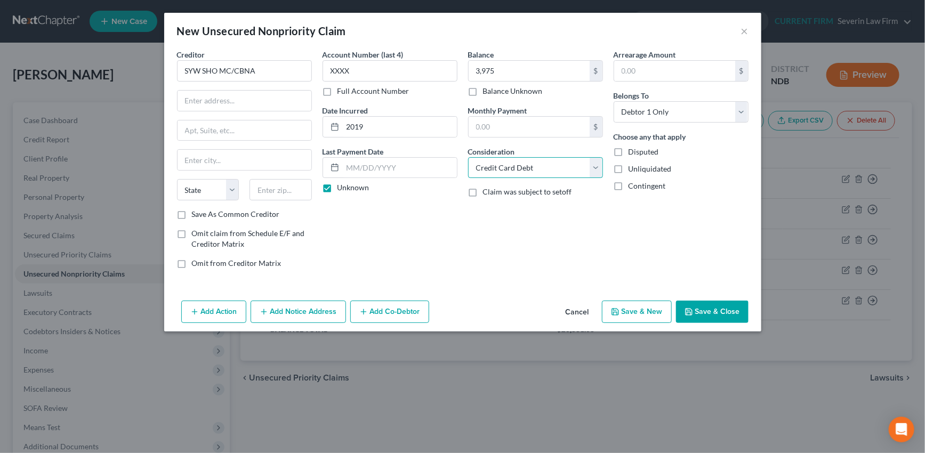
click at [468, 157] on select "Select Cable / Satellite Services Collection Agency Credit Card Debt Debt Couns…" at bounding box center [535, 167] width 135 height 21
click at [227, 108] on input "text" at bounding box center [245, 101] width 134 height 20
type input "701 E 60th Street N"
click at [271, 187] on input "text" at bounding box center [281, 189] width 62 height 21
type input "57117"
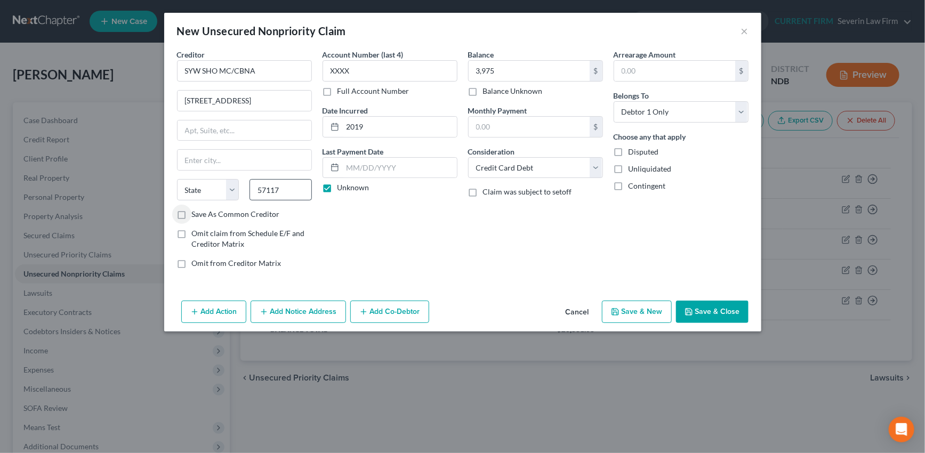
type input "Sioux Falls"
select select "43"
click at [192, 214] on label "Save As Common Creditor" at bounding box center [236, 214] width 88 height 11
click at [196, 214] on input "Save As Common Creditor" at bounding box center [199, 212] width 7 height 7
checkbox input "true"
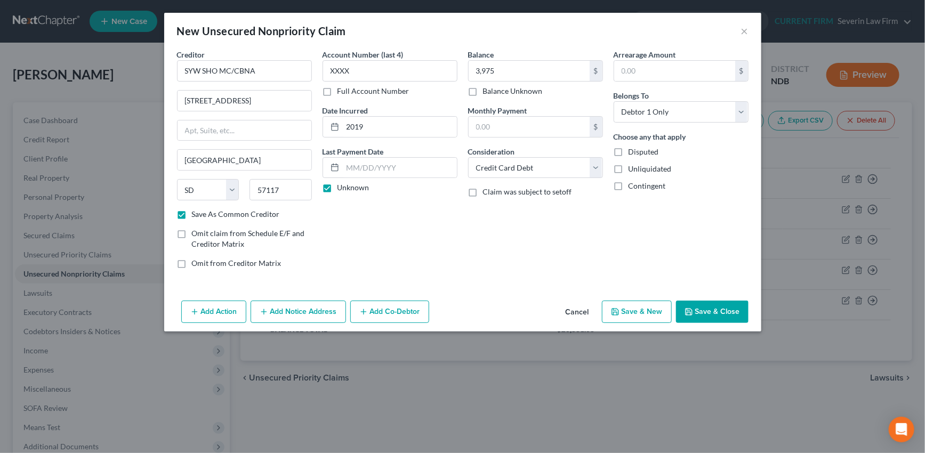
click at [642, 304] on button "Save & New" at bounding box center [637, 312] width 70 height 22
select select "0"
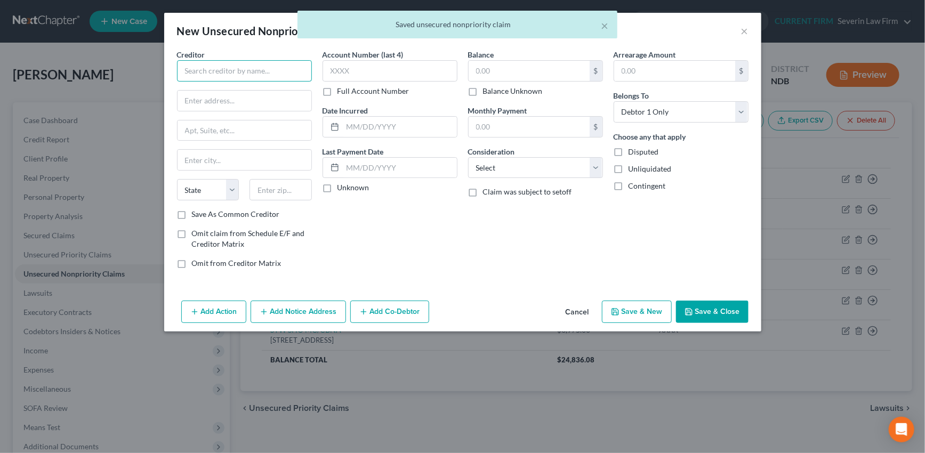
click at [254, 74] on input "text" at bounding box center [244, 70] width 135 height 21
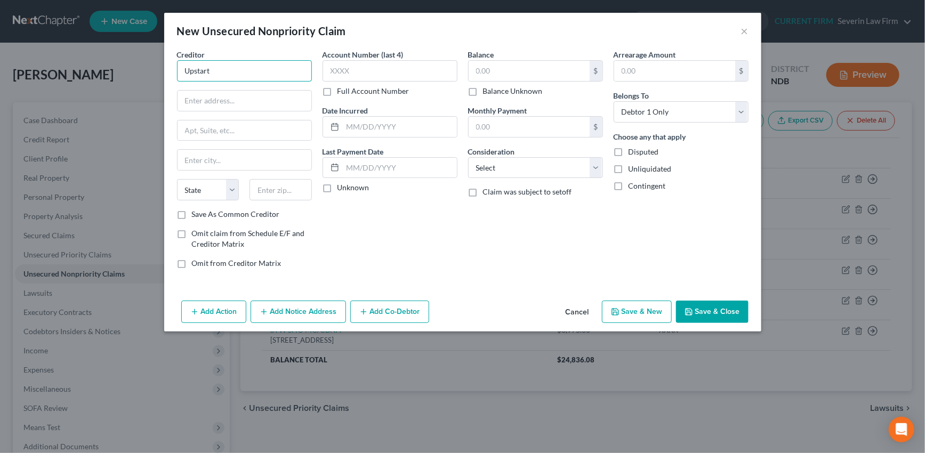
click at [223, 68] on input "Upstart" at bounding box center [244, 70] width 135 height 21
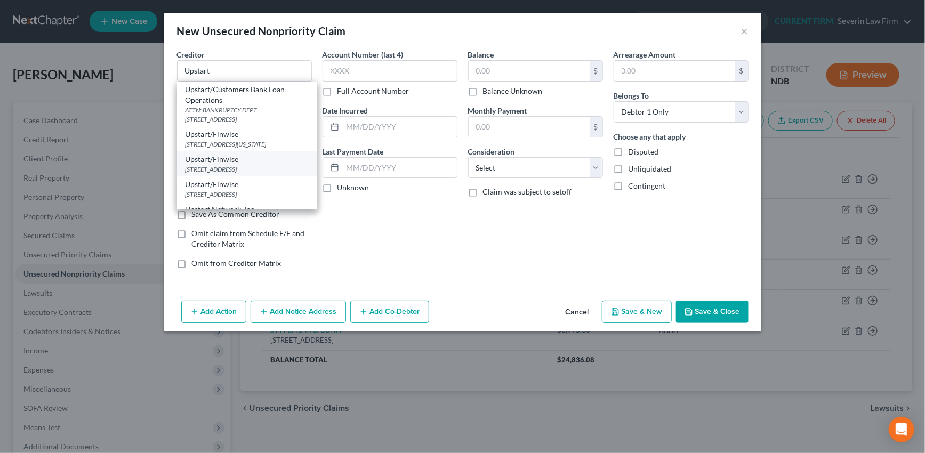
click at [233, 165] on div "Upstart/Finwise" at bounding box center [247, 159] width 123 height 11
type input "Upstart/Finwise"
type input "PO Box 1503"
type input "San Carlos"
select select "4"
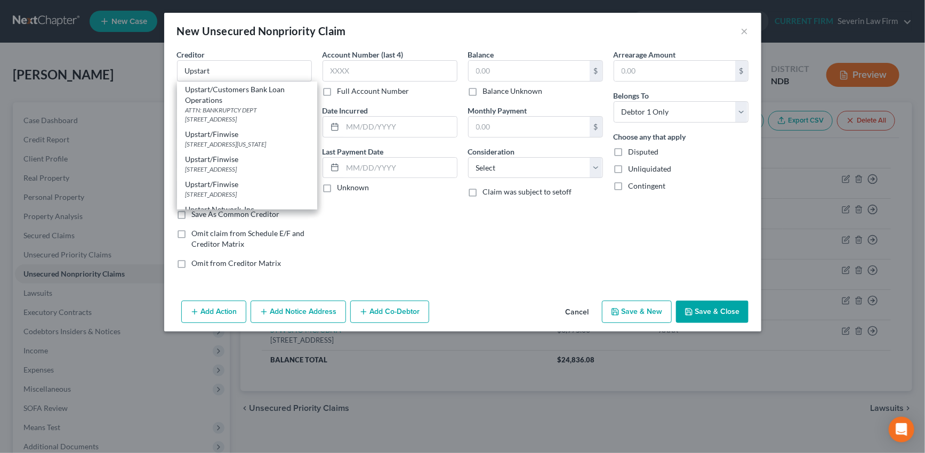
type input "94070"
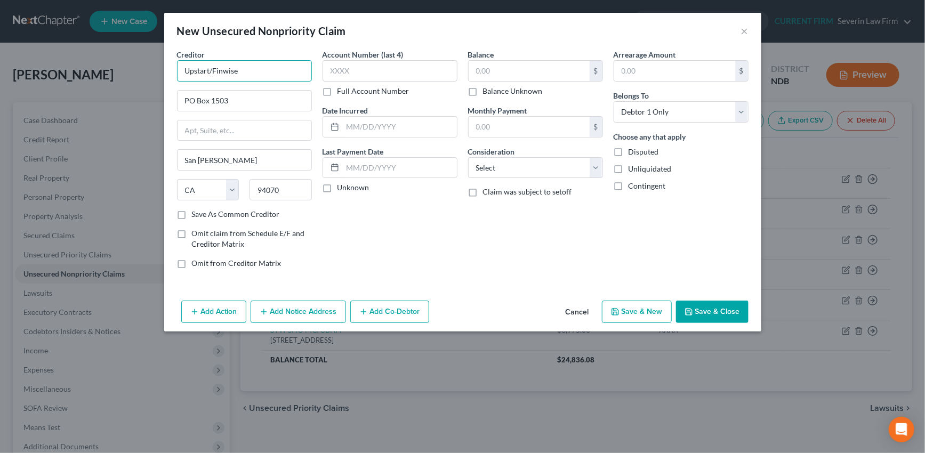
drag, startPoint x: 209, startPoint y: 74, endPoint x: 267, endPoint y: 74, distance: 57.6
click at [267, 74] on input "Upstart/Finwise" at bounding box center [244, 70] width 135 height 21
type input "Upstart Loan Operations"
click at [406, 228] on div "Account Number (last 4) Full Account Number Date Incurred Last Payment Date Unk…" at bounding box center [390, 163] width 146 height 228
click at [192, 213] on label "Save As Common Creditor" at bounding box center [236, 214] width 88 height 11
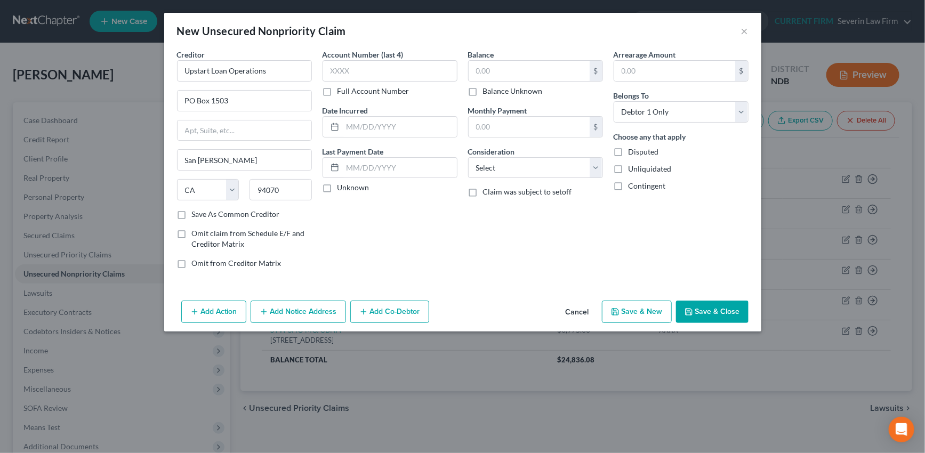
click at [196, 213] on input "Save As Common Creditor" at bounding box center [199, 212] width 7 height 7
checkbox input "true"
click at [361, 70] on input "text" at bounding box center [390, 70] width 135 height 21
type input "5XXX"
click at [368, 128] on input "text" at bounding box center [400, 127] width 114 height 20
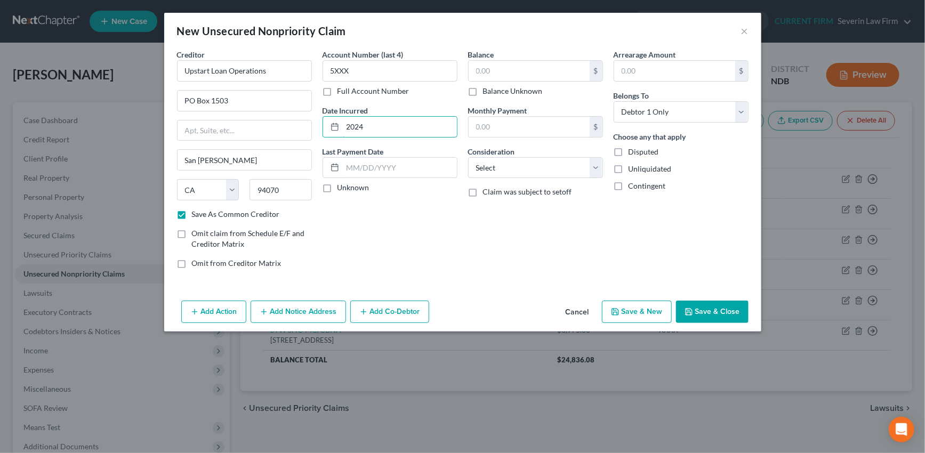
type input "2024"
click at [338, 187] on label "Unknown" at bounding box center [354, 187] width 32 height 11
click at [342, 187] on input "Unknown" at bounding box center [345, 185] width 7 height 7
checkbox input "true"
click at [515, 66] on input "text" at bounding box center [529, 71] width 121 height 20
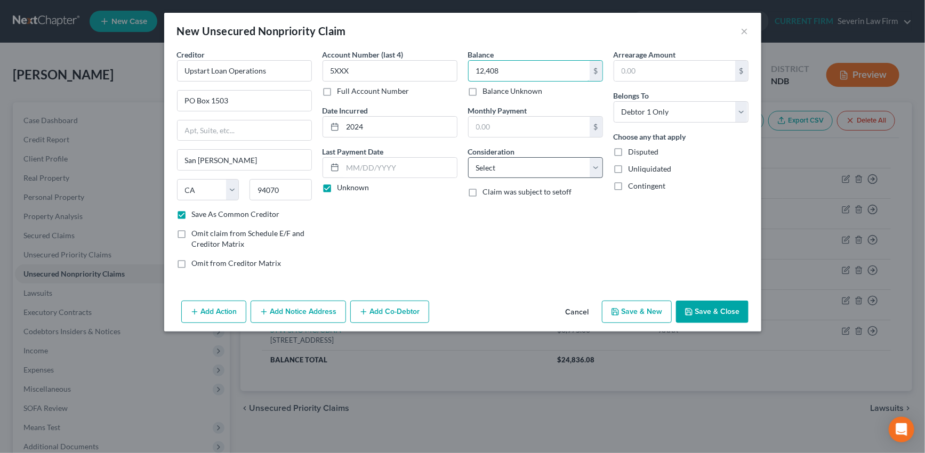
type input "12,408"
click at [543, 168] on select "Select Cable / Satellite Services Collection Agency Credit Card Debt Debt Couns…" at bounding box center [535, 167] width 135 height 21
select select "10"
click at [468, 157] on select "Select Cable / Satellite Services Collection Agency Credit Card Debt Debt Couns…" at bounding box center [535, 167] width 135 height 21
click at [740, 314] on button "Save & Close" at bounding box center [712, 312] width 73 height 22
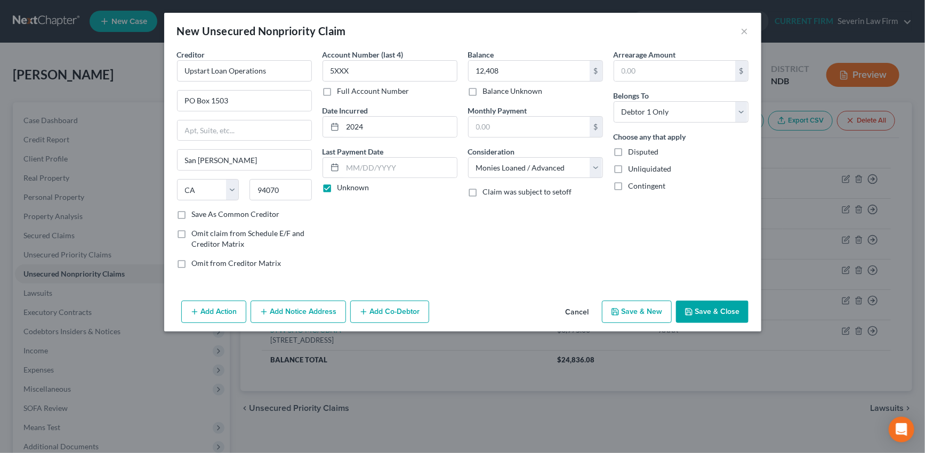
checkbox input "false"
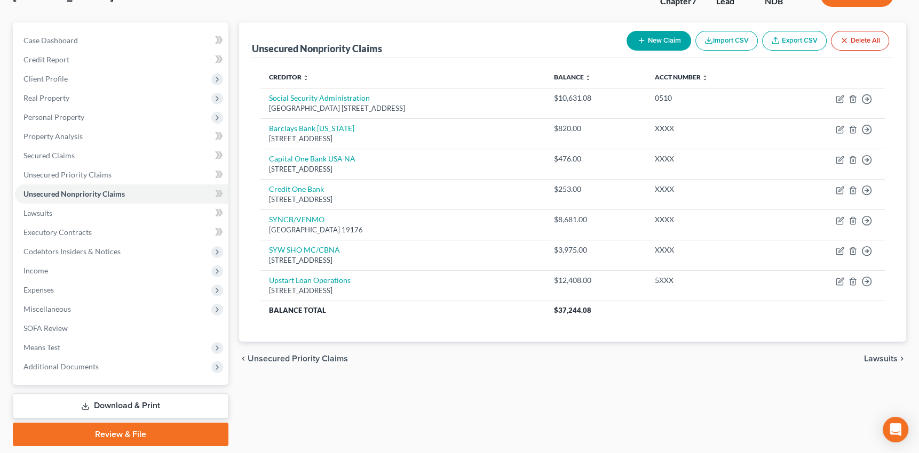
scroll to position [97, 0]
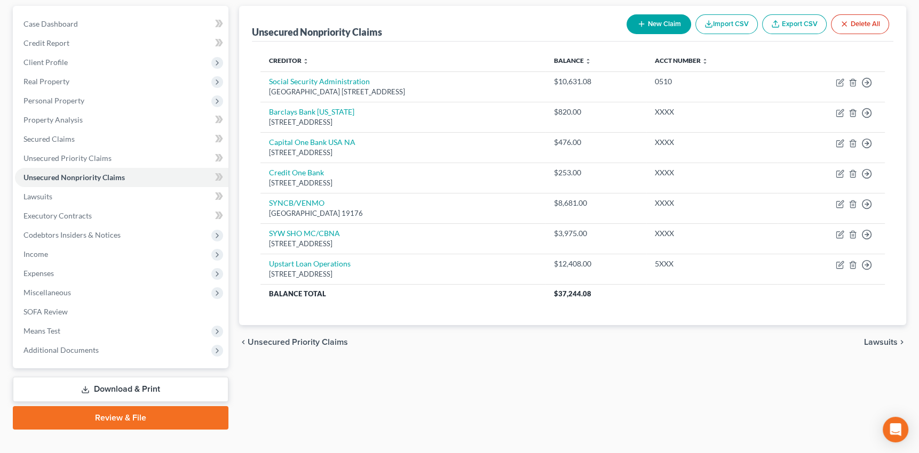
click at [882, 339] on span "Lawsuits" at bounding box center [881, 342] width 34 height 9
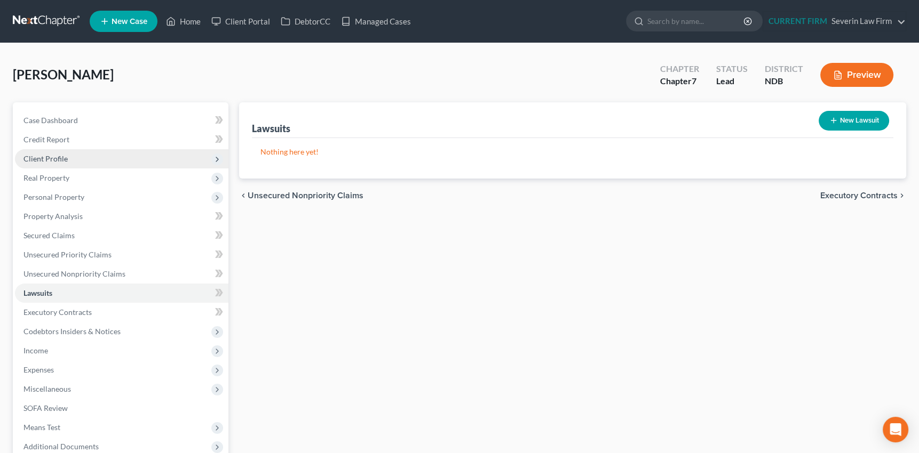
click at [53, 157] on span "Client Profile" at bounding box center [45, 158] width 44 height 9
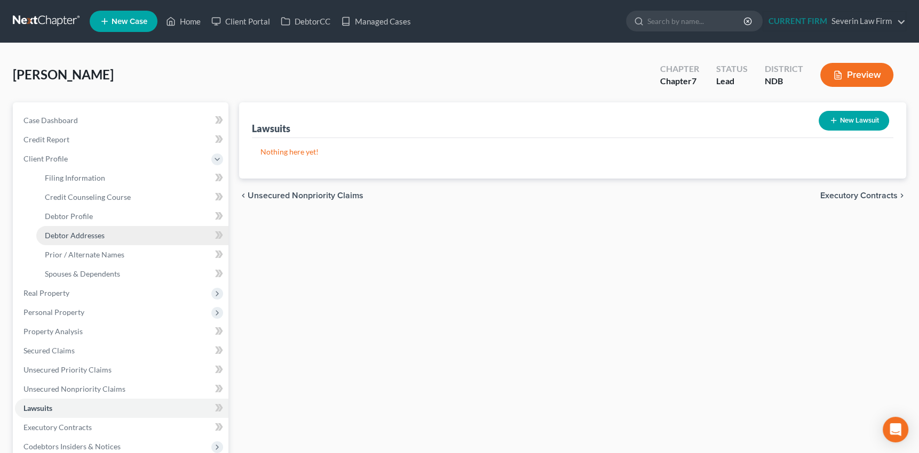
click at [66, 233] on span "Debtor Addresses" at bounding box center [75, 235] width 60 height 9
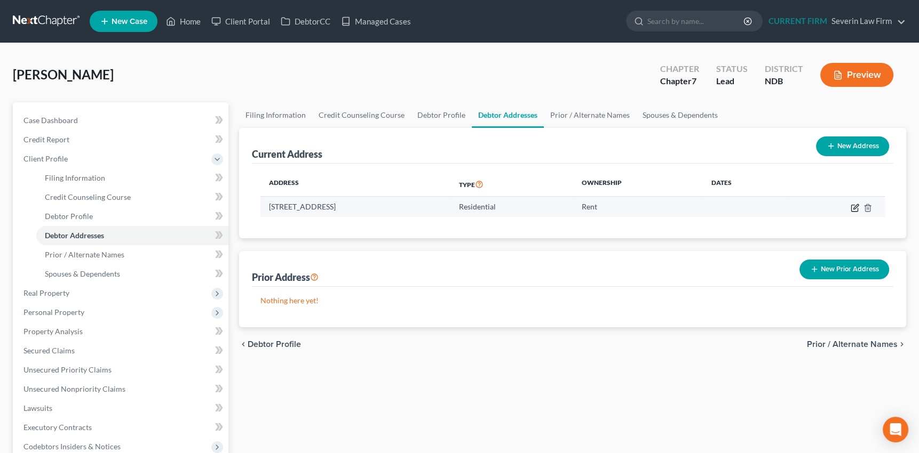
click at [851, 206] on icon "button" at bounding box center [854, 208] width 6 height 6
select select "29"
select select "0"
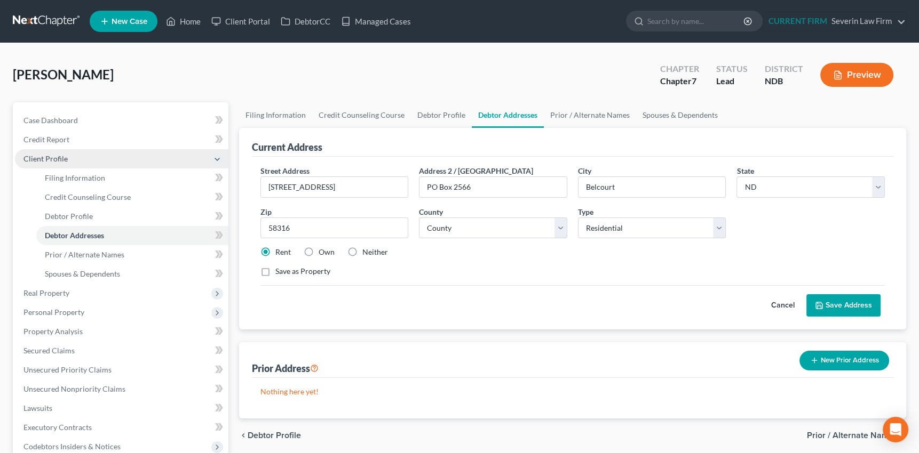
click at [31, 159] on span "Client Profile" at bounding box center [45, 158] width 44 height 9
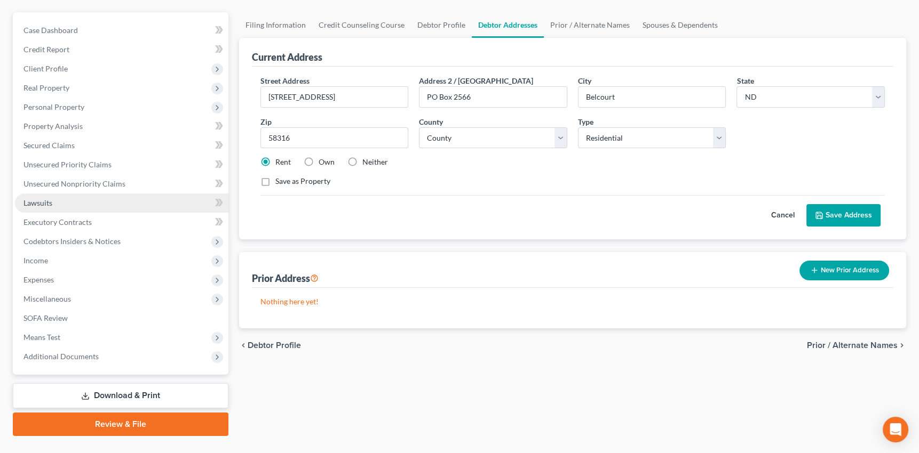
scroll to position [97, 0]
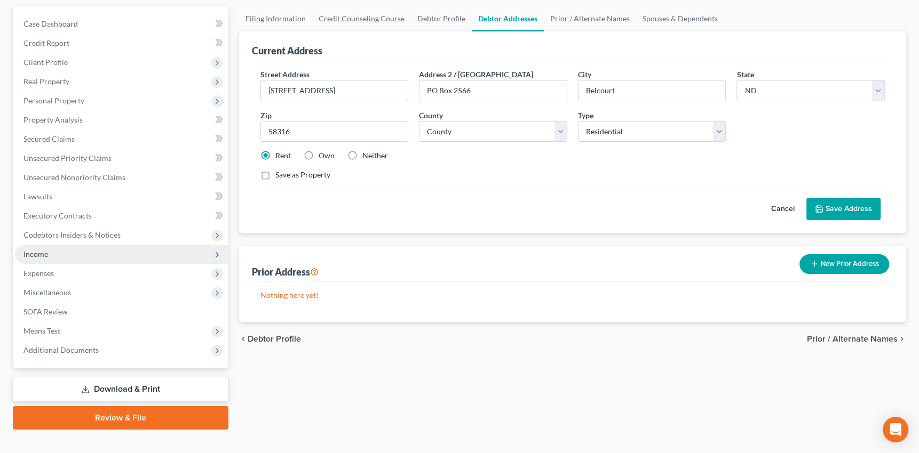
click at [44, 252] on span "Income" at bounding box center [35, 254] width 25 height 9
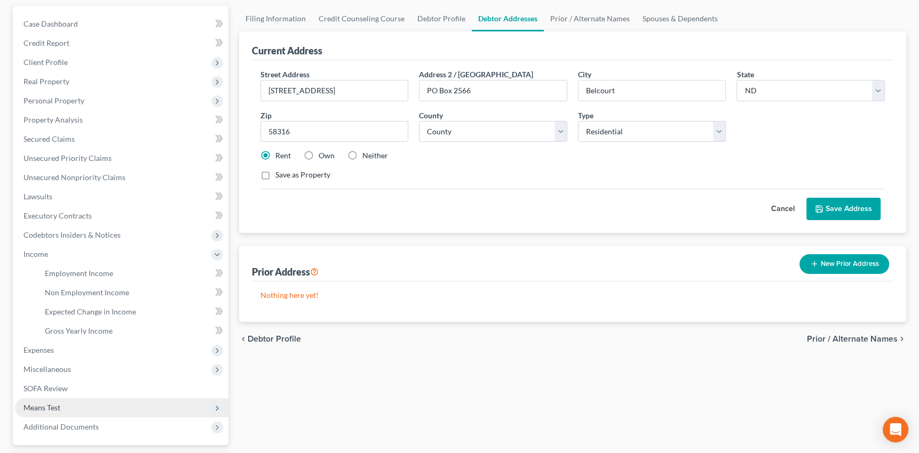
click at [38, 409] on span "Means Test" at bounding box center [41, 407] width 37 height 9
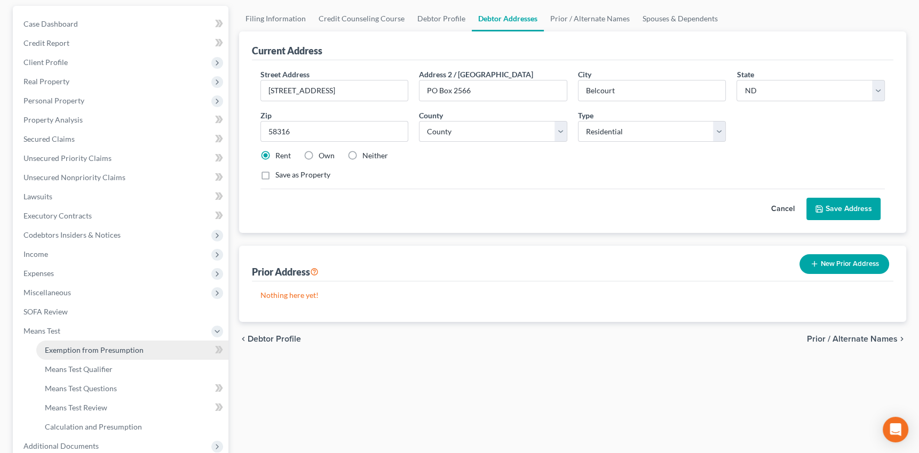
click at [88, 350] on span "Exemption from Presumption" at bounding box center [94, 350] width 99 height 9
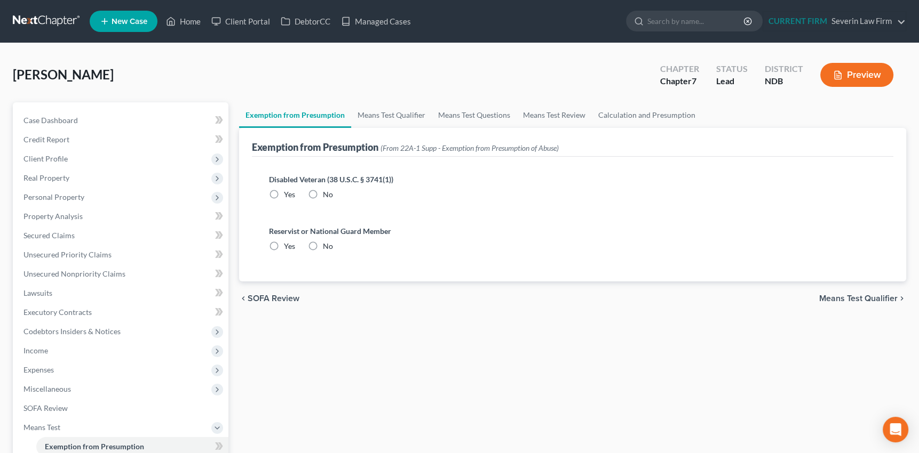
click at [323, 192] on label "No" at bounding box center [328, 194] width 10 height 11
click at [327, 192] on input "No" at bounding box center [330, 192] width 7 height 7
radio input "true"
click at [323, 247] on label "No" at bounding box center [328, 246] width 10 height 11
click at [327, 247] on input "No" at bounding box center [330, 244] width 7 height 7
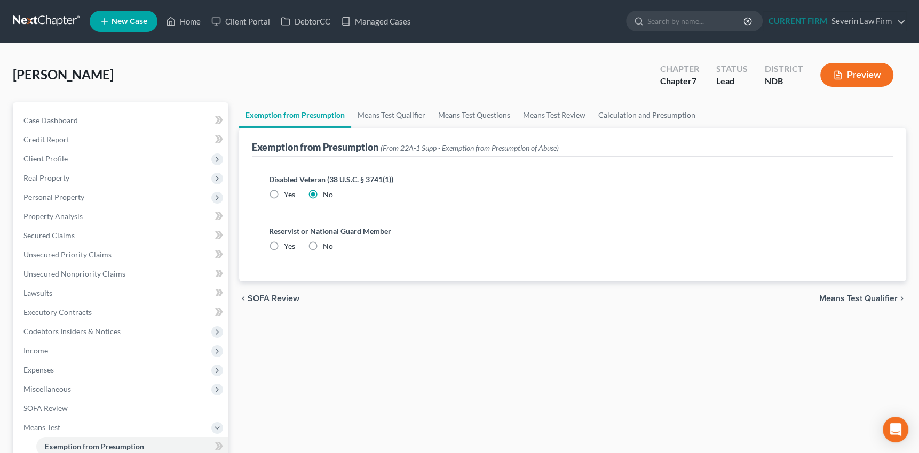
radio input "true"
click at [392, 116] on link "Means Test Qualifier" at bounding box center [391, 115] width 81 height 26
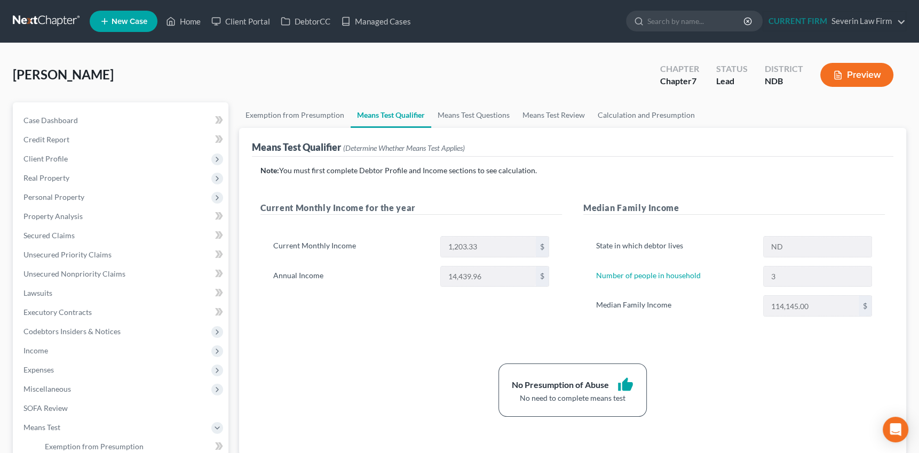
click at [862, 74] on button "Preview" at bounding box center [856, 75] width 73 height 24
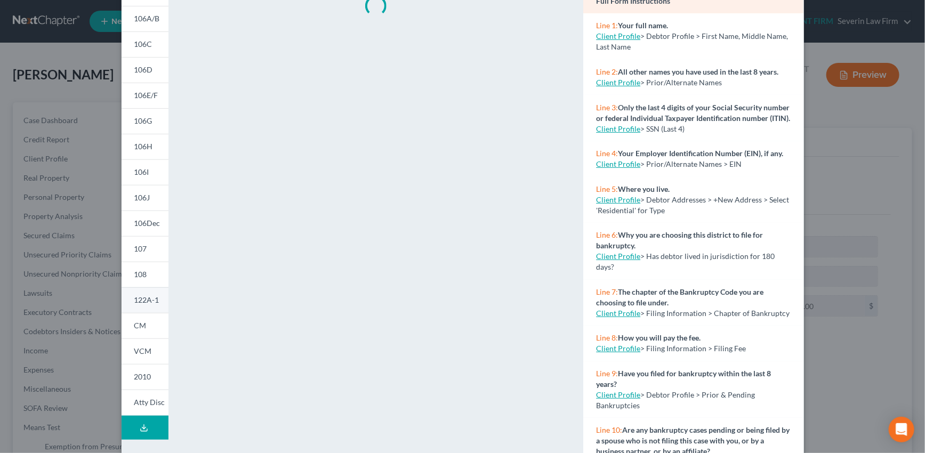
scroll to position [90, 0]
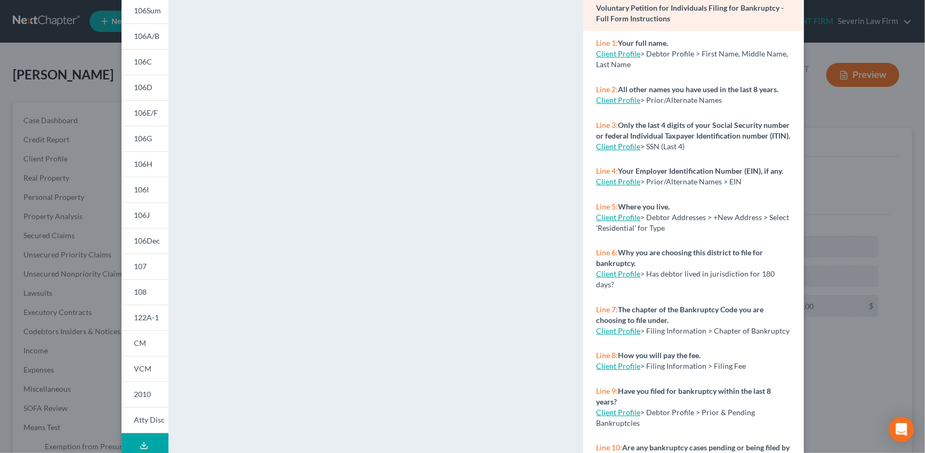
drag, startPoint x: 144, startPoint y: 440, endPoint x: 103, endPoint y: 420, distance: 45.1
click at [144, 440] on button "Download Draft" at bounding box center [145, 446] width 47 height 24
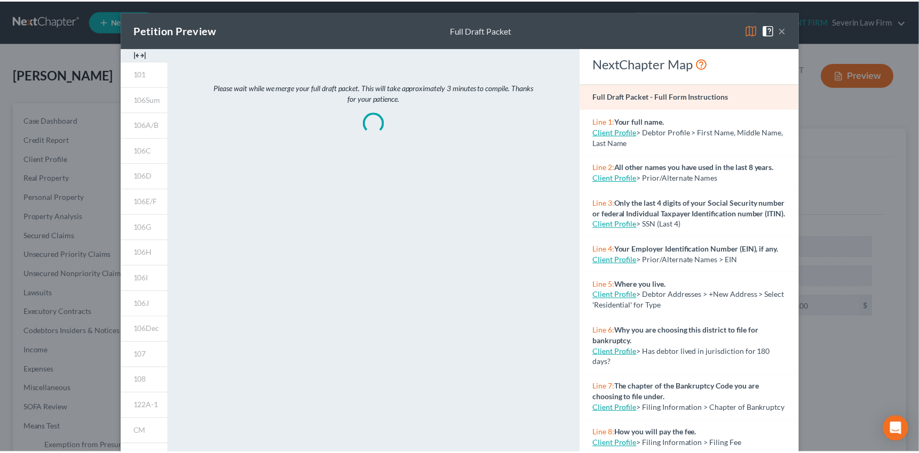
scroll to position [0, 0]
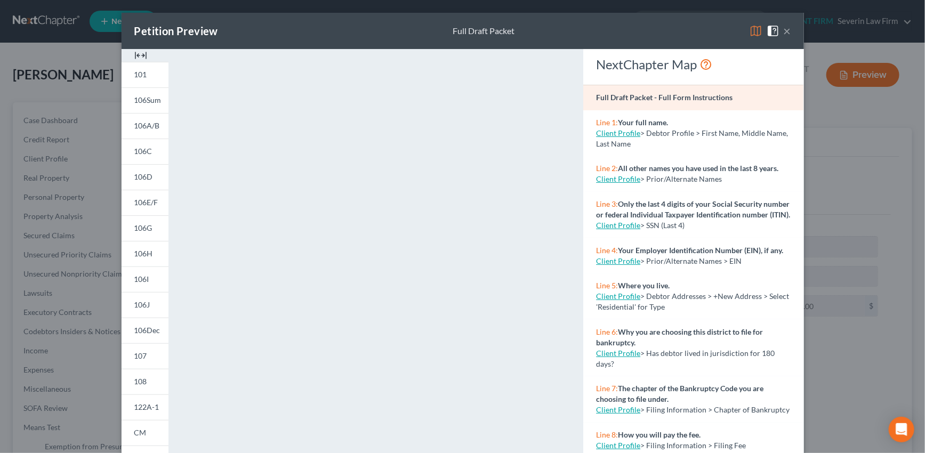
click at [784, 30] on button "×" at bounding box center [787, 31] width 7 height 13
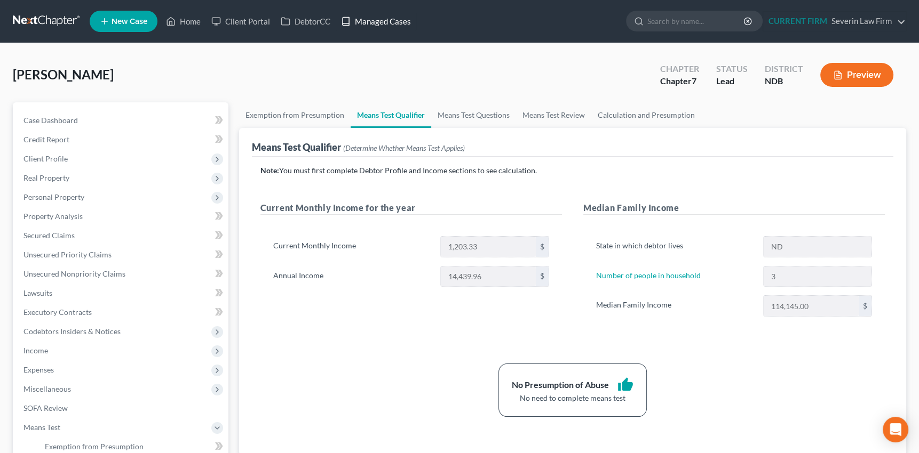
click at [384, 20] on link "Managed Cases" at bounding box center [376, 21] width 81 height 19
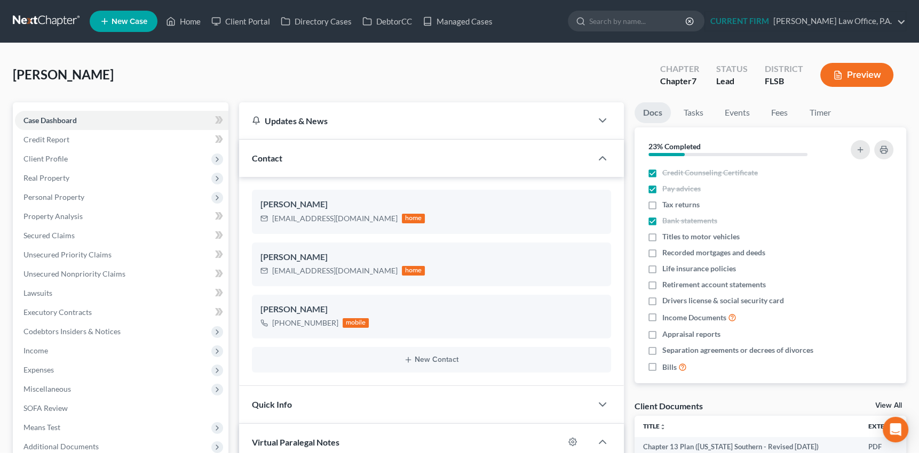
scroll to position [460, 0]
click at [48, 353] on span "Income" at bounding box center [121, 350] width 213 height 19
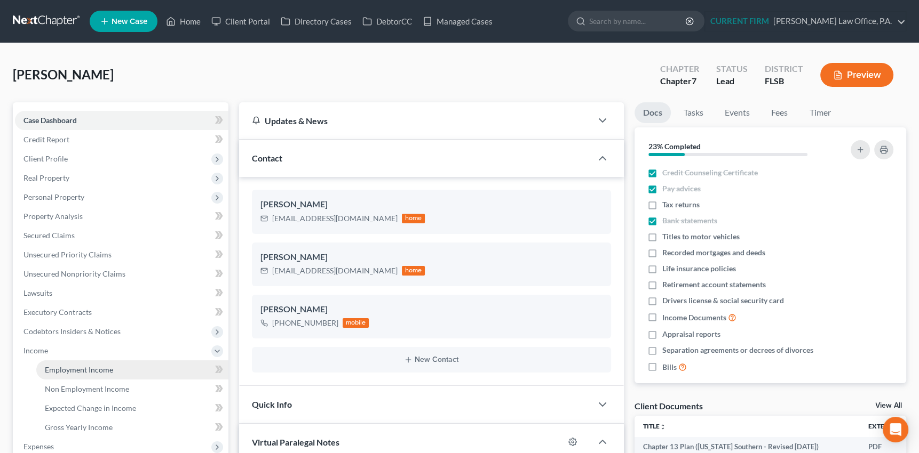
click at [67, 365] on span "Employment Income" at bounding box center [79, 369] width 68 height 9
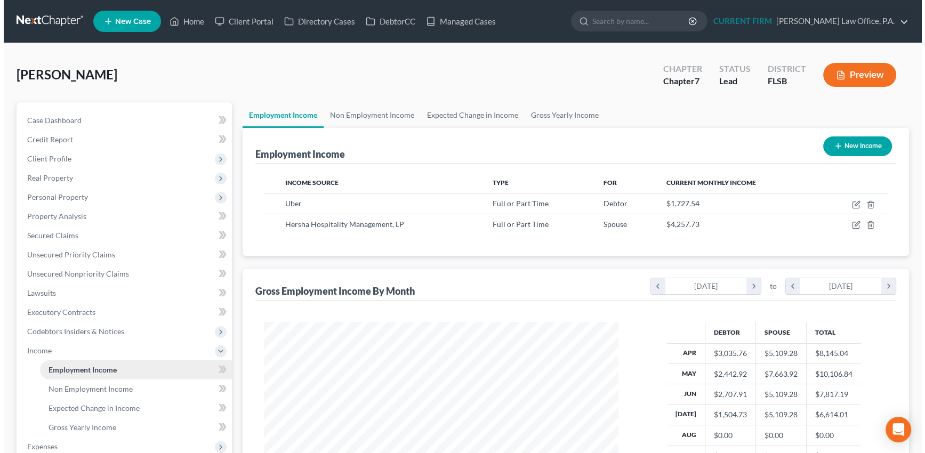
scroll to position [191, 376]
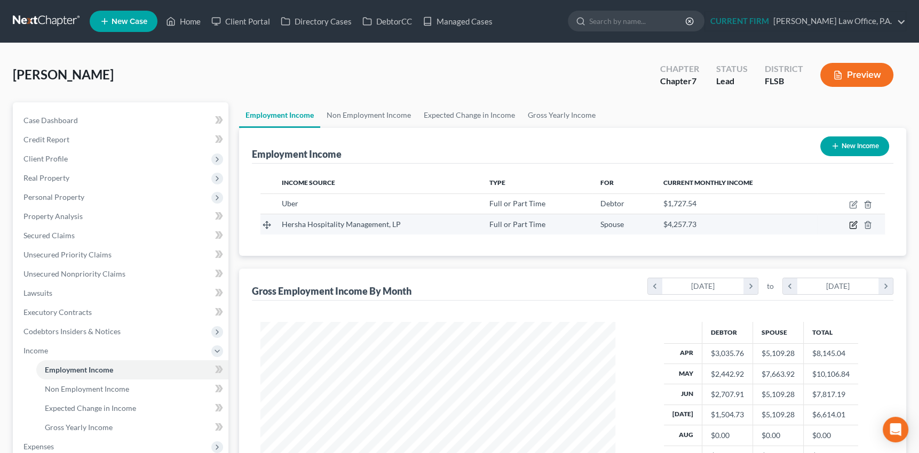
click at [853, 224] on icon "button" at bounding box center [853, 225] width 9 height 9
select select "0"
select select "39"
select select "2"
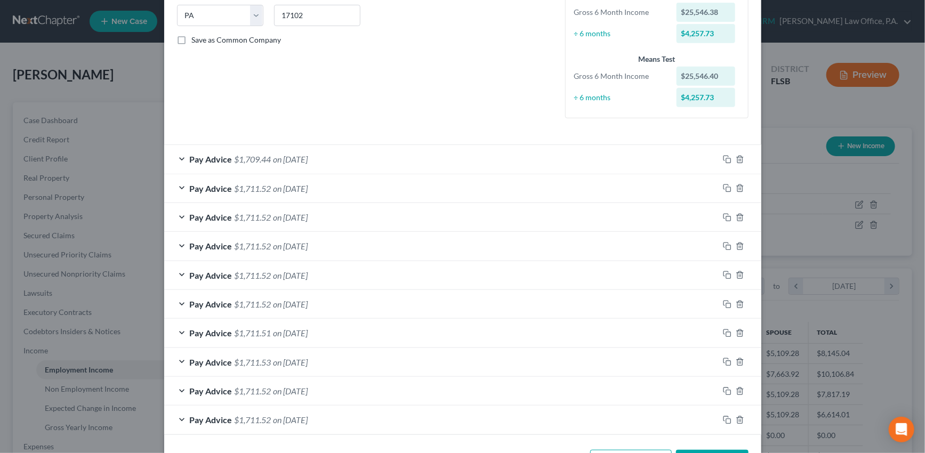
scroll to position [254, 0]
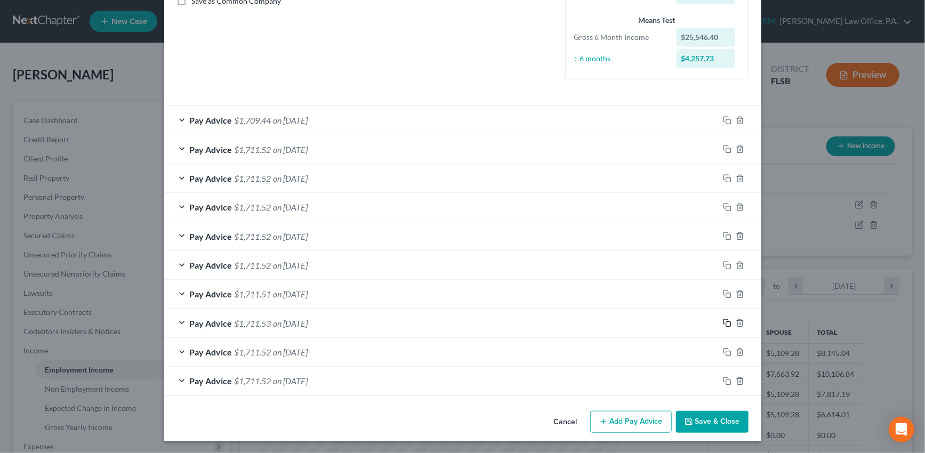
drag, startPoint x: 725, startPoint y: 322, endPoint x: 619, endPoint y: 300, distance: 108.4
click at [725, 322] on icon "button" at bounding box center [727, 323] width 9 height 9
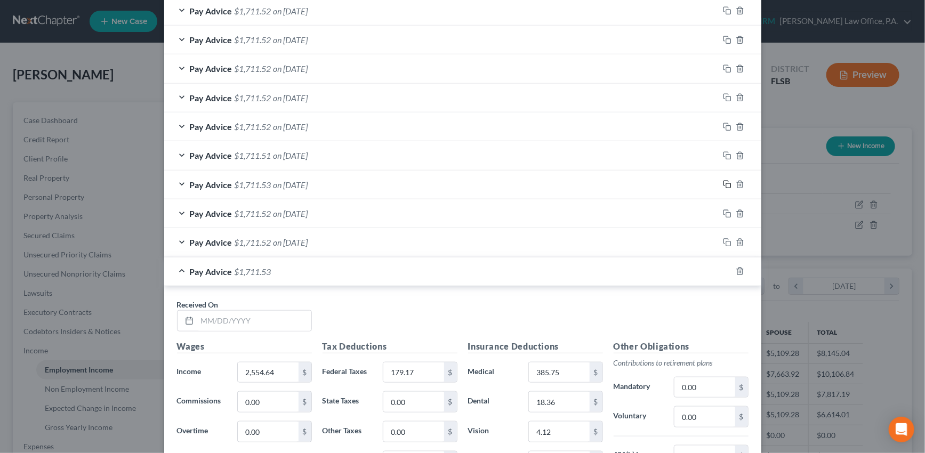
scroll to position [448, 0]
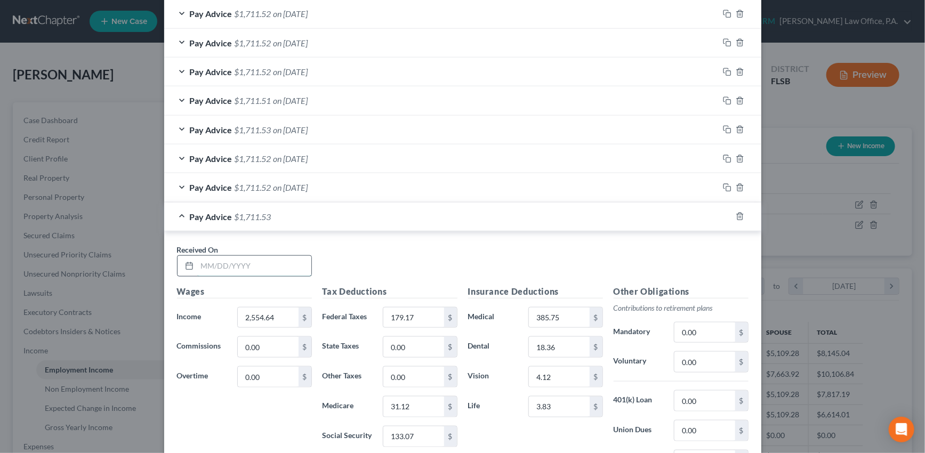
click at [265, 266] on input "text" at bounding box center [254, 266] width 114 height 20
type input "1"
type input "08/22/2025"
click at [595, 219] on div "Pay Advice $1,711.53 on 08/22/2025" at bounding box center [441, 217] width 555 height 28
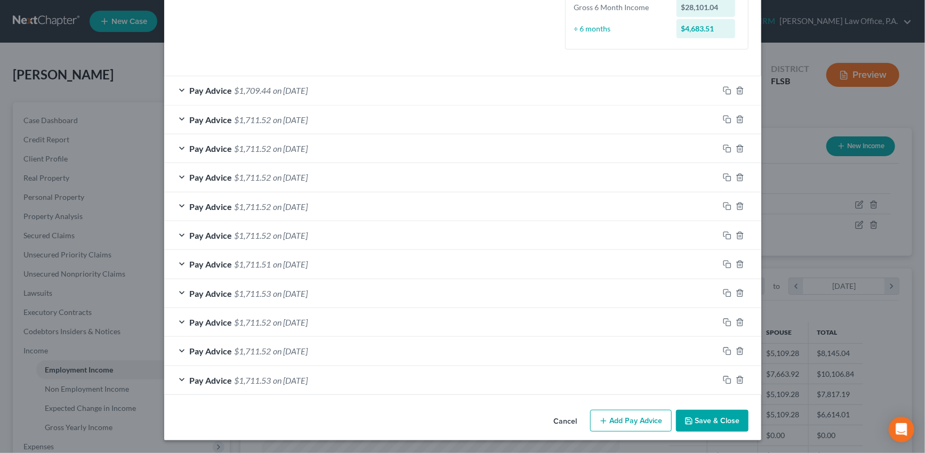
scroll to position [283, 0]
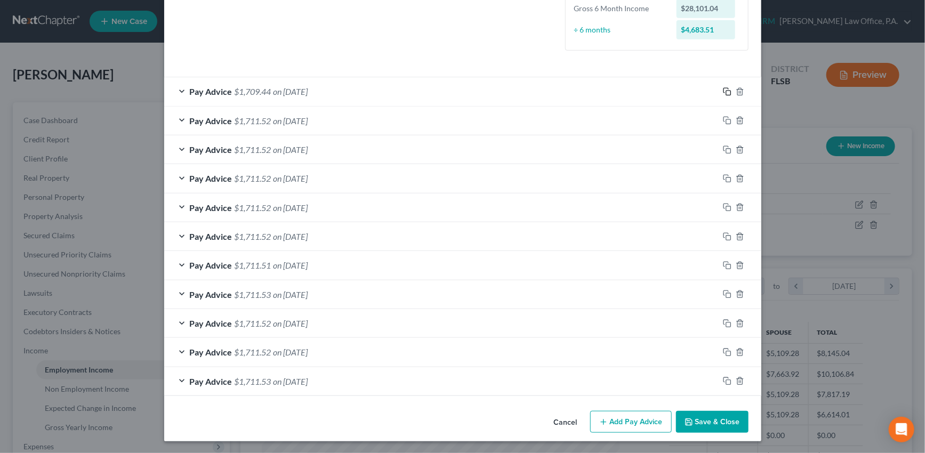
click at [723, 91] on icon "button" at bounding box center [727, 91] width 9 height 9
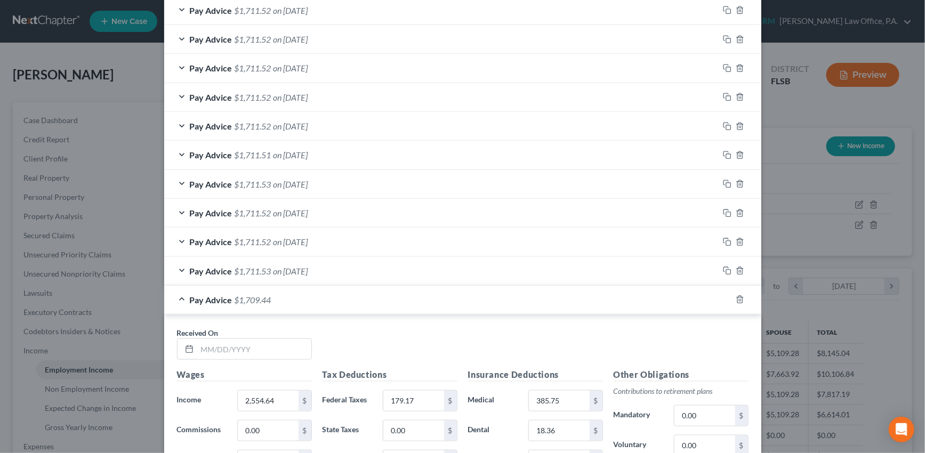
scroll to position [429, 0]
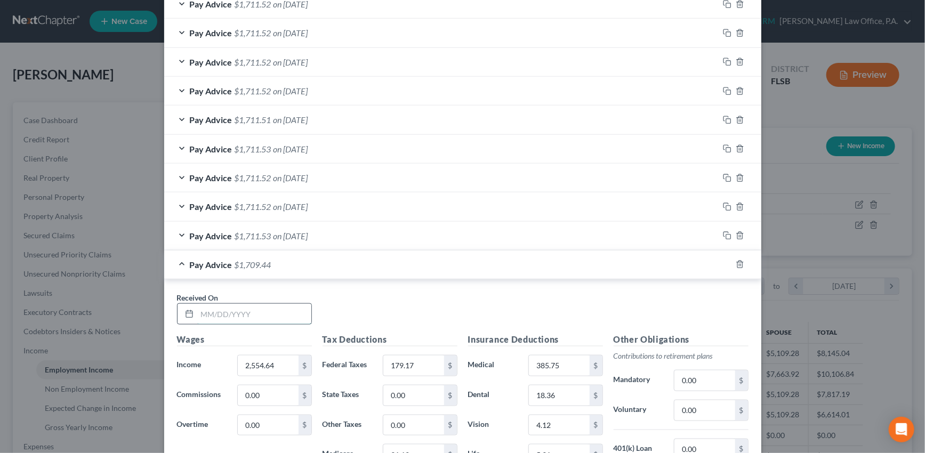
click at [268, 313] on input "text" at bounding box center [254, 314] width 114 height 20
type input "09/05/2025"
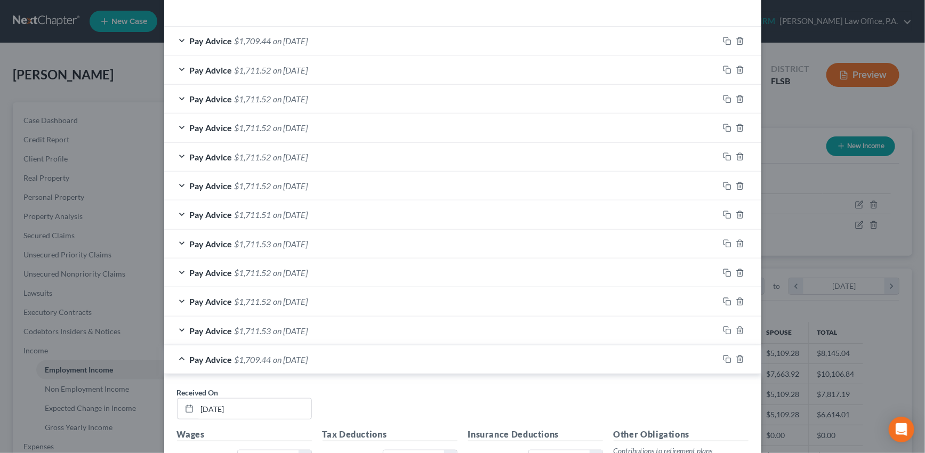
scroll to position [332, 0]
click at [547, 366] on div "Pay Advice $1,709.44 on 09/05/2025" at bounding box center [441, 362] width 555 height 28
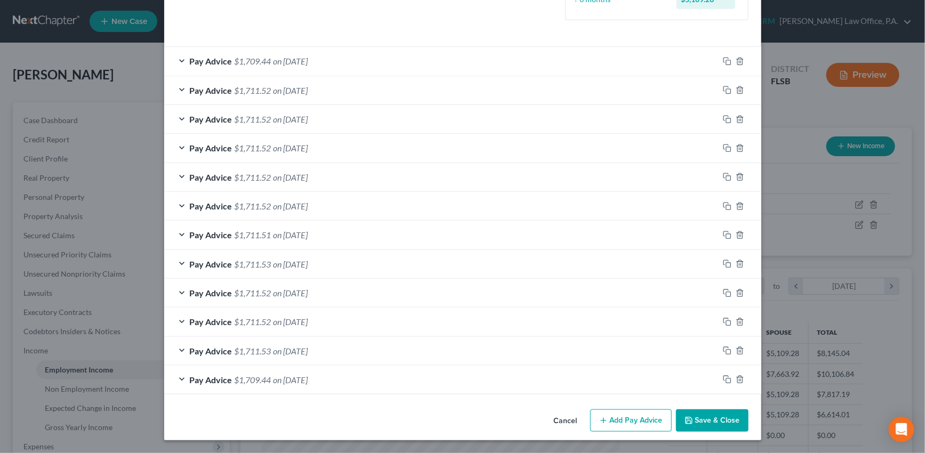
scroll to position [312, 0]
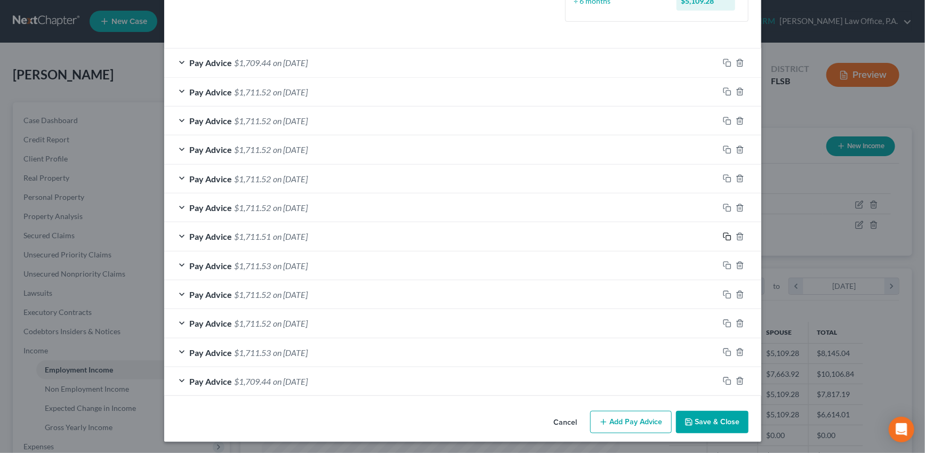
click at [725, 235] on icon "button" at bounding box center [727, 237] width 9 height 9
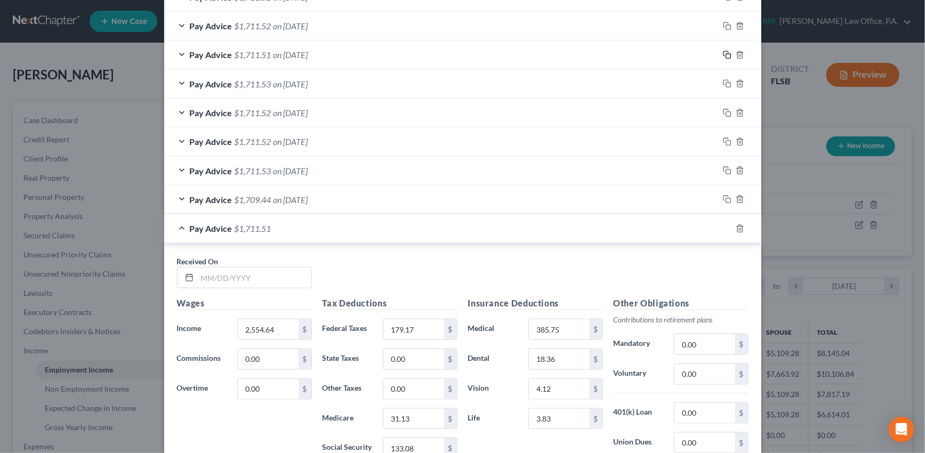
scroll to position [555, 0]
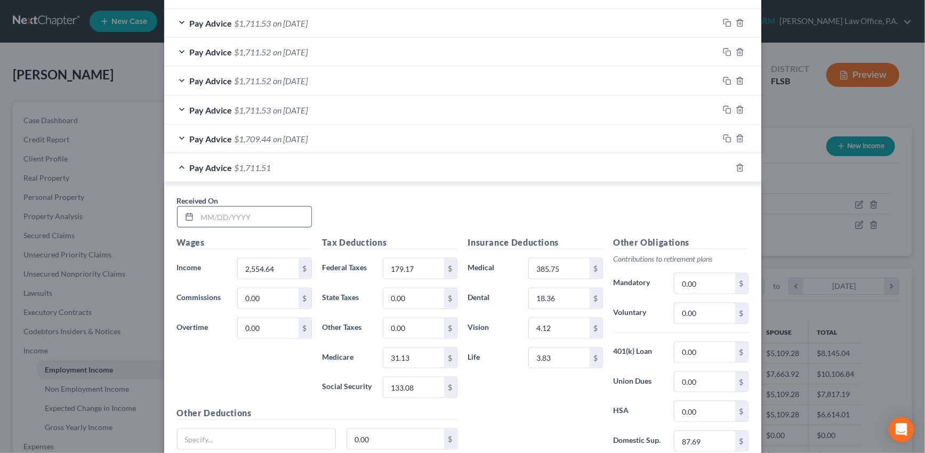
click at [269, 215] on input "text" at bounding box center [254, 217] width 114 height 20
type input "08/08/2025"
click at [494, 165] on div "Pay Advice $1,711.51 on 08/08/2025" at bounding box center [441, 168] width 555 height 28
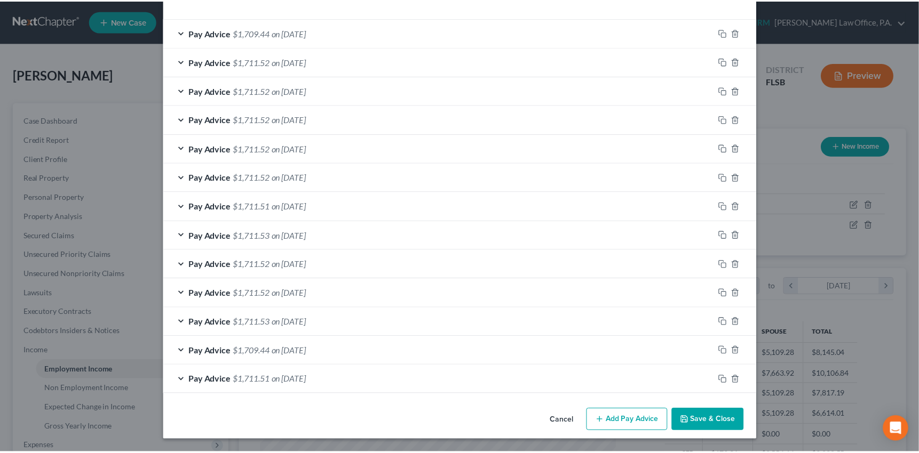
scroll to position [341, 0]
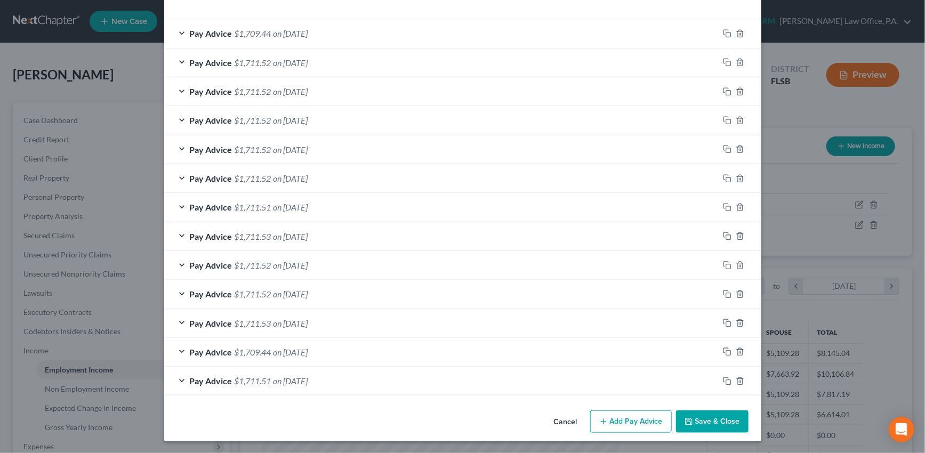
click at [701, 412] on button "Save & Close" at bounding box center [712, 422] width 73 height 22
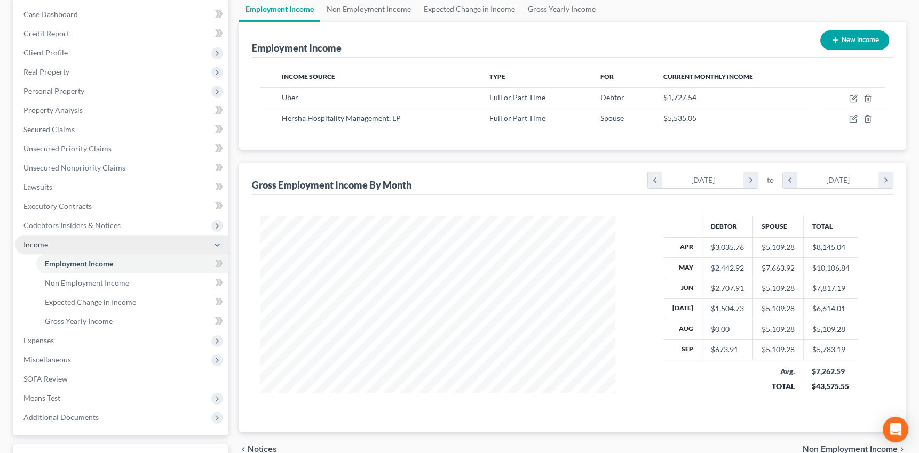
scroll to position [97, 0]
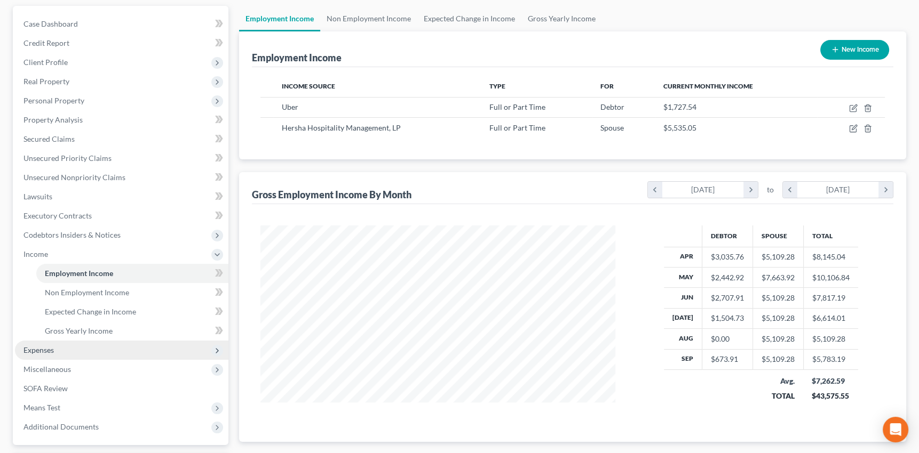
click at [39, 346] on span "Expenses" at bounding box center [38, 350] width 30 height 9
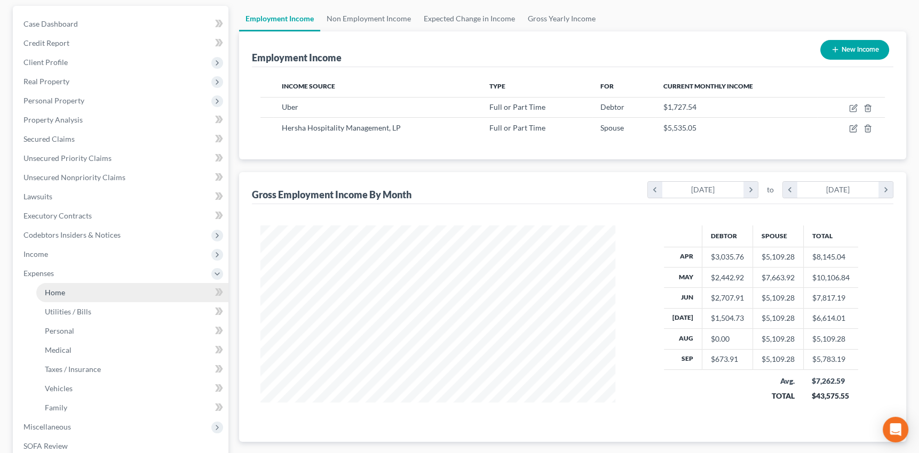
click at [62, 291] on span "Home" at bounding box center [55, 292] width 20 height 9
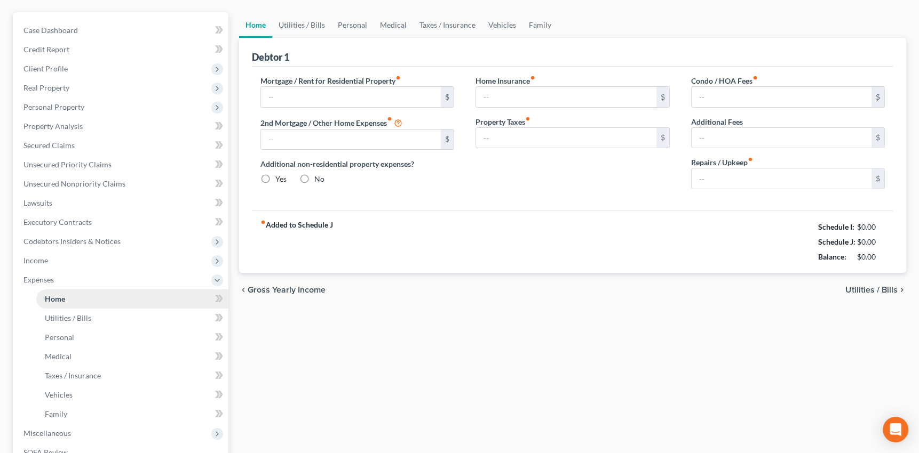
type input "2,900.00"
type input "0.00"
radio input "true"
type input "0.00"
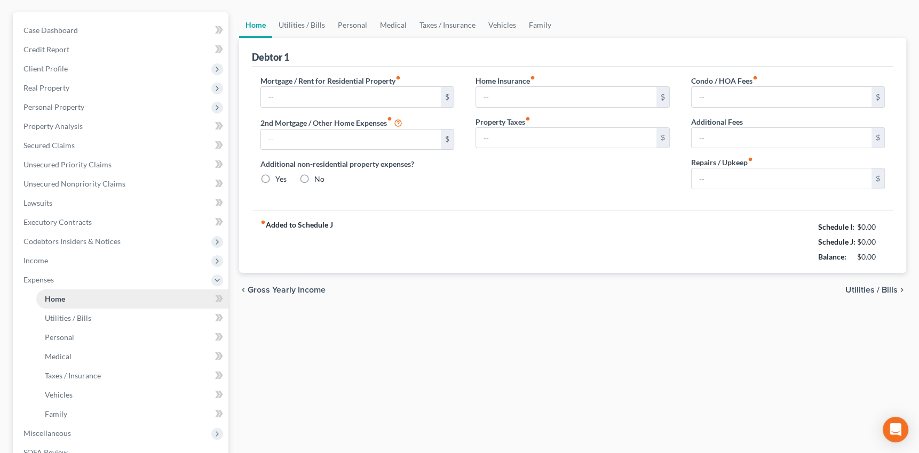
type input "0.00"
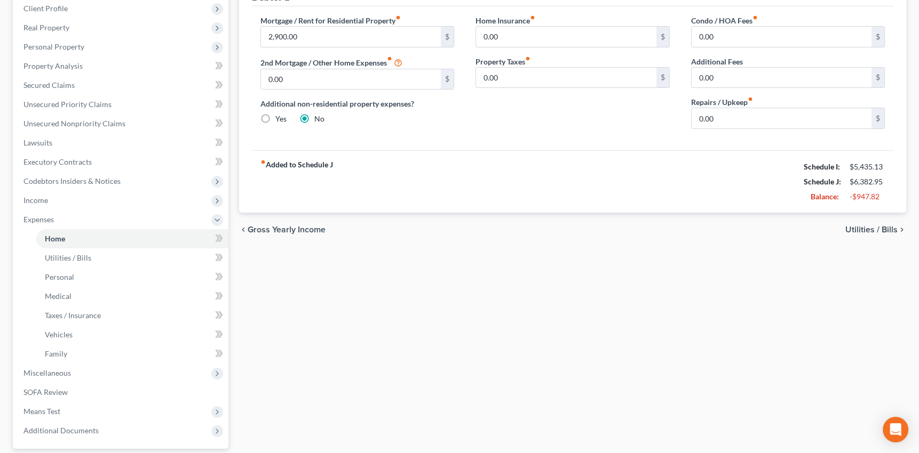
scroll to position [242, 0]
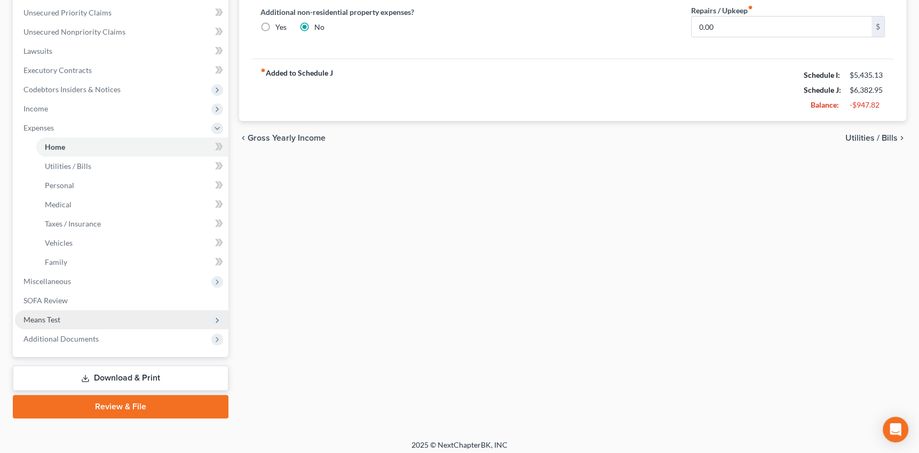
click at [46, 317] on span "Means Test" at bounding box center [41, 319] width 37 height 9
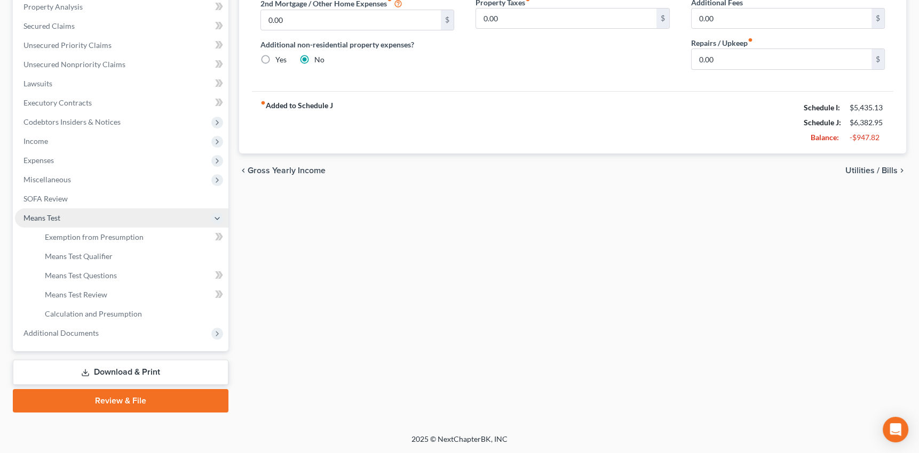
scroll to position [208, 0]
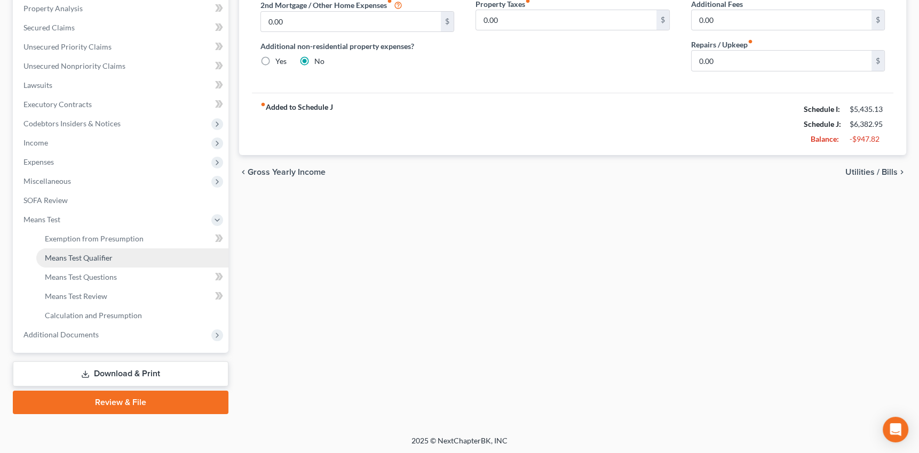
click at [91, 256] on span "Means Test Qualifier" at bounding box center [79, 257] width 68 height 9
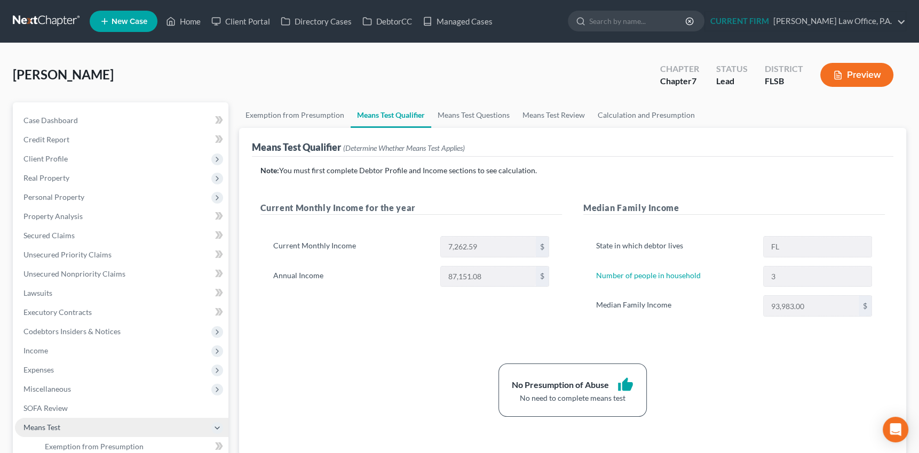
click at [33, 427] on span "Means Test" at bounding box center [41, 427] width 37 height 9
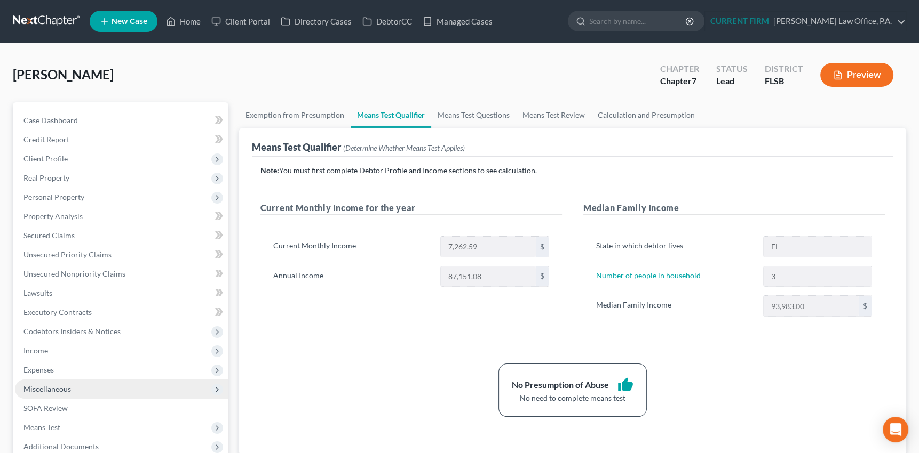
click at [48, 388] on span "Miscellaneous" at bounding box center [46, 389] width 47 height 9
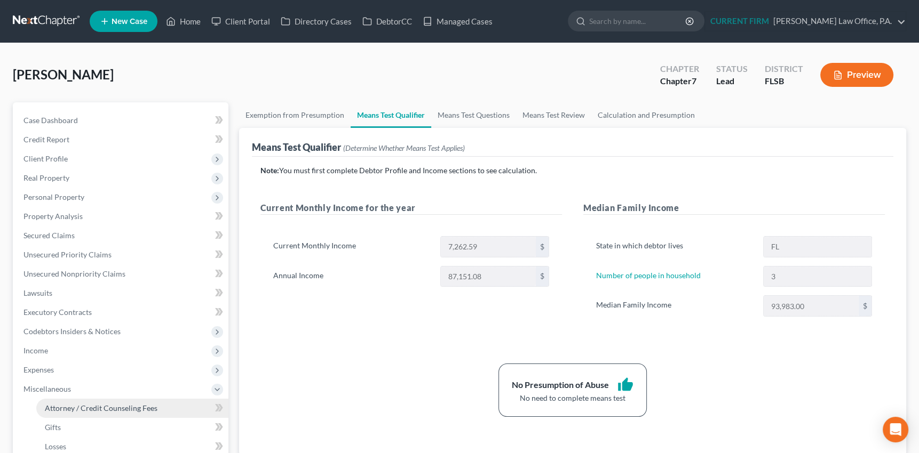
click at [67, 405] on span "Attorney / Credit Counseling Fees" at bounding box center [101, 408] width 113 height 9
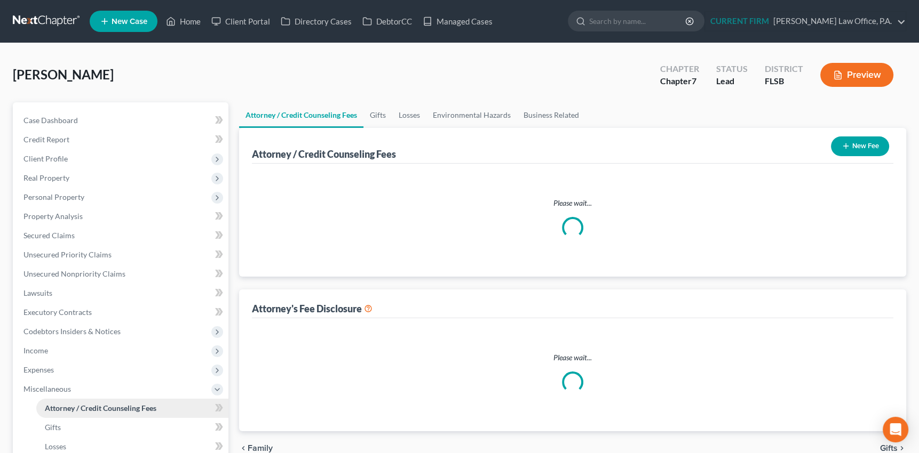
select select "0"
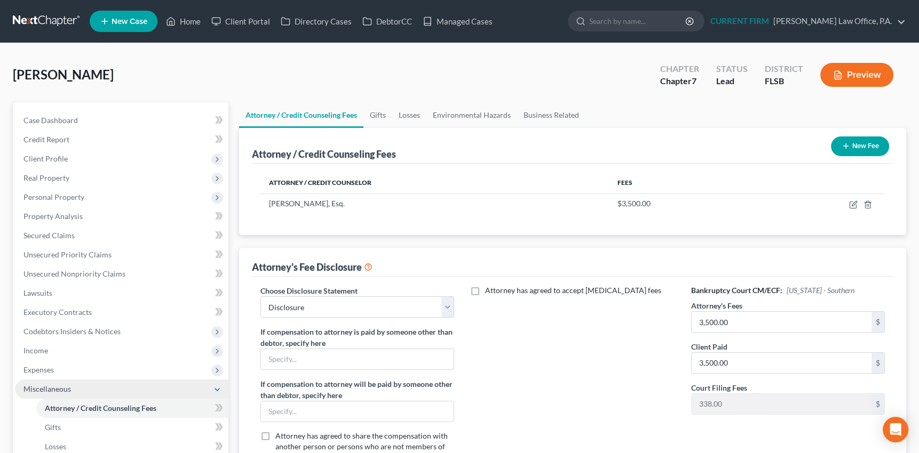
click at [57, 387] on span "Miscellaneous" at bounding box center [46, 389] width 47 height 9
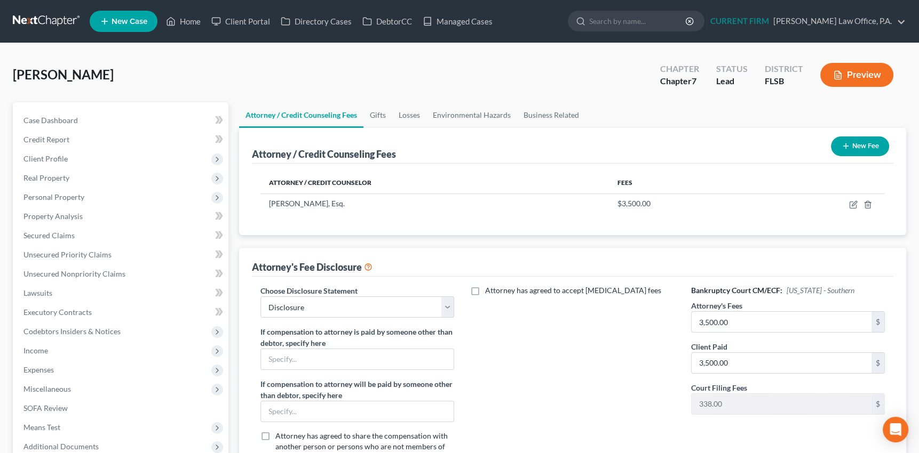
click at [842, 69] on button "Preview" at bounding box center [856, 75] width 73 height 24
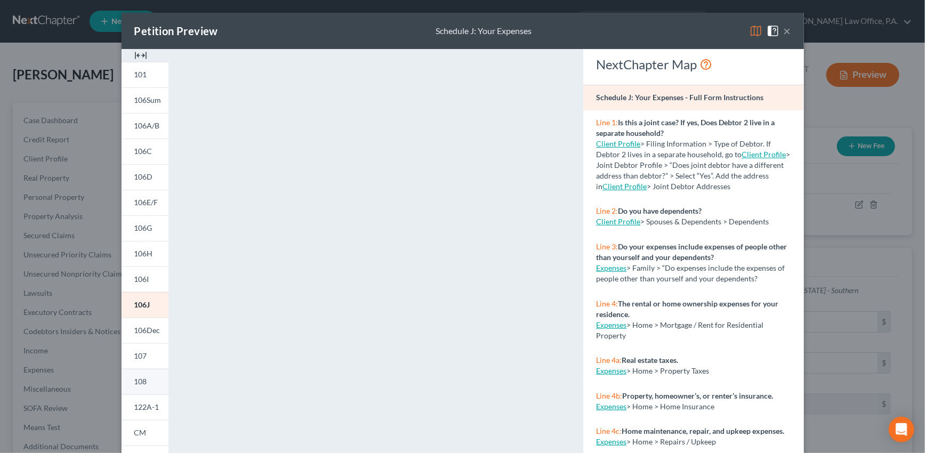
scroll to position [148, 0]
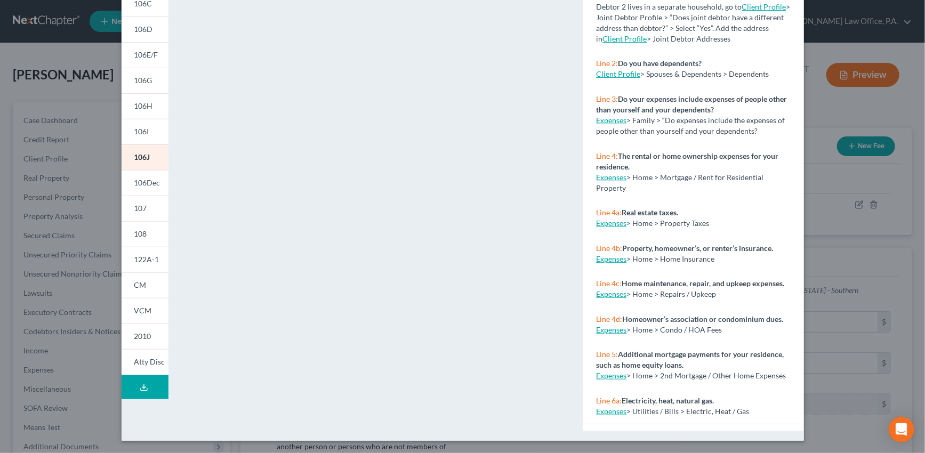
click at [141, 386] on icon at bounding box center [144, 388] width 9 height 9
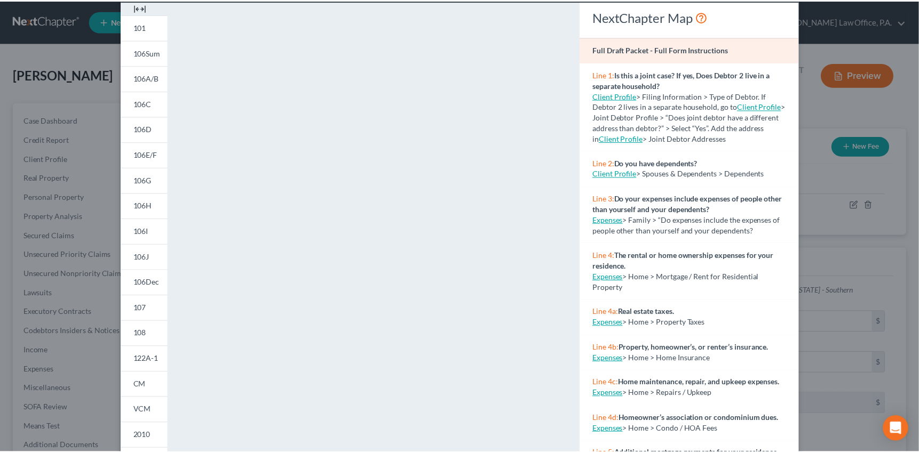
scroll to position [0, 0]
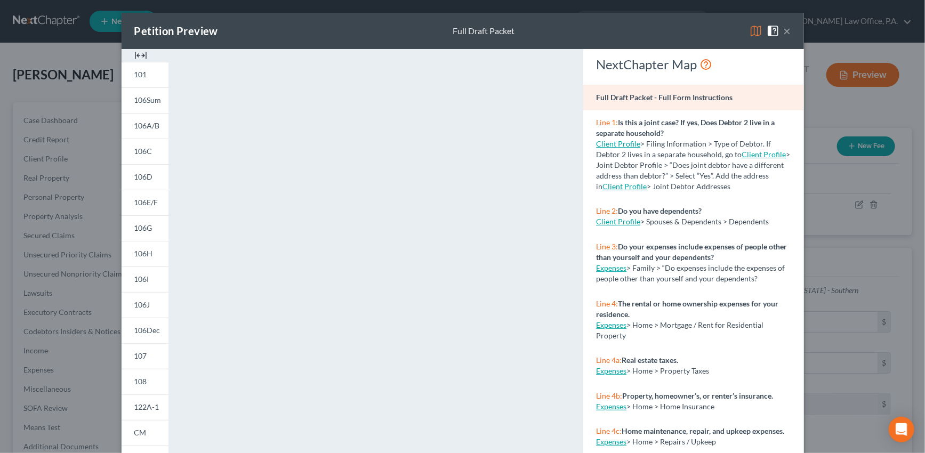
click at [785, 27] on button "×" at bounding box center [787, 31] width 7 height 13
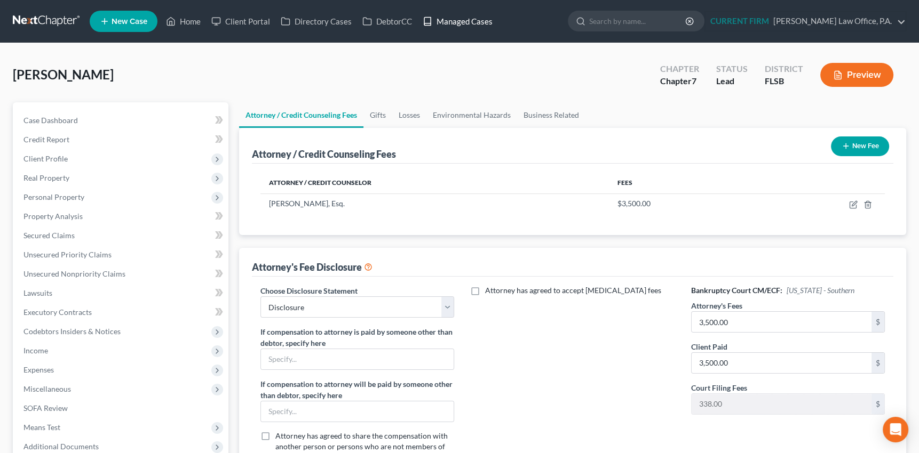
click at [448, 21] on link "Managed Cases" at bounding box center [457, 21] width 81 height 19
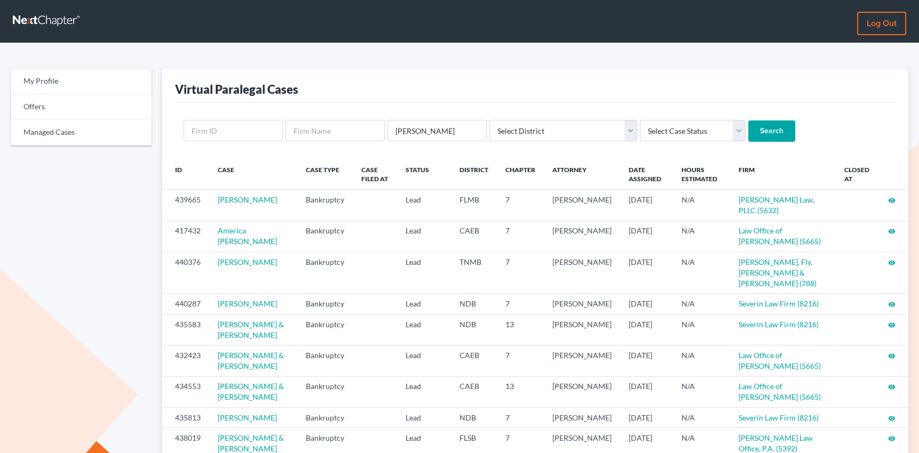
type input "murphy"
click at [748, 121] on input "Search" at bounding box center [771, 131] width 47 height 21
